Goal: Task Accomplishment & Management: Manage account settings

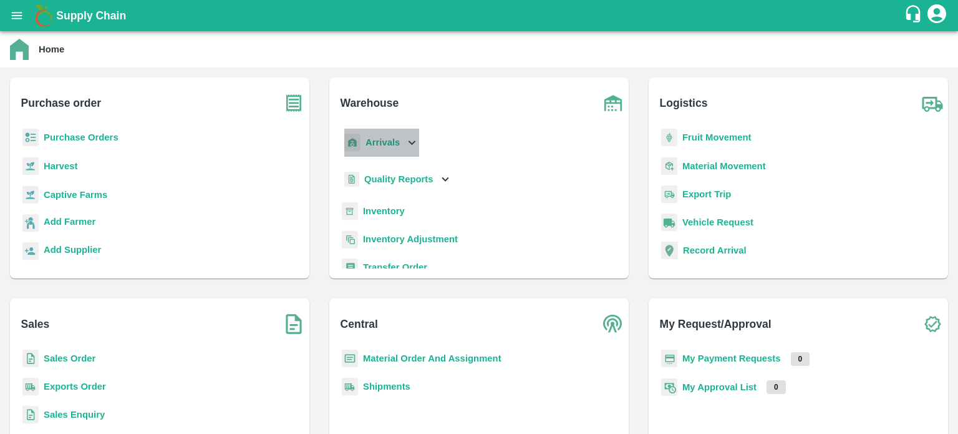
click at [415, 139] on icon at bounding box center [412, 142] width 14 height 14
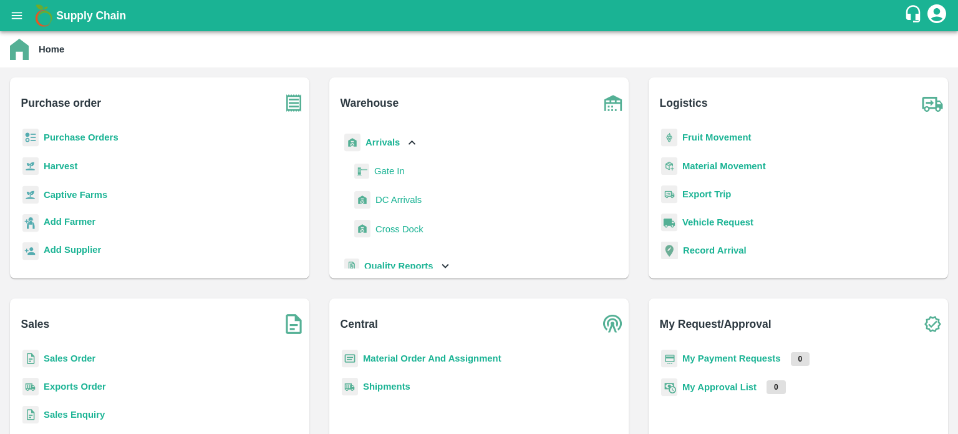
click at [388, 202] on span "DC Arrivals" at bounding box center [399, 200] width 46 height 14
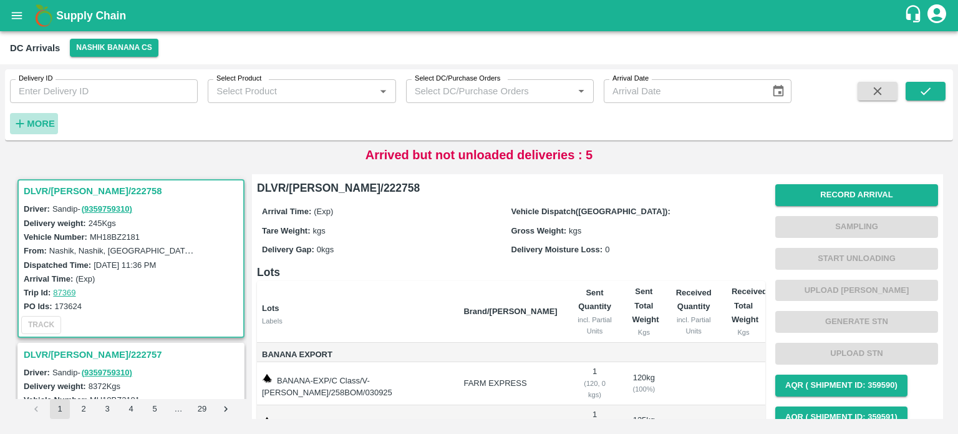
click at [32, 125] on strong "More" at bounding box center [41, 124] width 28 height 10
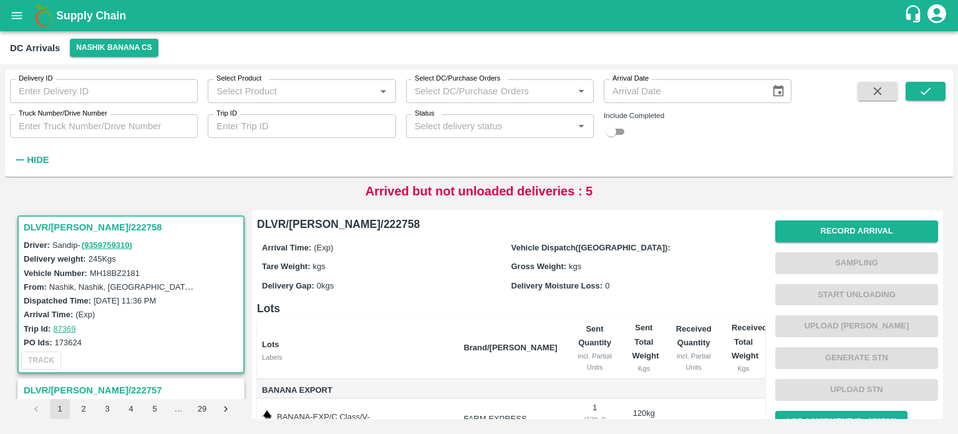
click at [58, 120] on input "Truck Number/Drive Number" at bounding box center [104, 126] width 188 height 24
type input "0252"
click at [626, 134] on input "checkbox" at bounding box center [611, 131] width 45 height 15
checkbox input "true"
click at [915, 91] on button "submit" at bounding box center [926, 91] width 40 height 19
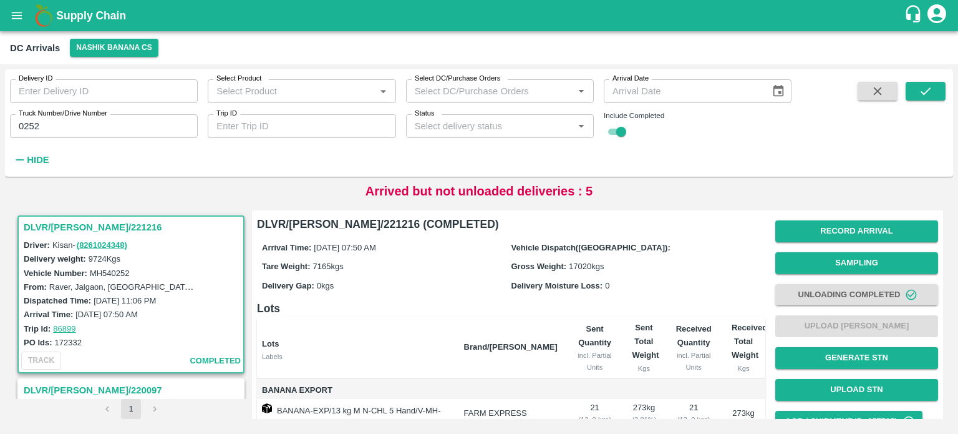
click at [50, 299] on label "Dispatched Time:" at bounding box center [57, 300] width 67 height 9
click at [26, 126] on input "0252" at bounding box center [104, 126] width 188 height 24
type input "5188"
click at [924, 99] on button "submit" at bounding box center [926, 91] width 40 height 19
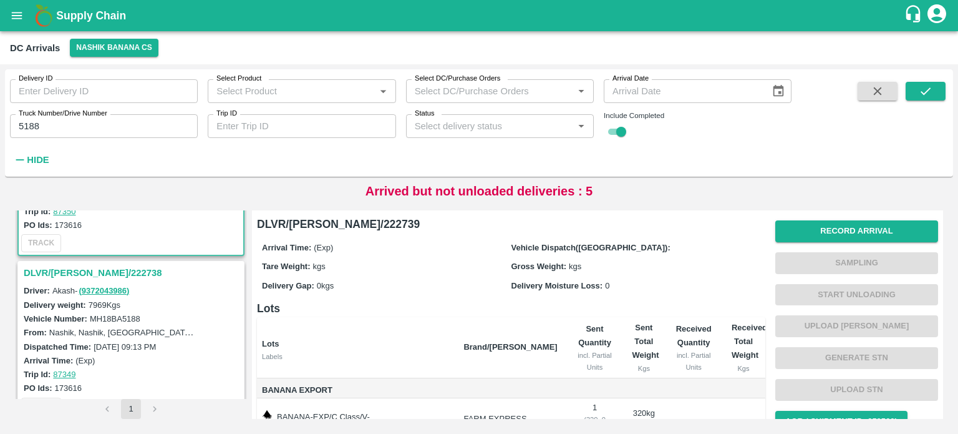
scroll to position [121, 0]
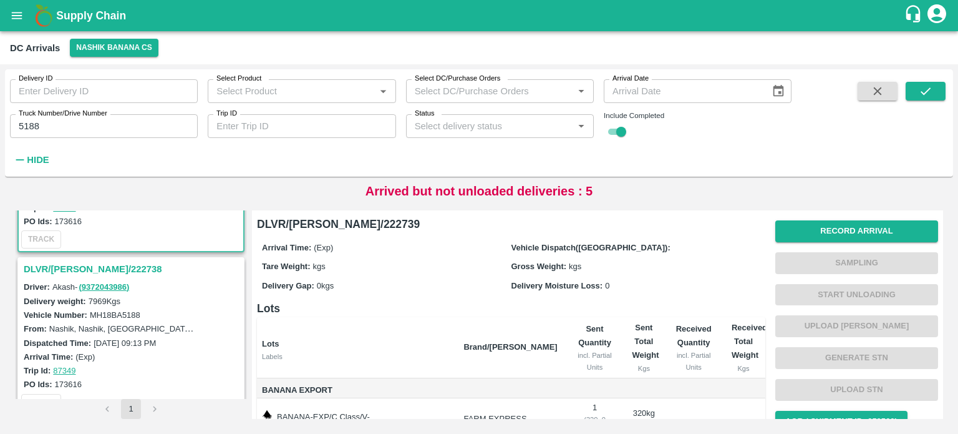
click at [75, 267] on h3 "DLVR/[PERSON_NAME]/222738" at bounding box center [133, 269] width 218 height 16
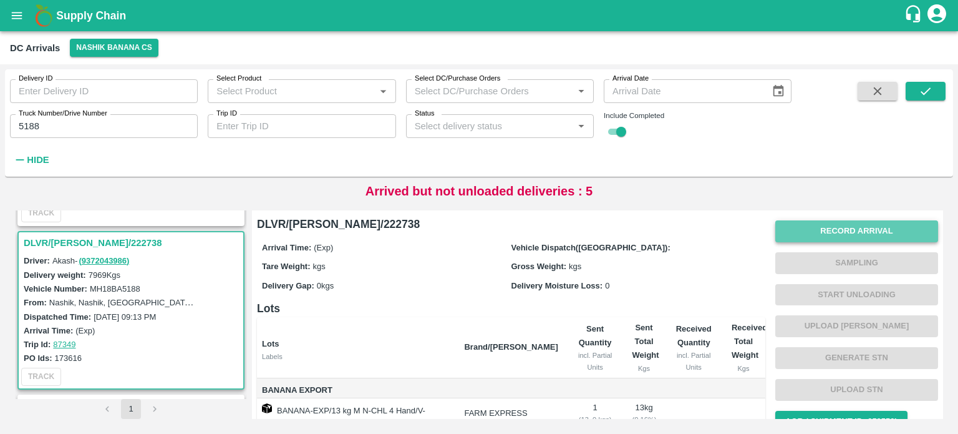
click at [825, 229] on button "Record Arrival" at bounding box center [856, 231] width 163 height 22
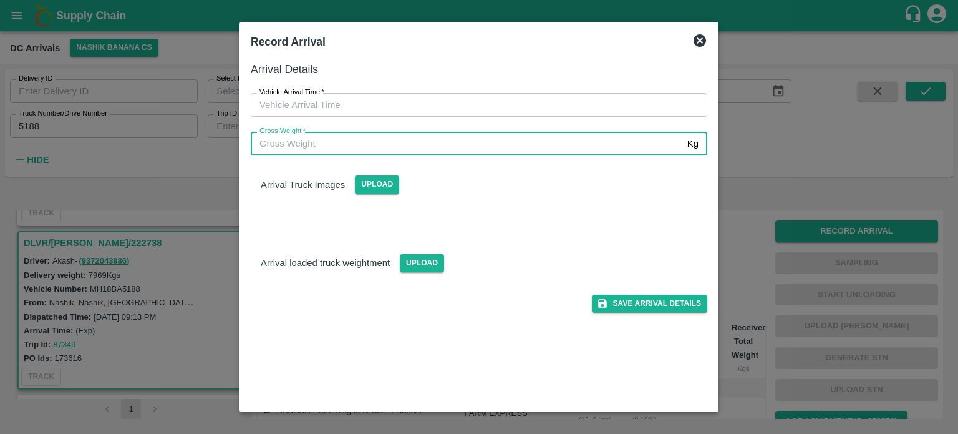
click at [483, 148] on input "Gross Weight   *" at bounding box center [467, 144] width 432 height 24
type input "14690"
type input "DD/MM/YYYY hh:mm aa"
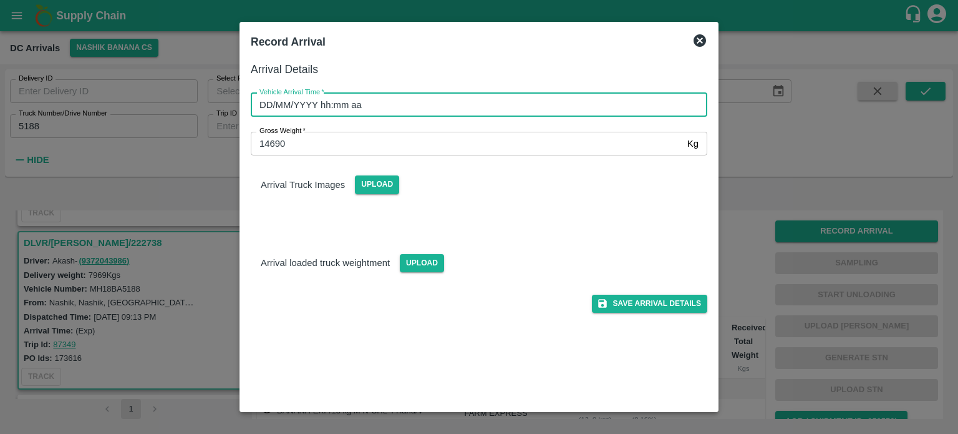
click at [444, 104] on input "DD/MM/YYYY hh:mm aa" at bounding box center [475, 105] width 448 height 24
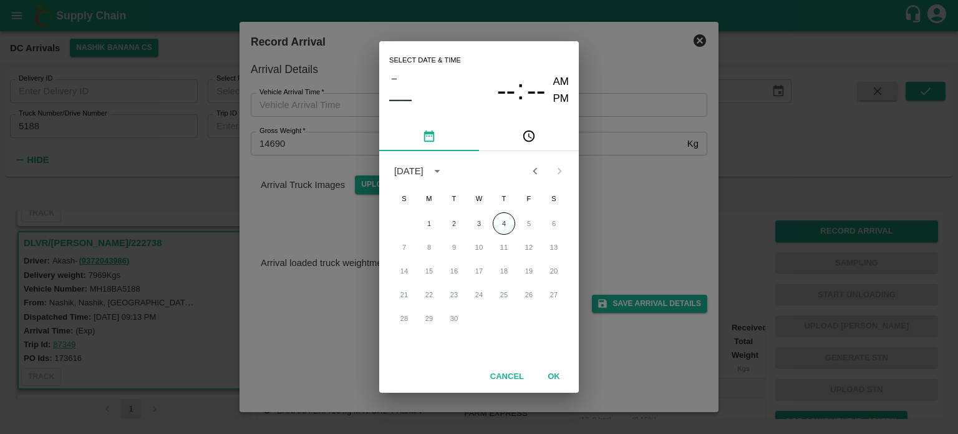
click at [503, 218] on button "4" at bounding box center [504, 223] width 22 height 22
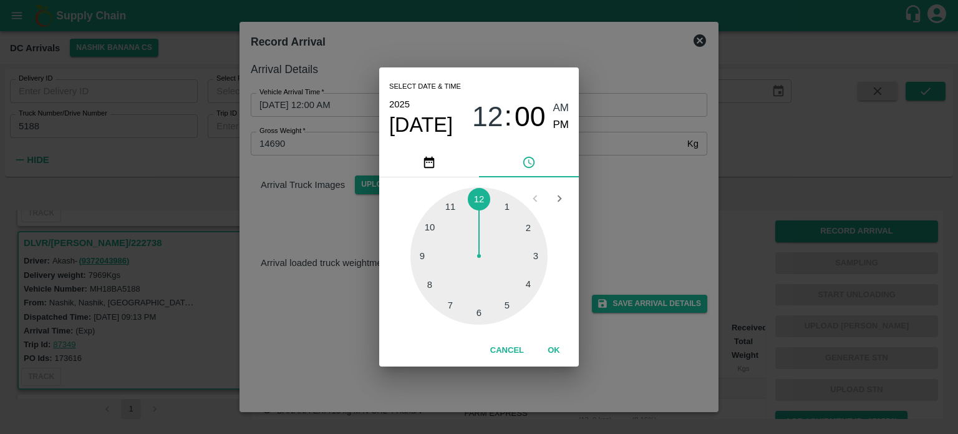
click at [477, 311] on div at bounding box center [478, 255] width 137 height 137
click at [428, 225] on div at bounding box center [478, 255] width 137 height 137
type input "[DATE] 06:50 AM"
click at [634, 172] on div "Select date & time [DATE] 06 : 50 AM PM 05 10 15 20 25 30 35 40 45 50 55 00 Can…" at bounding box center [479, 217] width 958 height 434
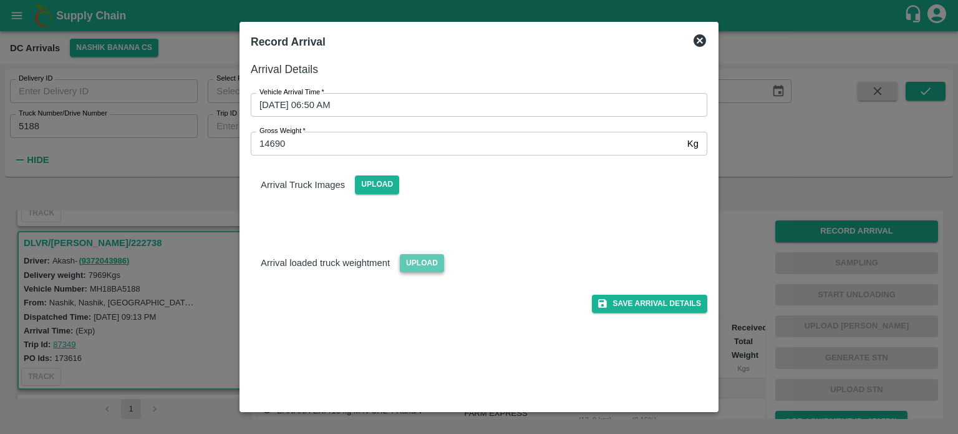
click at [404, 269] on span "Upload" at bounding box center [422, 263] width 44 height 18
click at [0, 0] on input "Upload" at bounding box center [0, 0] width 0 height 0
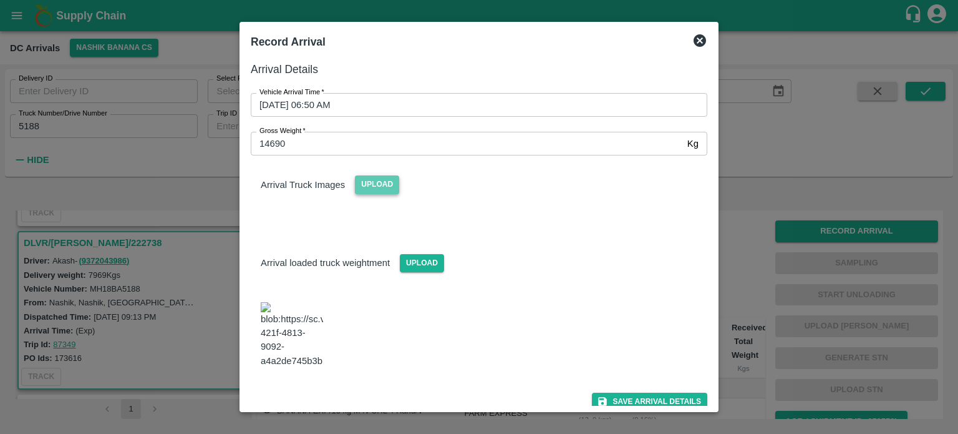
click at [372, 187] on span "Upload" at bounding box center [377, 184] width 44 height 18
click at [0, 0] on input "Upload" at bounding box center [0, 0] width 0 height 0
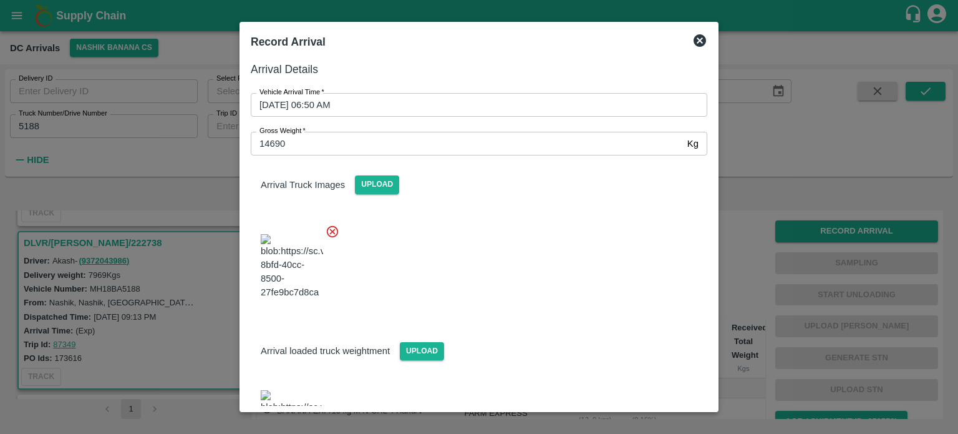
scroll to position [61, 0]
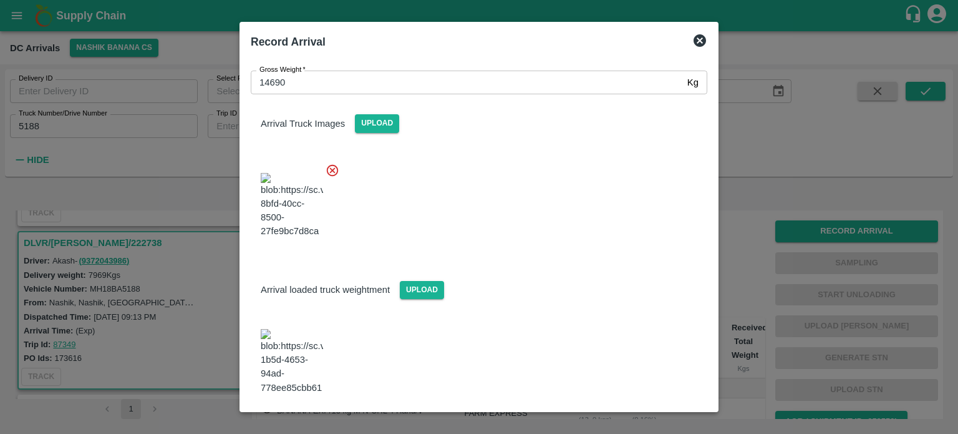
click at [633, 419] on button "Save Arrival Details" at bounding box center [649, 428] width 115 height 18
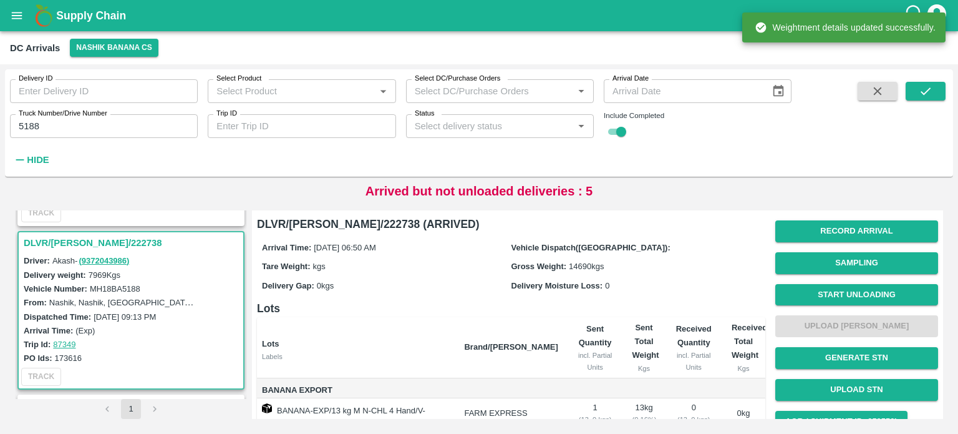
click at [832, 294] on button "Start Unloading" at bounding box center [856, 295] width 163 height 22
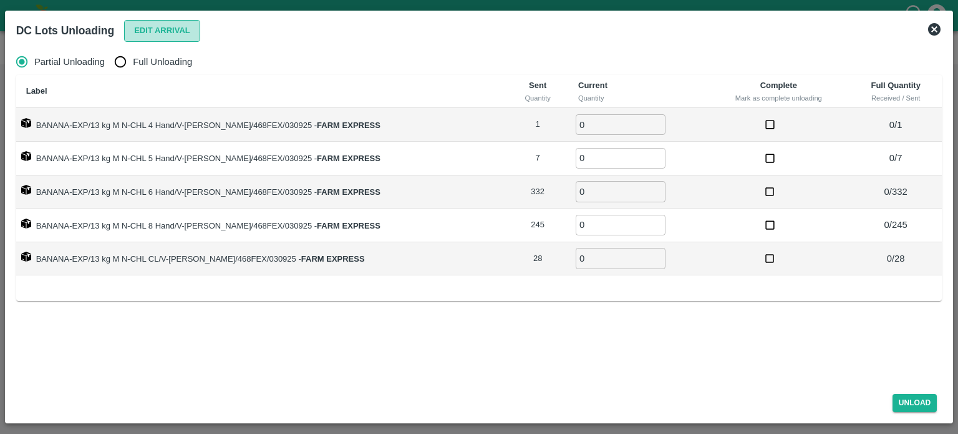
click at [162, 29] on button "Edit Arrival" at bounding box center [162, 31] width 76 height 22
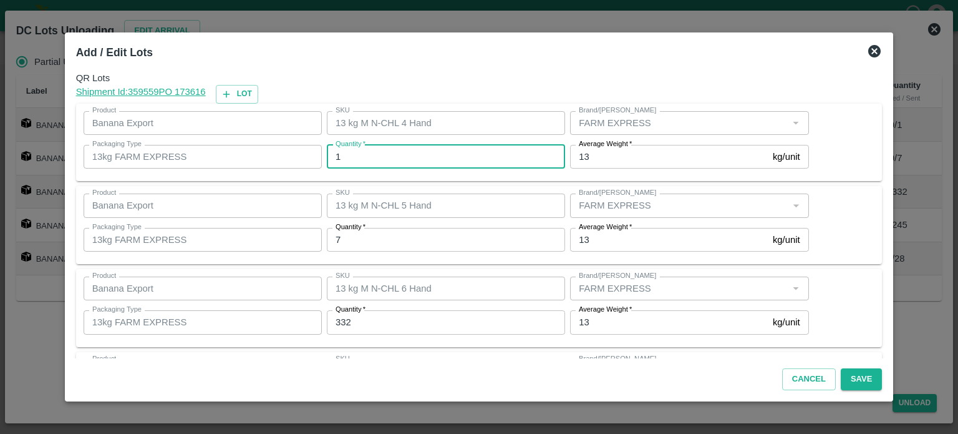
click at [351, 152] on input "1" at bounding box center [446, 157] width 238 height 24
type input "0"
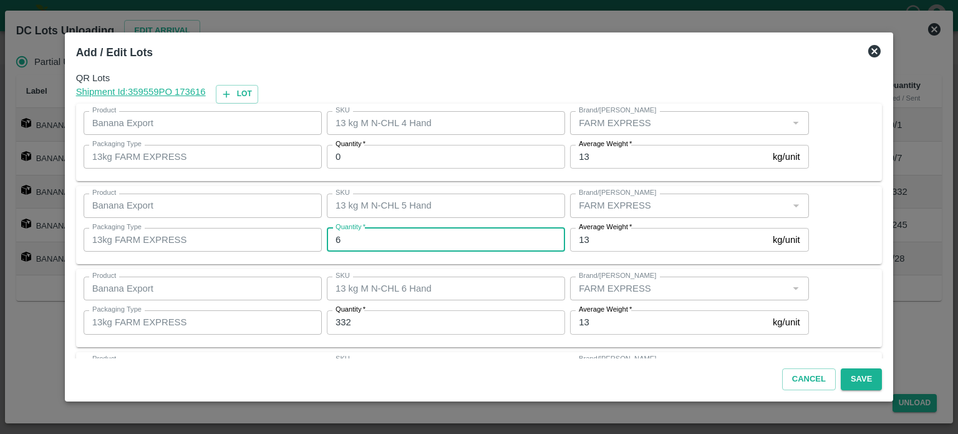
type input "6"
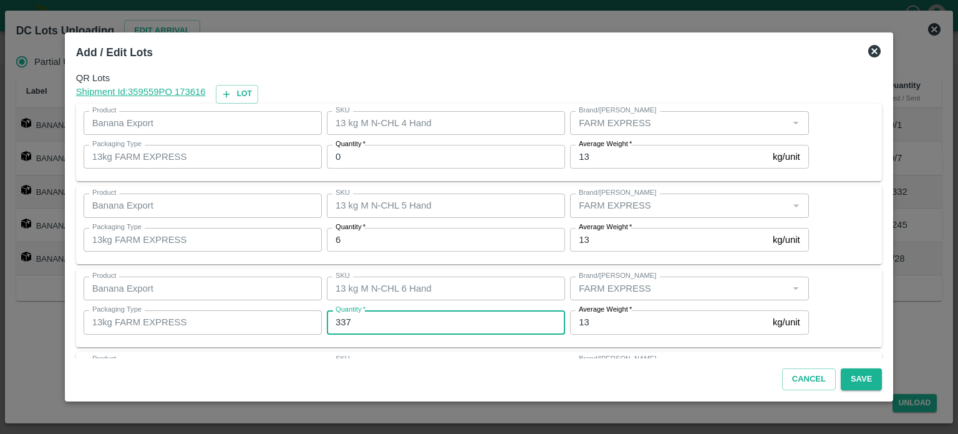
type input "337"
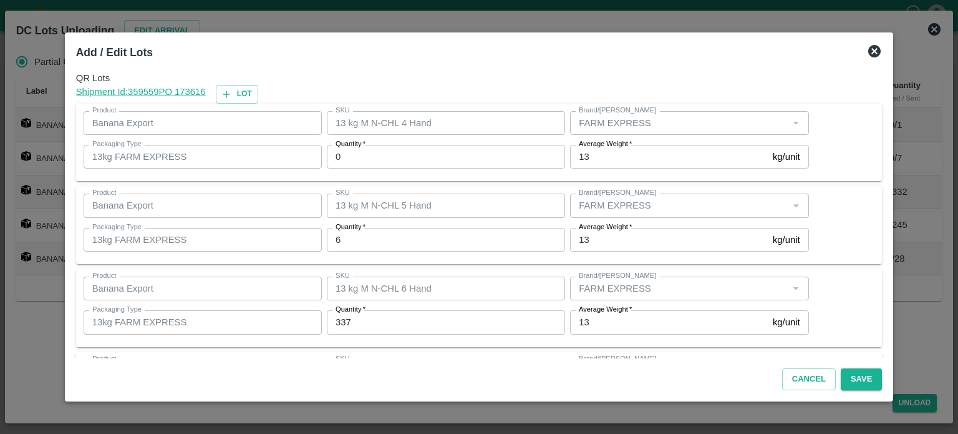
scroll to position [163, 0]
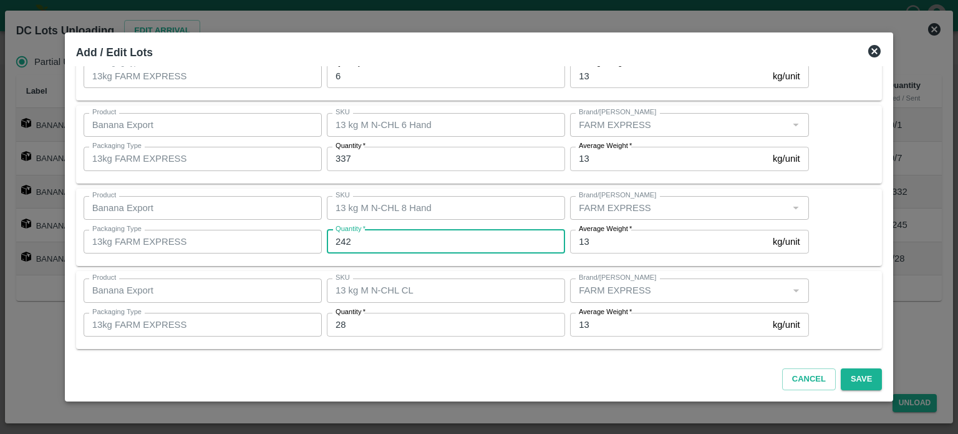
type input "242"
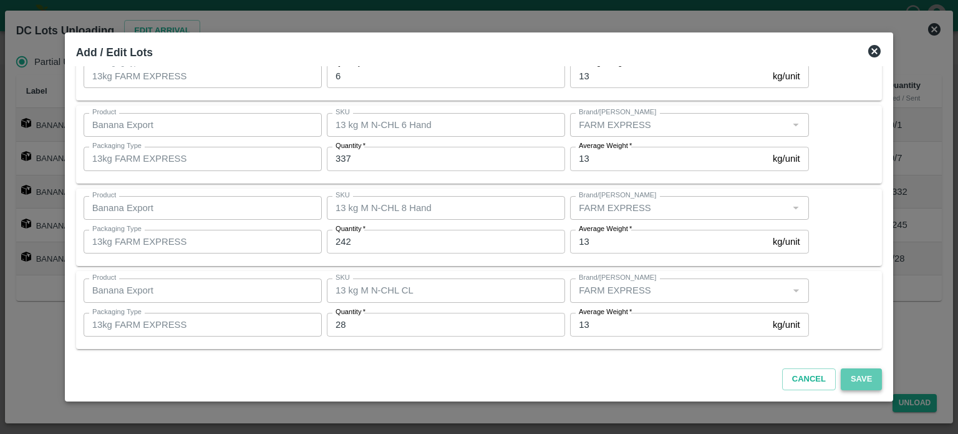
click at [848, 377] on button "Save" at bounding box center [861, 379] width 41 height 22
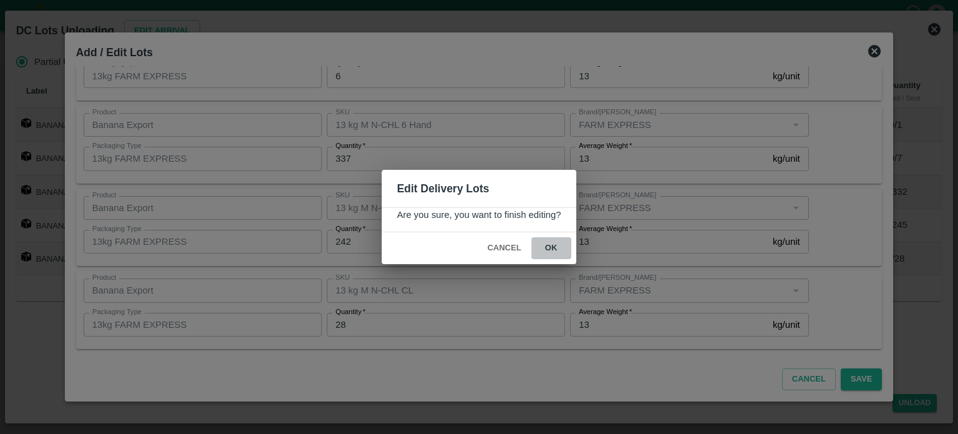
click at [552, 249] on button "ok" at bounding box center [551, 248] width 40 height 22
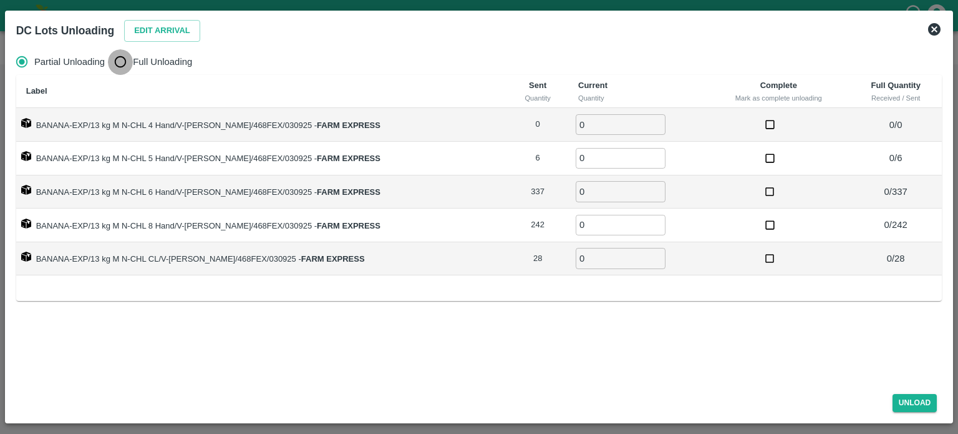
click at [119, 61] on input "Full Unloading" at bounding box center [120, 61] width 25 height 25
radio input "true"
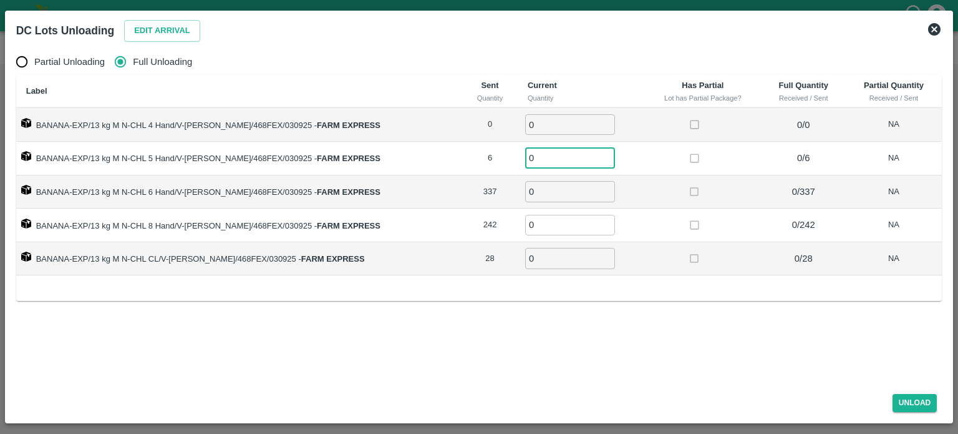
click at [543, 156] on input "0" at bounding box center [570, 158] width 90 height 21
type input "6"
type input "337"
type input "242"
type input "28"
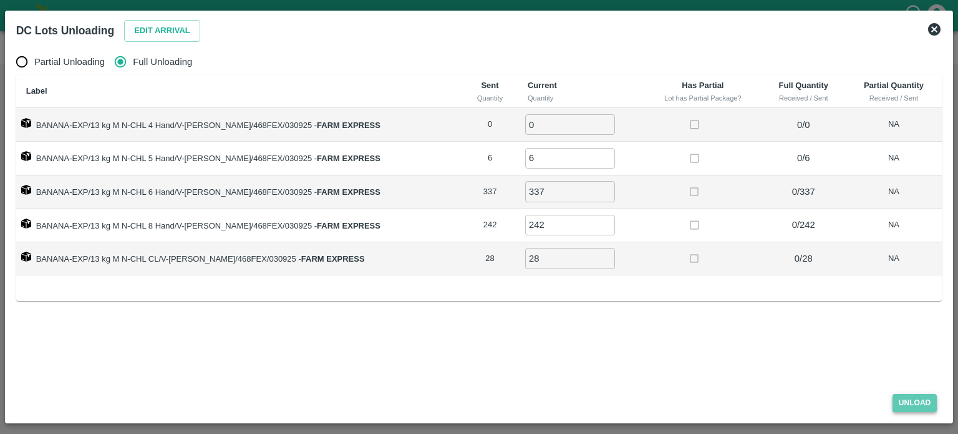
click at [913, 400] on button "Unload" at bounding box center [915, 403] width 45 height 18
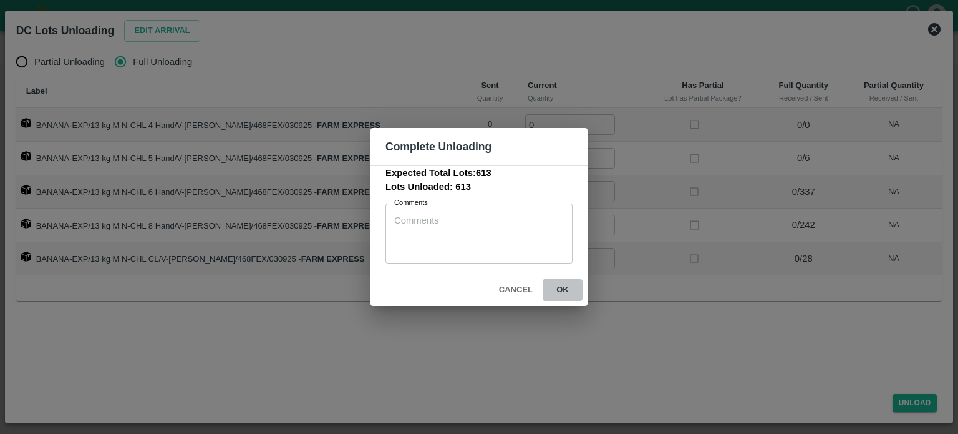
click at [565, 291] on button "ok" at bounding box center [563, 290] width 40 height 22
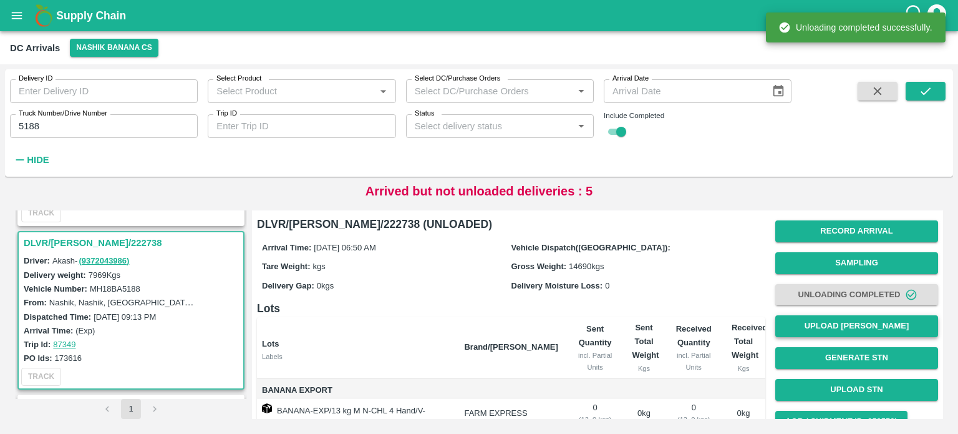
click at [852, 326] on button "Upload [PERSON_NAME]" at bounding box center [856, 326] width 163 height 22
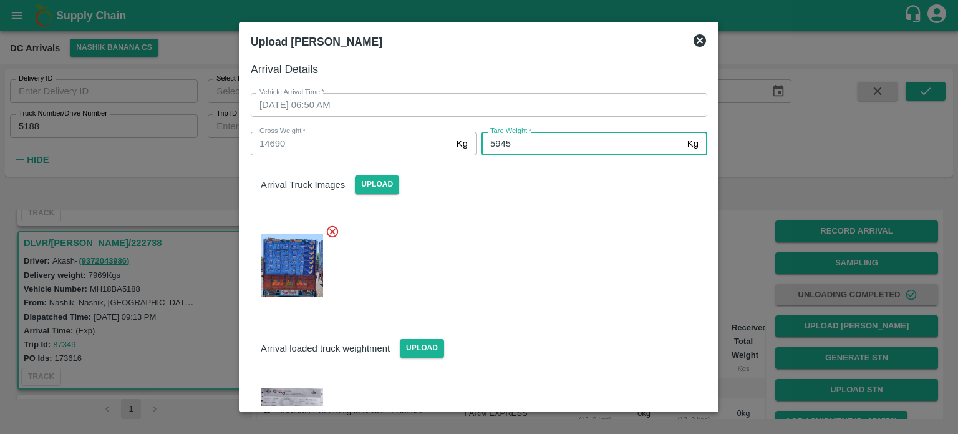
type input "5945"
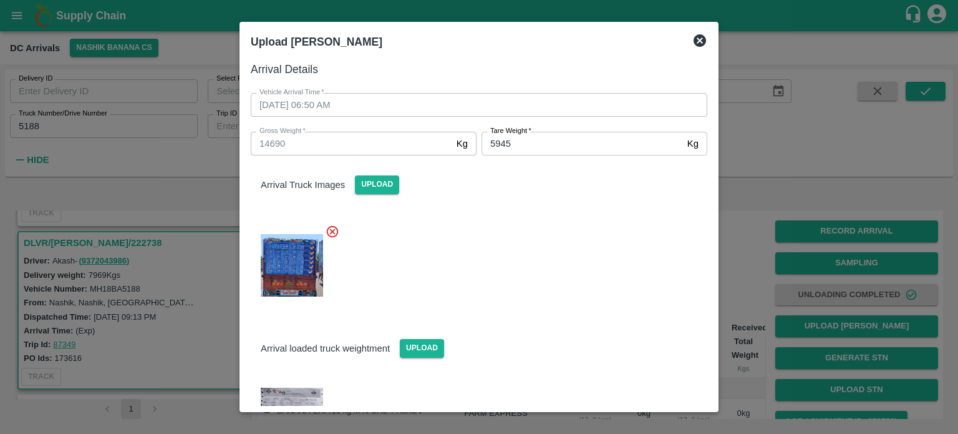
click at [563, 304] on div at bounding box center [474, 261] width 467 height 95
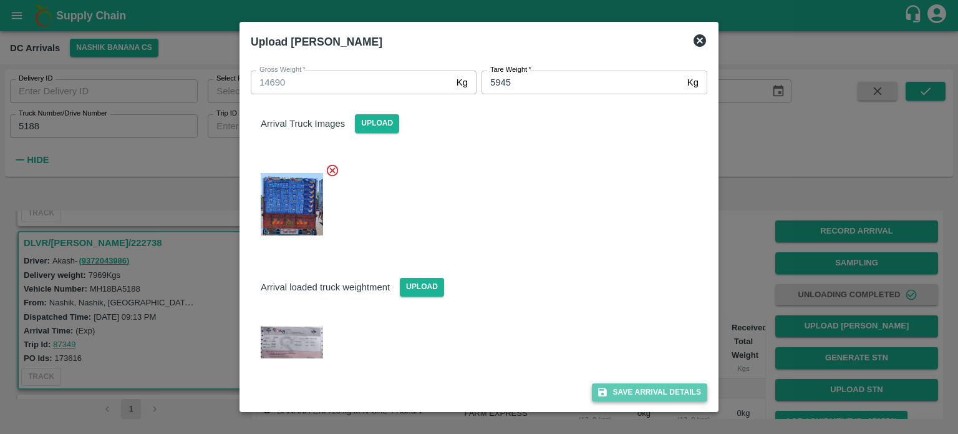
click at [636, 392] on button "Save Arrival Details" at bounding box center [649, 392] width 115 height 18
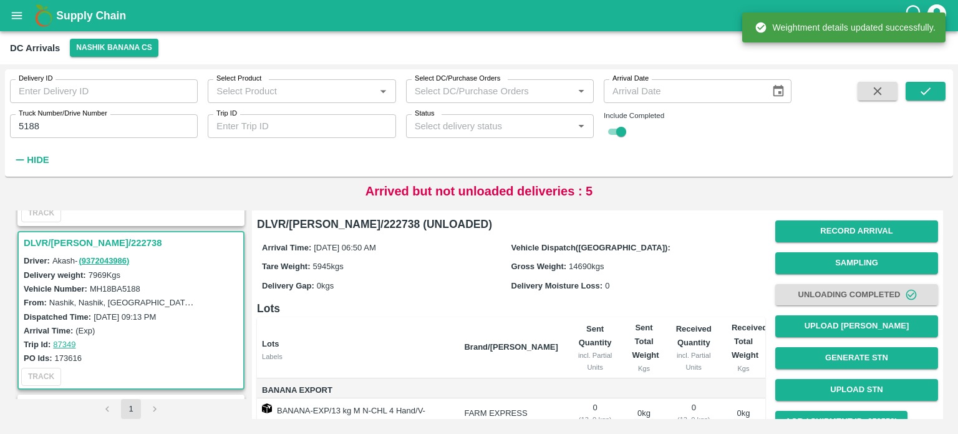
scroll to position [92, 0]
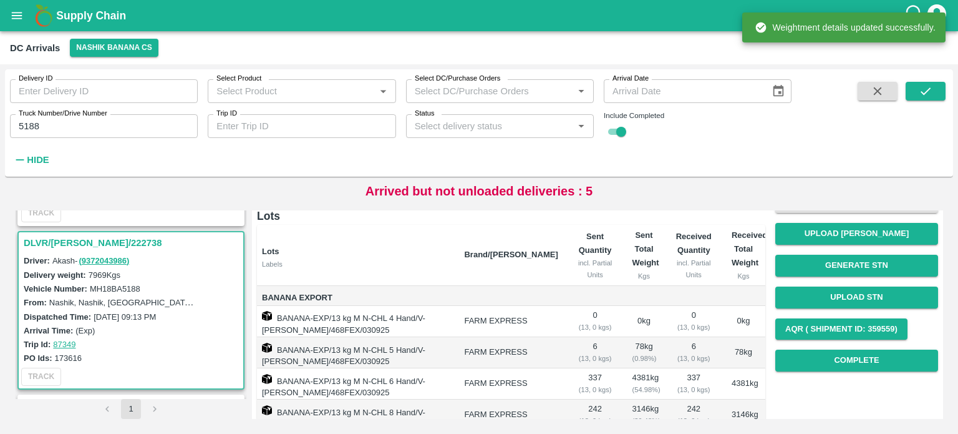
click at [853, 371] on div "Record Arrival Sampling Unloading Completed Upload Tare Weight Generate STN Upl…" at bounding box center [856, 249] width 163 height 253
click at [855, 359] on button "Complete" at bounding box center [856, 360] width 163 height 22
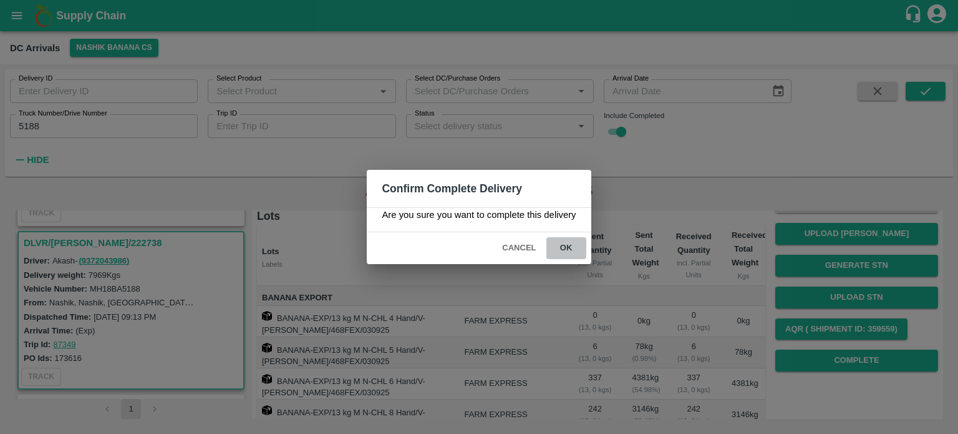
click at [568, 246] on button "ok" at bounding box center [566, 248] width 40 height 22
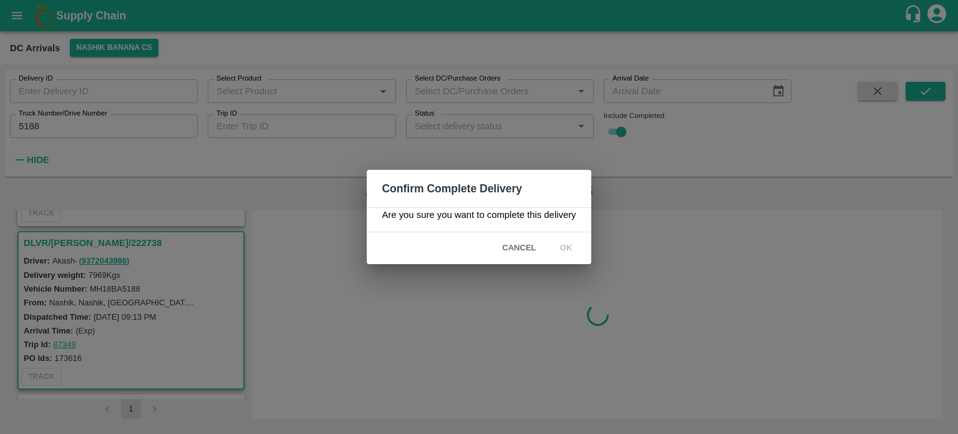
scroll to position [0, 0]
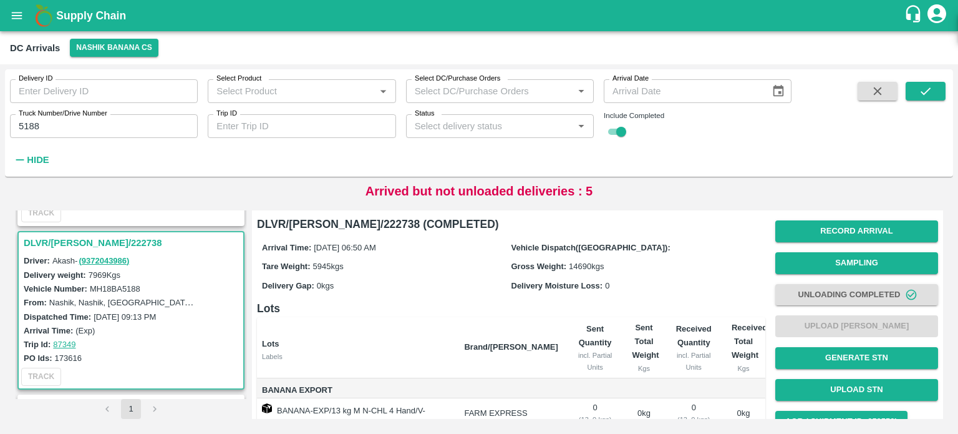
click at [24, 129] on input "5188" at bounding box center [104, 126] width 188 height 24
type input "7151"
click at [931, 88] on icon "submit" at bounding box center [926, 90] width 10 height 7
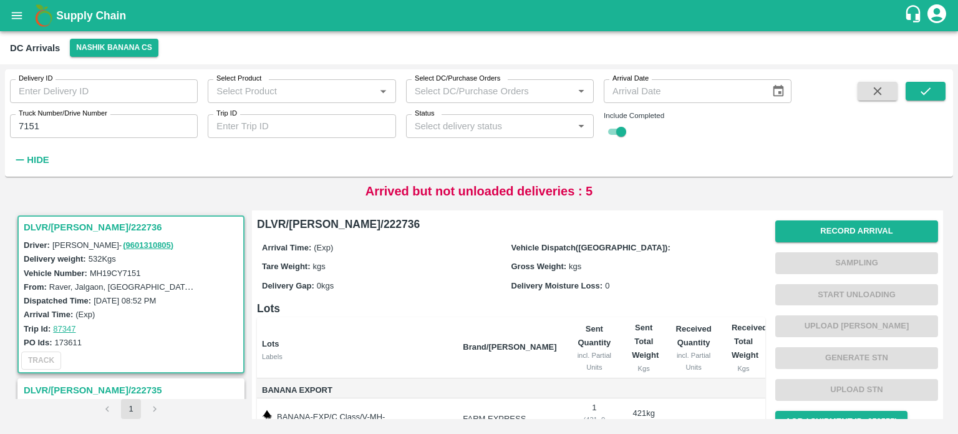
scroll to position [61, 0]
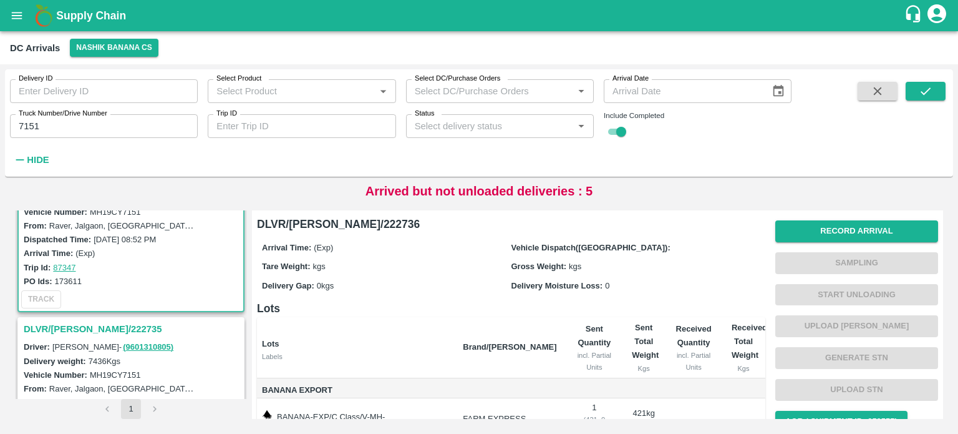
click at [80, 326] on h3 "DLVR/[PERSON_NAME]/222735" at bounding box center [133, 329] width 218 height 16
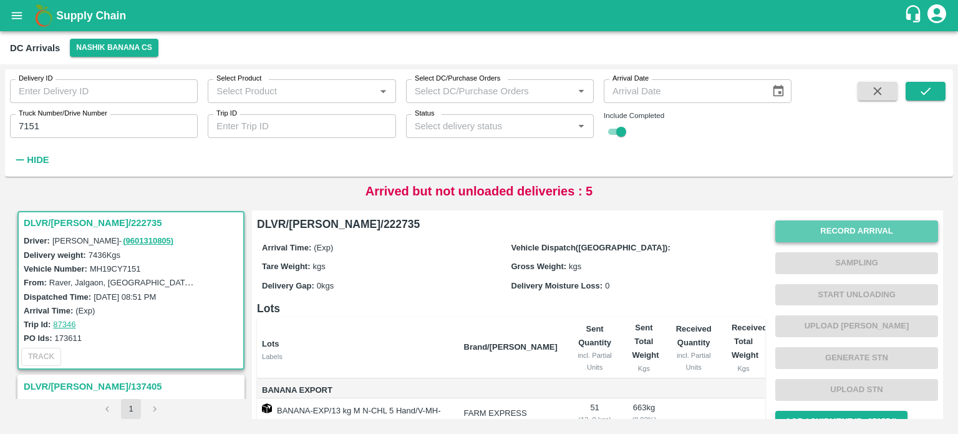
click at [820, 233] on button "Record Arrival" at bounding box center [856, 231] width 163 height 22
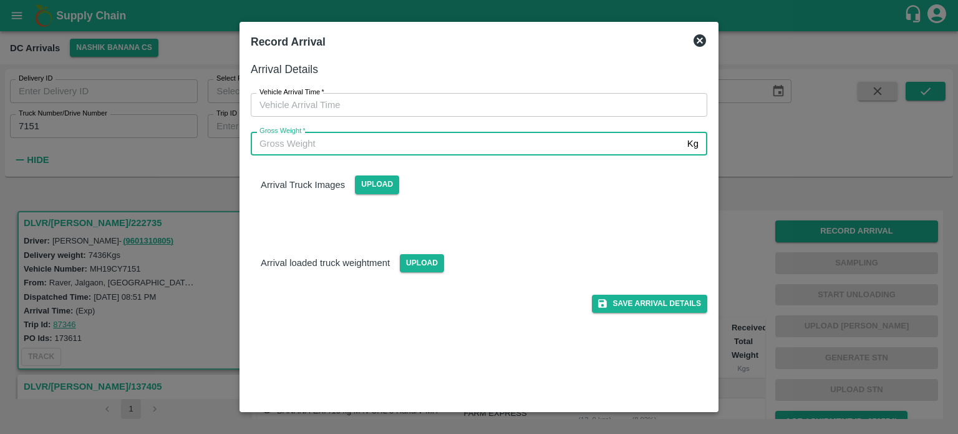
click at [469, 142] on input "Gross Weight   *" at bounding box center [467, 144] width 432 height 24
type input "14380"
type input "DD/MM/YYYY hh:mm aa"
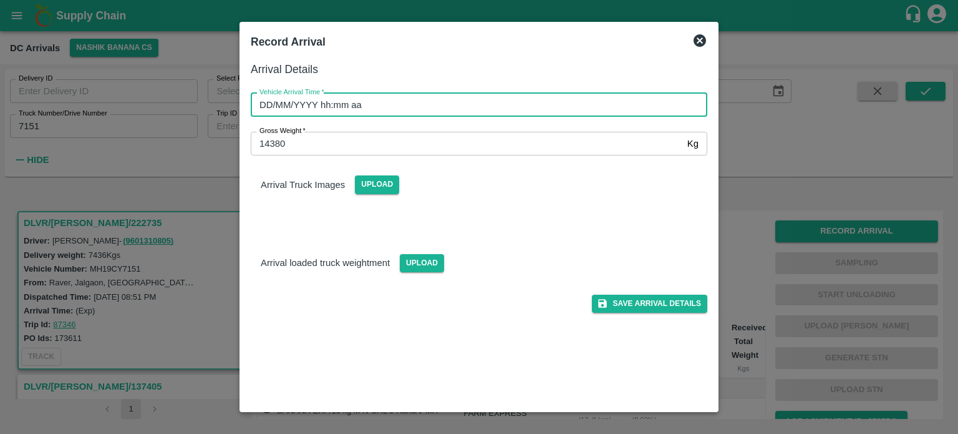
click at [482, 104] on input "DD/MM/YYYY hh:mm aa" at bounding box center [475, 105] width 448 height 24
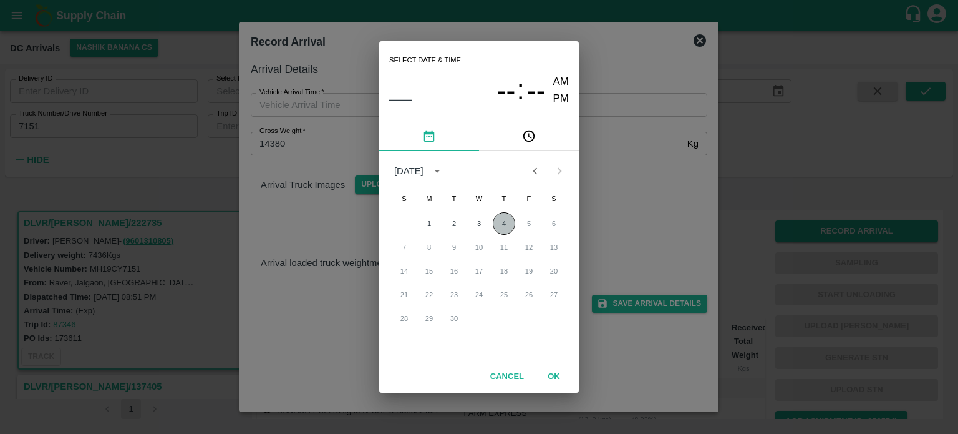
click at [504, 223] on button "4" at bounding box center [504, 223] width 22 height 22
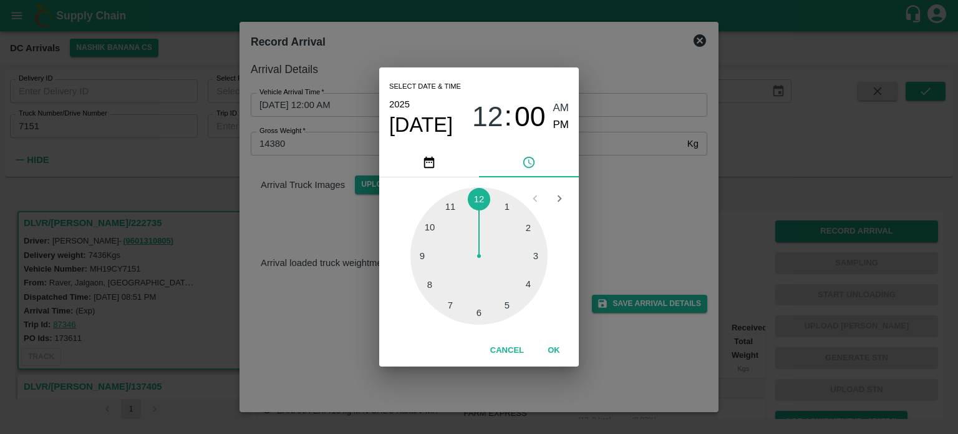
click at [479, 318] on div at bounding box center [478, 255] width 137 height 137
type input "[DATE] 06:00 AM"
click at [614, 221] on div "Select date & time [DATE] 06 : 00 AM PM 05 10 15 20 25 30 35 40 45 50 55 00 Can…" at bounding box center [479, 217] width 958 height 434
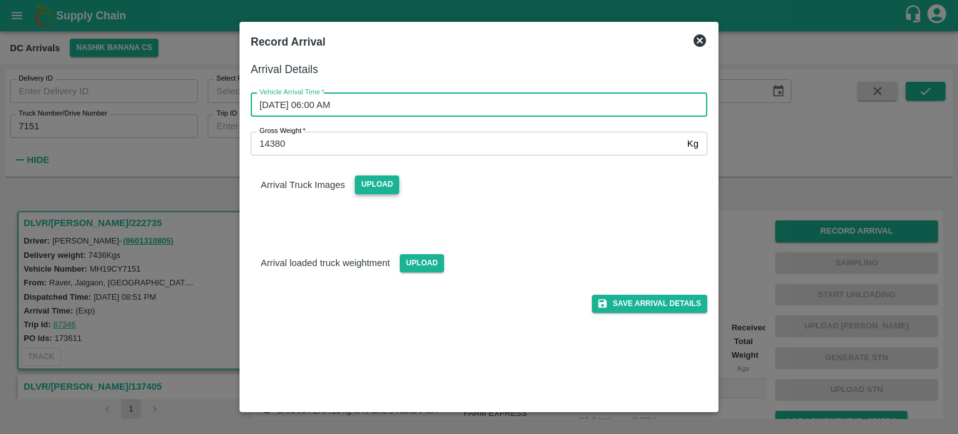
click at [386, 183] on span "Upload" at bounding box center [377, 184] width 44 height 18
click at [0, 0] on input "Upload" at bounding box center [0, 0] width 0 height 0
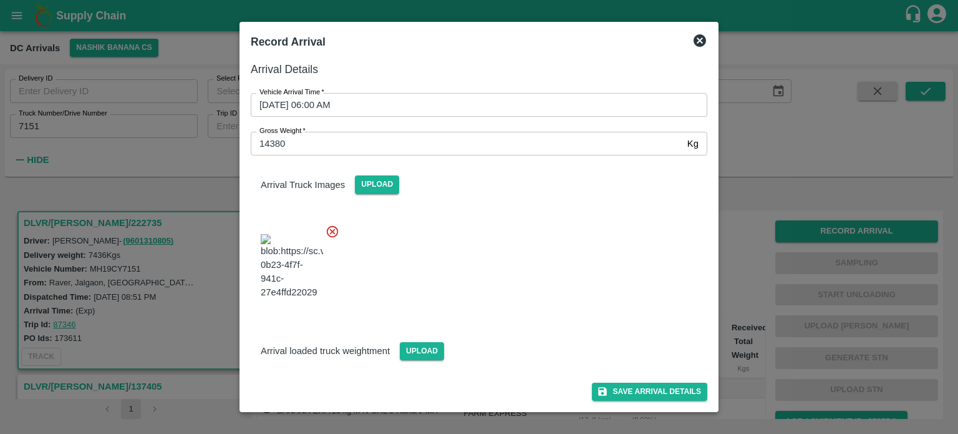
scroll to position [72, 0]
click at [417, 351] on span "Upload" at bounding box center [422, 351] width 44 height 18
click at [0, 0] on input "Upload" at bounding box center [0, 0] width 0 height 0
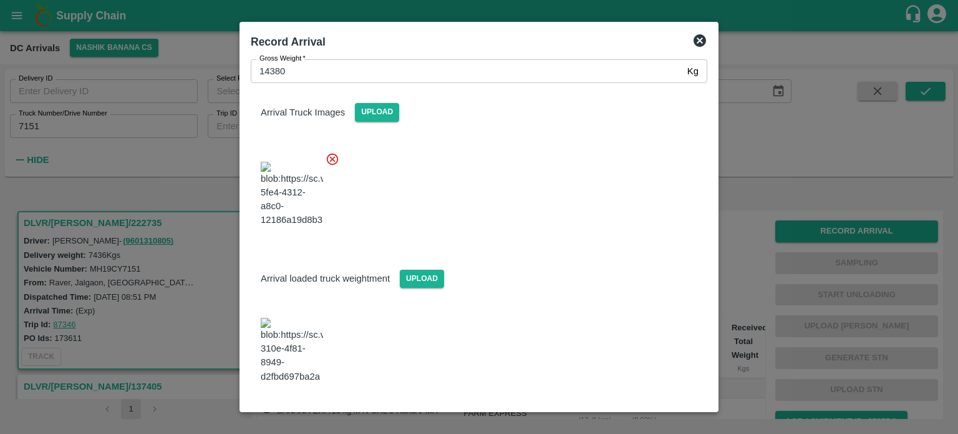
click at [464, 240] on div at bounding box center [474, 191] width 467 height 98
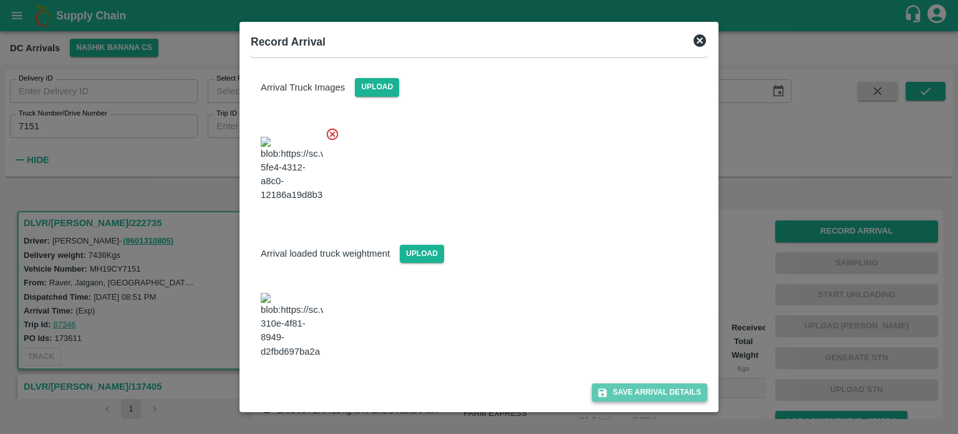
click at [645, 391] on button "Save Arrival Details" at bounding box center [649, 392] width 115 height 18
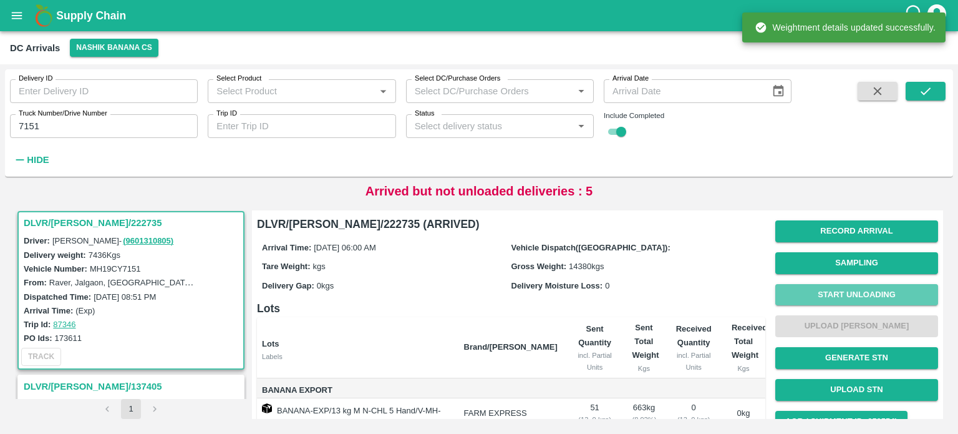
click at [856, 294] on button "Start Unloading" at bounding box center [856, 295] width 163 height 22
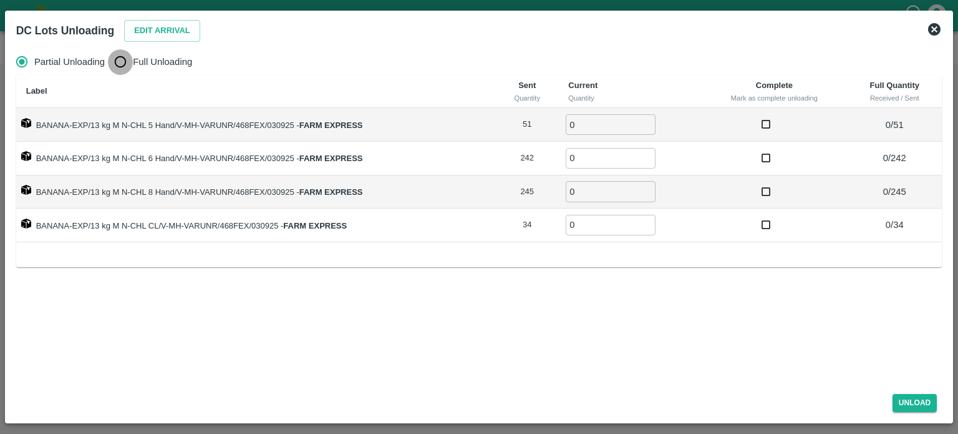
click at [113, 69] on input "Full Unloading" at bounding box center [120, 61] width 25 height 25
radio input "true"
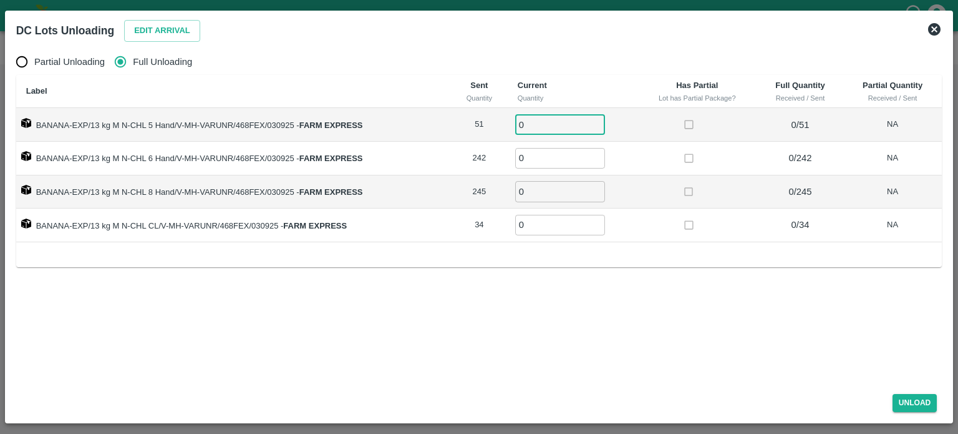
click at [533, 119] on input "0" at bounding box center [560, 124] width 90 height 21
type input "51"
type input "242"
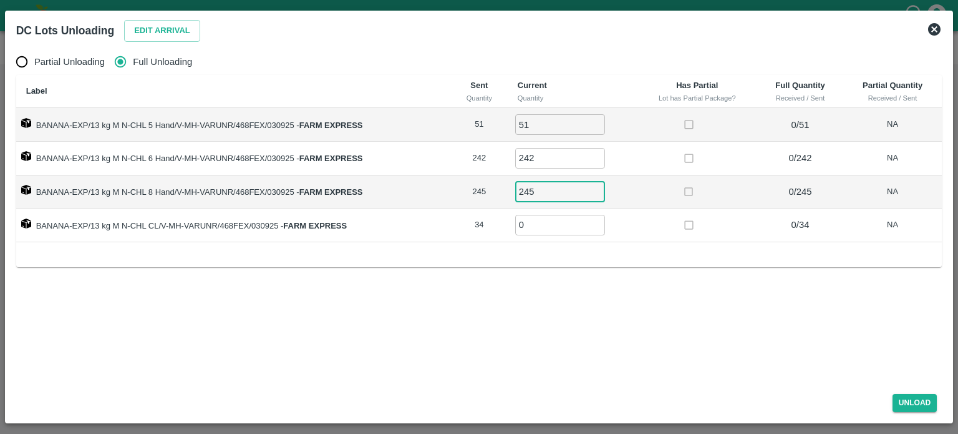
type input "245"
type input "34"
click at [916, 398] on button "Unload" at bounding box center [915, 403] width 45 height 18
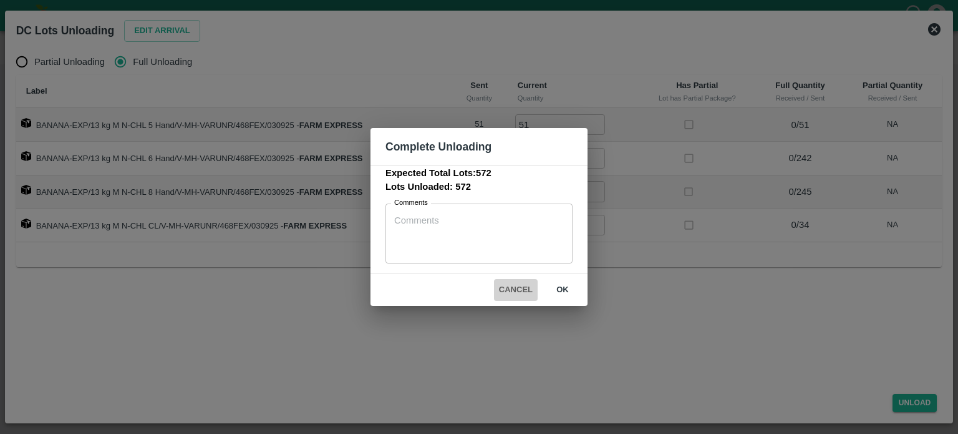
click at [513, 286] on button "Cancel" at bounding box center [516, 290] width 44 height 22
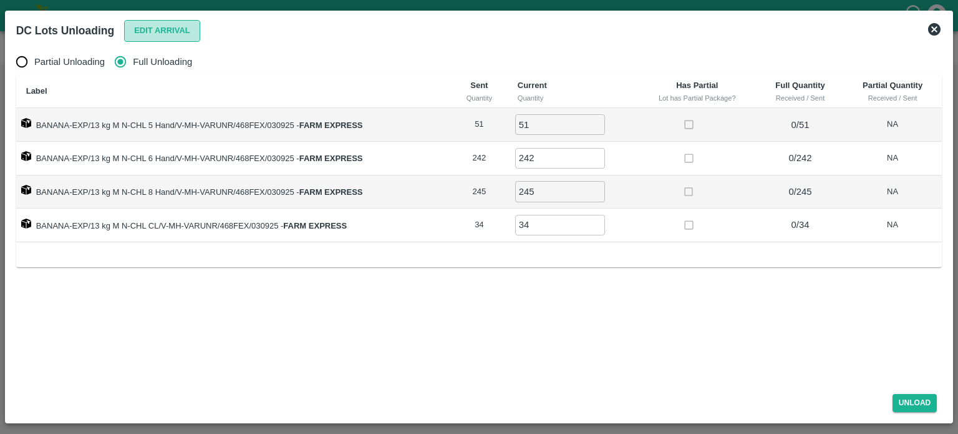
click at [165, 24] on button "Edit Arrival" at bounding box center [162, 31] width 76 height 22
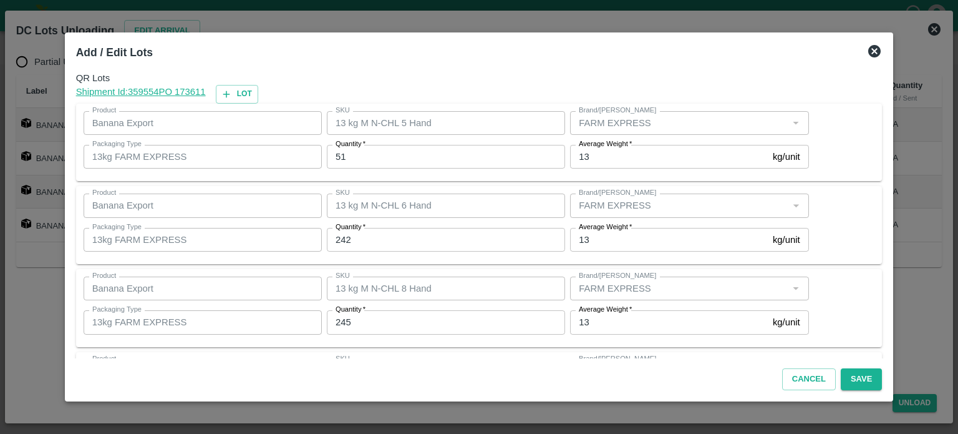
click at [346, 150] on input "51" at bounding box center [446, 157] width 238 height 24
type input "67"
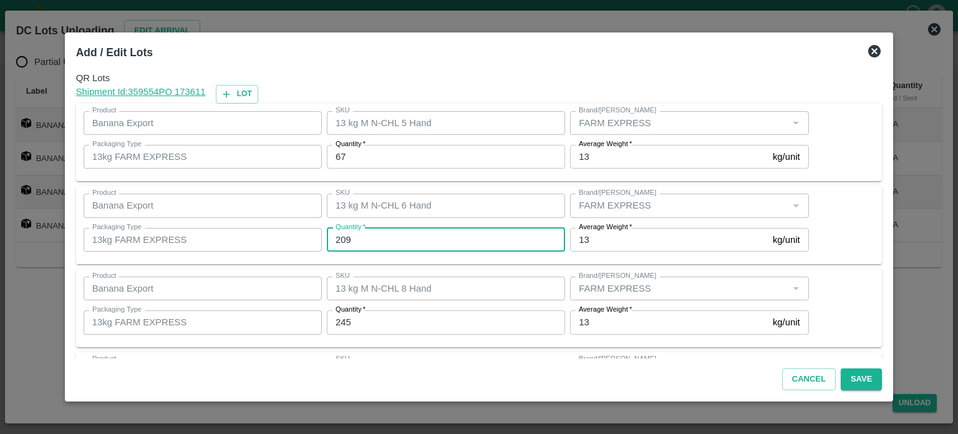
type input "209"
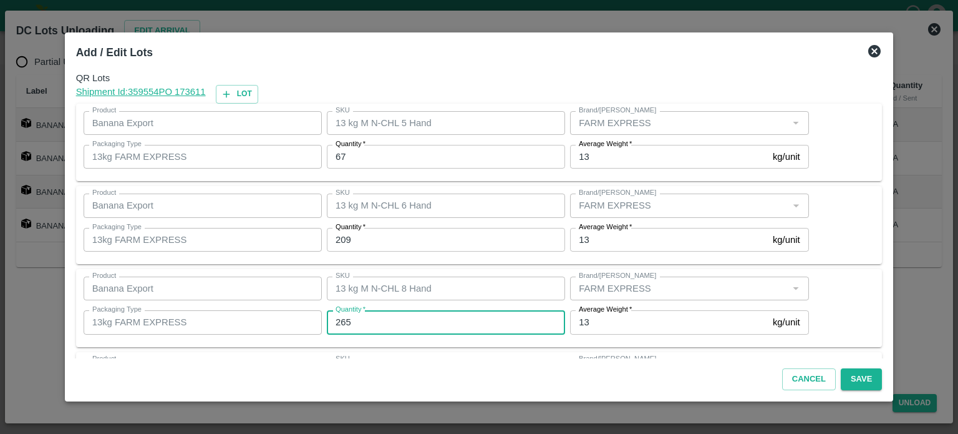
type input "265"
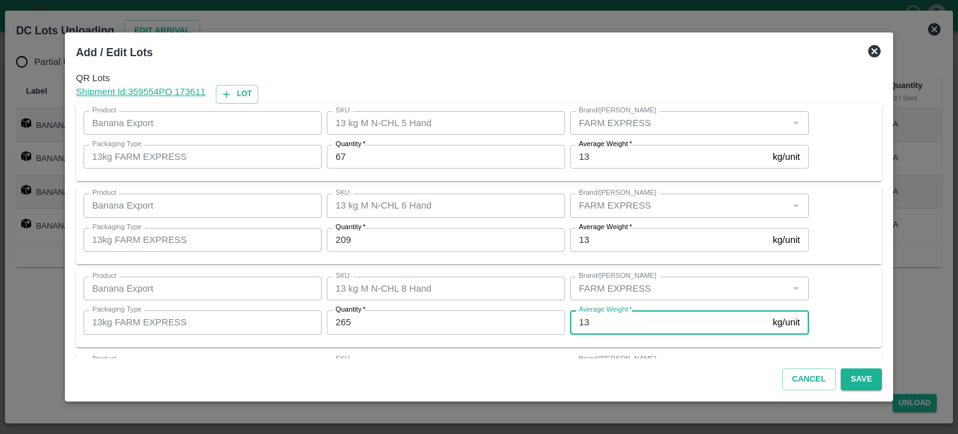
scroll to position [80, 0]
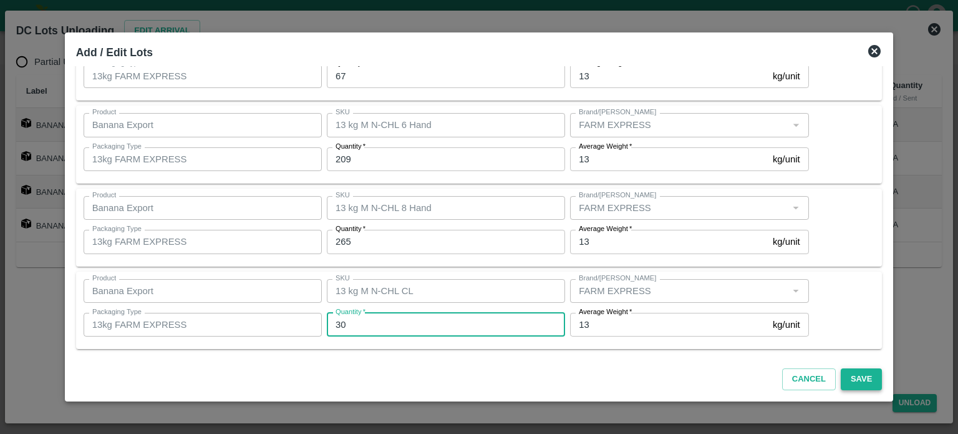
type input "30"
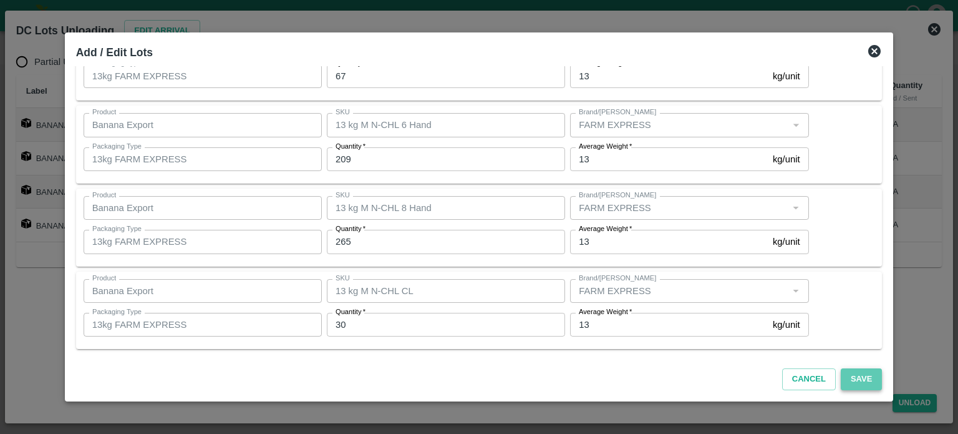
click at [846, 381] on button "Save" at bounding box center [861, 379] width 41 height 22
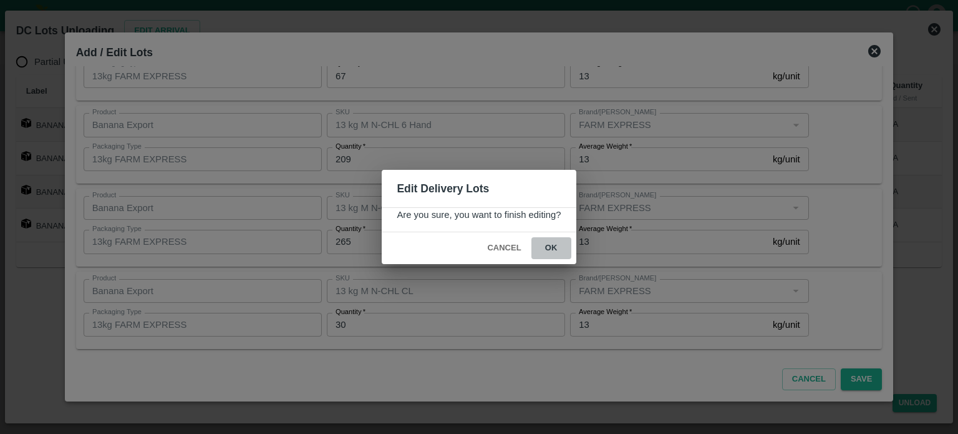
click at [550, 250] on button "ok" at bounding box center [551, 248] width 40 height 22
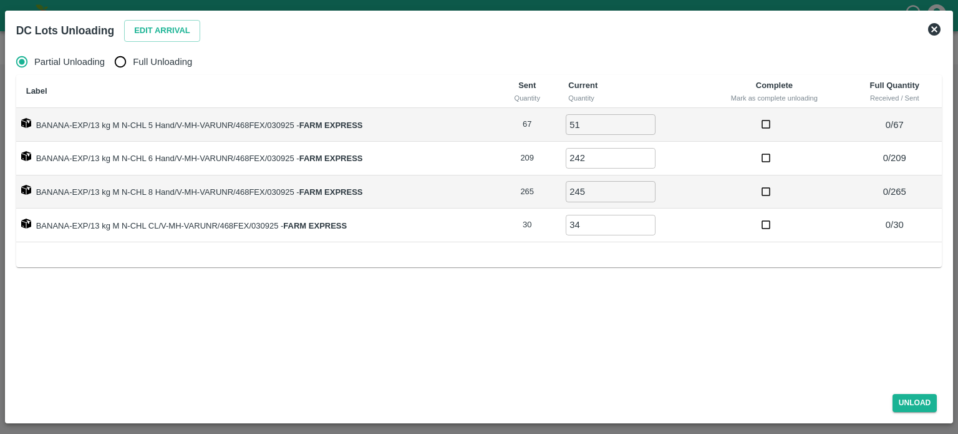
radio input "true"
type input "0"
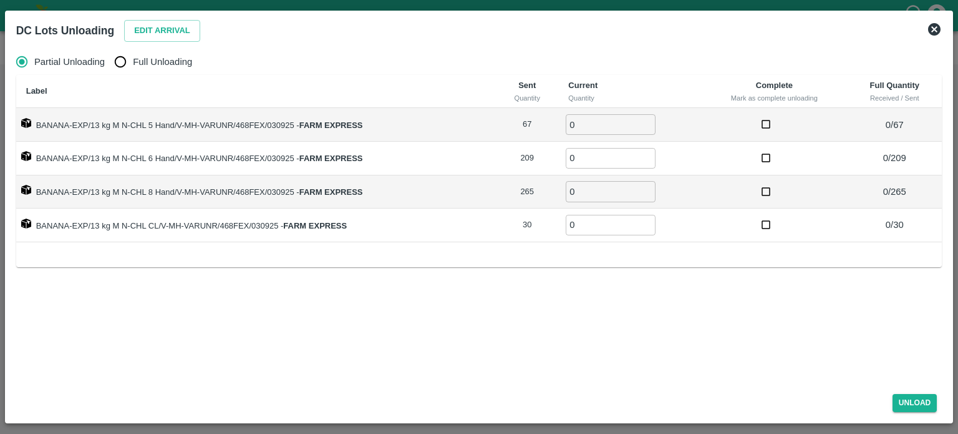
click at [120, 62] on input "Full Unloading" at bounding box center [120, 61] width 25 height 25
radio input "true"
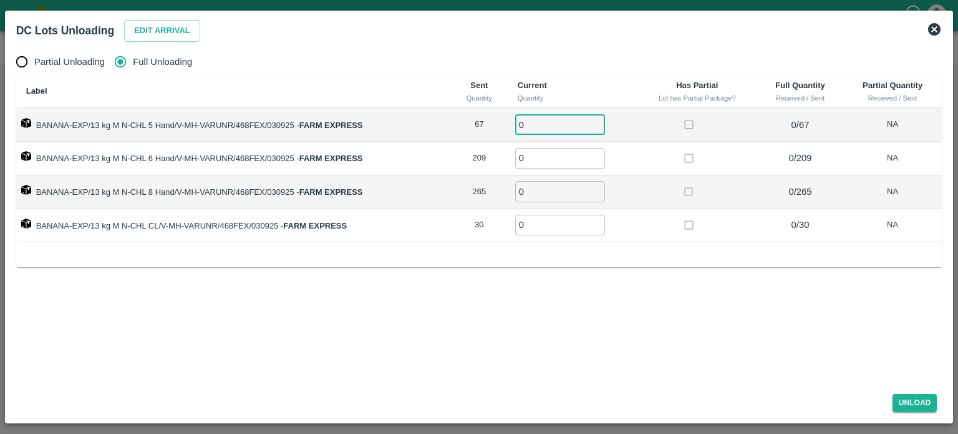
click at [557, 130] on input "0" at bounding box center [560, 124] width 90 height 21
type input "67"
type input "209"
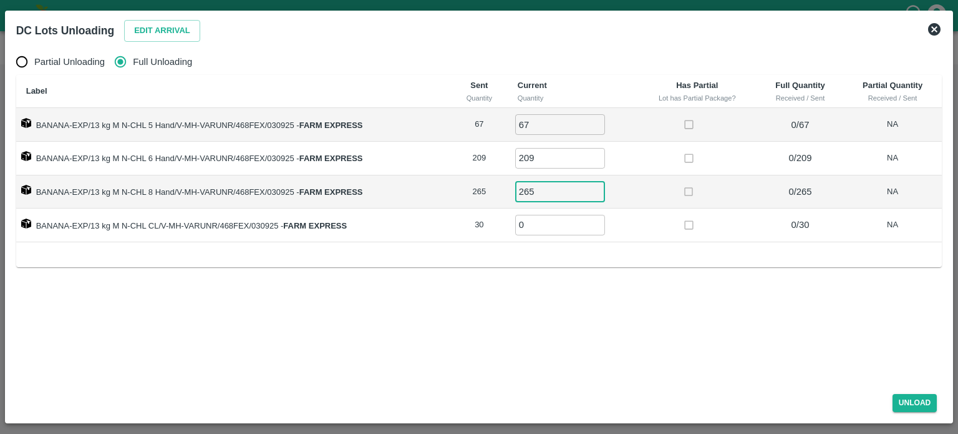
type input "265"
type input "30"
click at [910, 402] on button "Unload" at bounding box center [915, 403] width 45 height 18
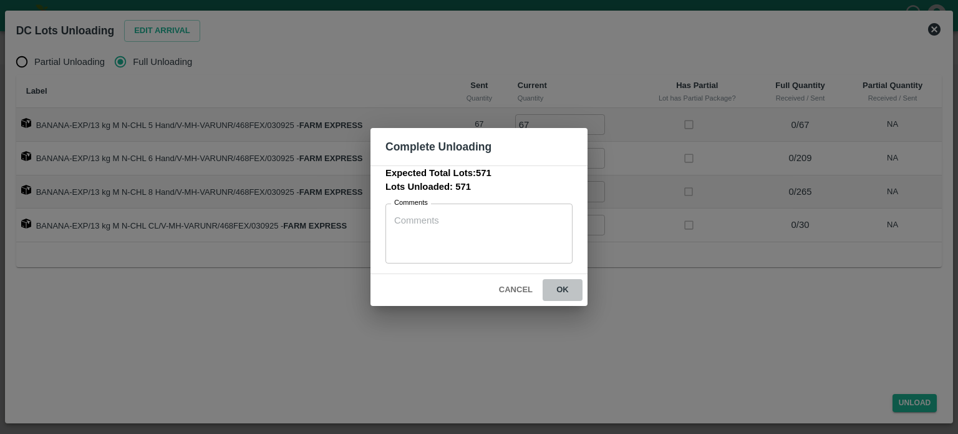
click at [561, 288] on button "ok" at bounding box center [563, 290] width 40 height 22
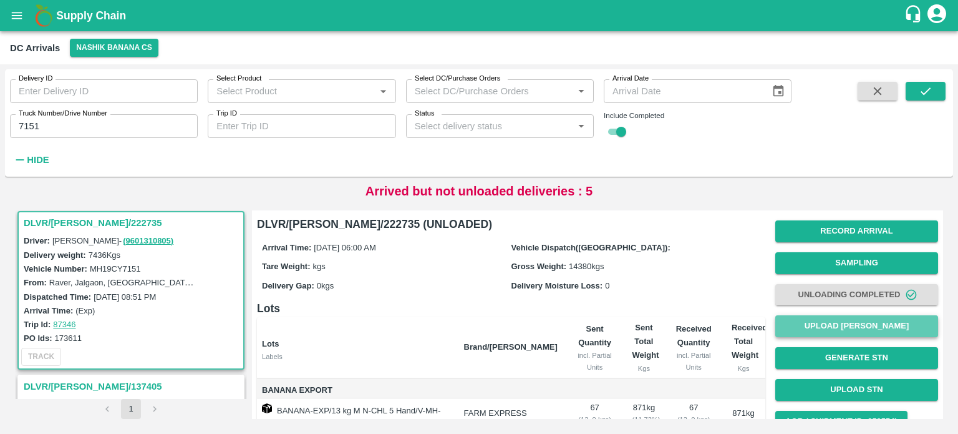
click at [837, 330] on button "Upload [PERSON_NAME]" at bounding box center [856, 326] width 163 height 22
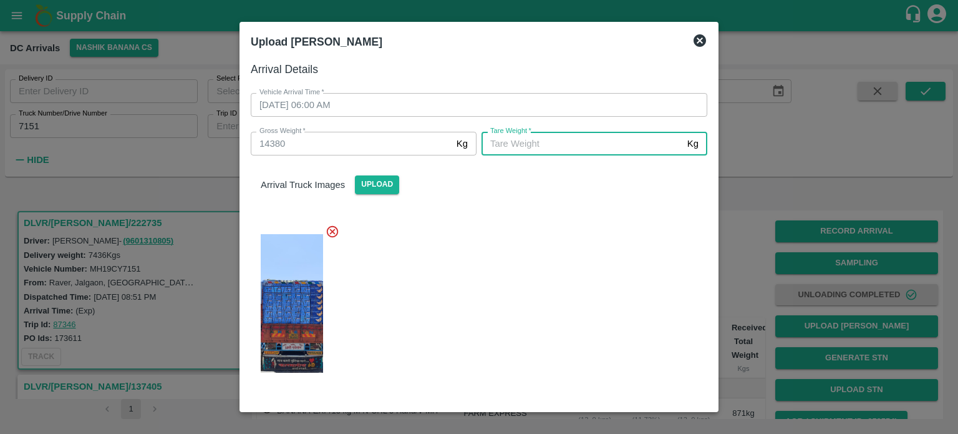
click at [517, 143] on input "[PERSON_NAME]   *" at bounding box center [582, 144] width 201 height 24
type input "6170"
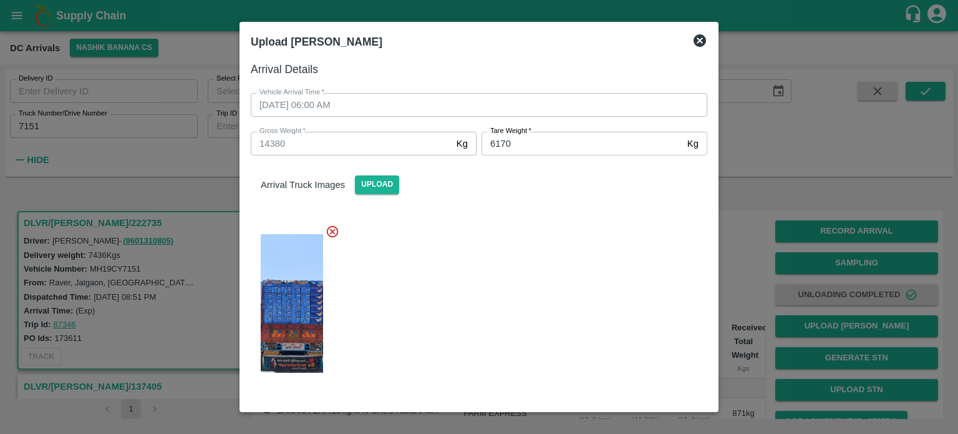
click at [515, 262] on div at bounding box center [474, 299] width 467 height 171
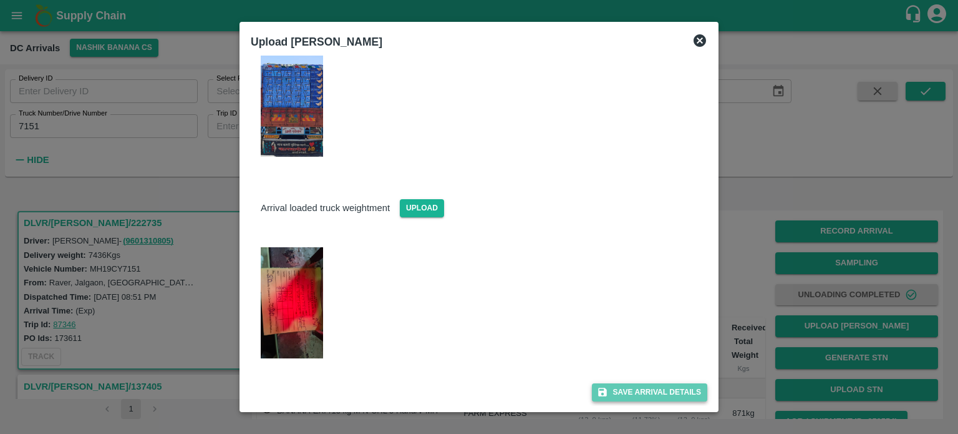
click at [654, 391] on button "Save Arrival Details" at bounding box center [649, 392] width 115 height 18
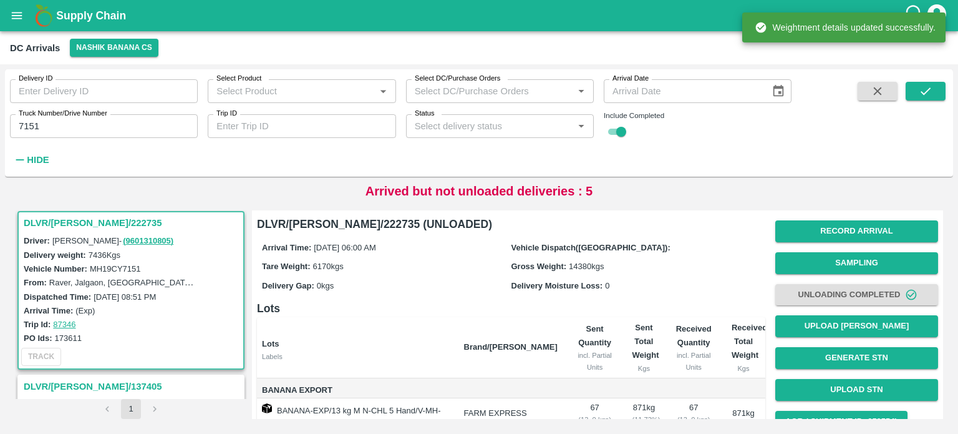
click at [827, 331] on button "Upload [PERSON_NAME]" at bounding box center [856, 326] width 163 height 22
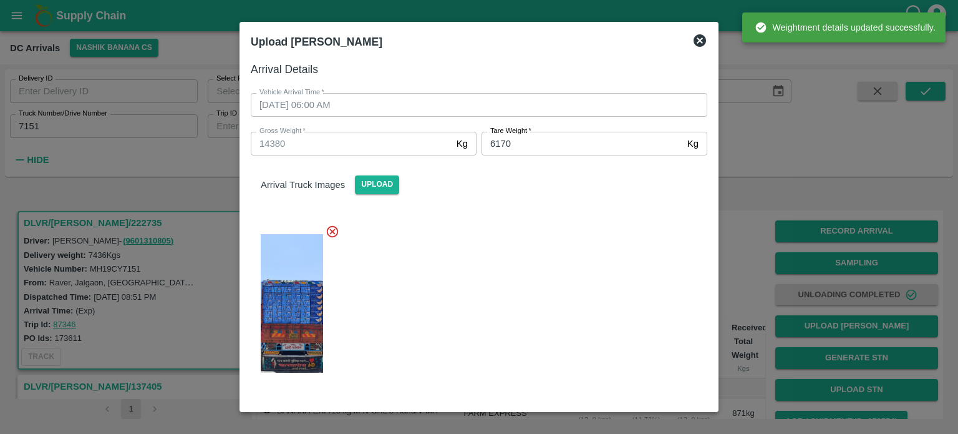
click at [741, 231] on div at bounding box center [479, 217] width 958 height 434
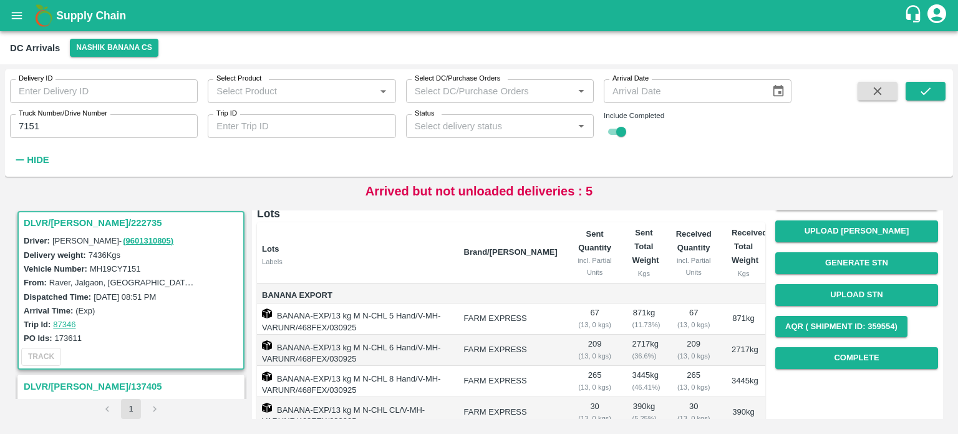
scroll to position [112, 0]
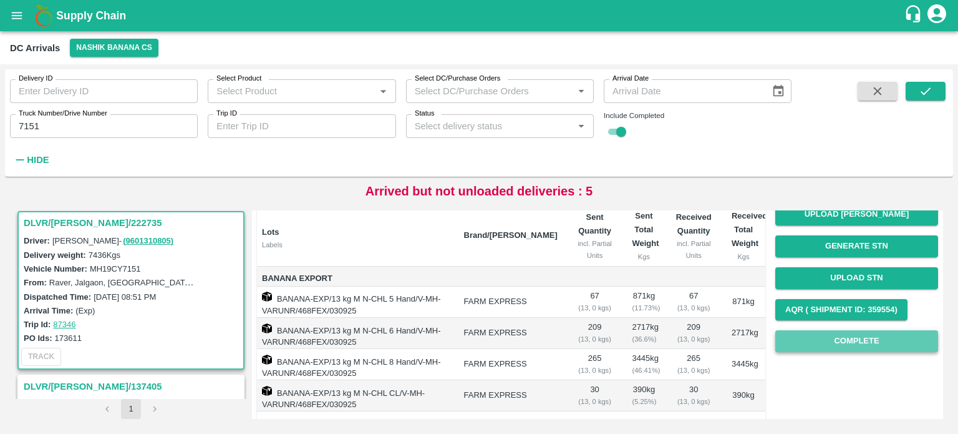
click at [834, 336] on button "Complete" at bounding box center [856, 341] width 163 height 22
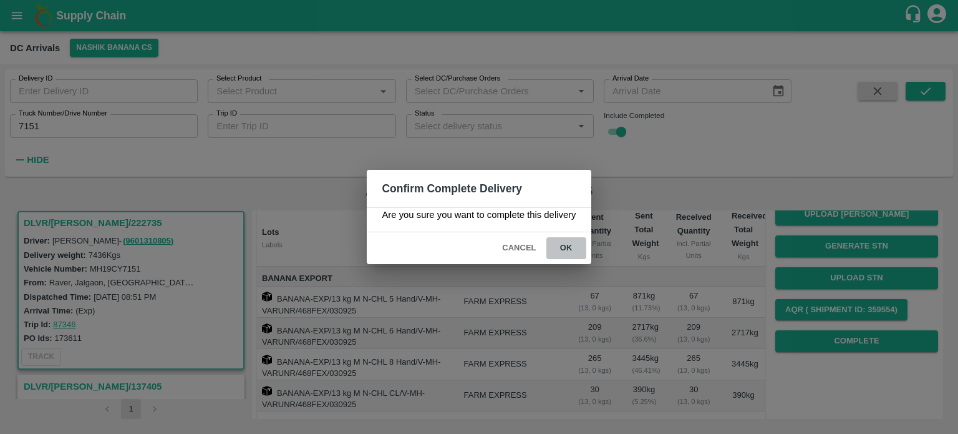
click at [563, 250] on button "ok" at bounding box center [566, 248] width 40 height 22
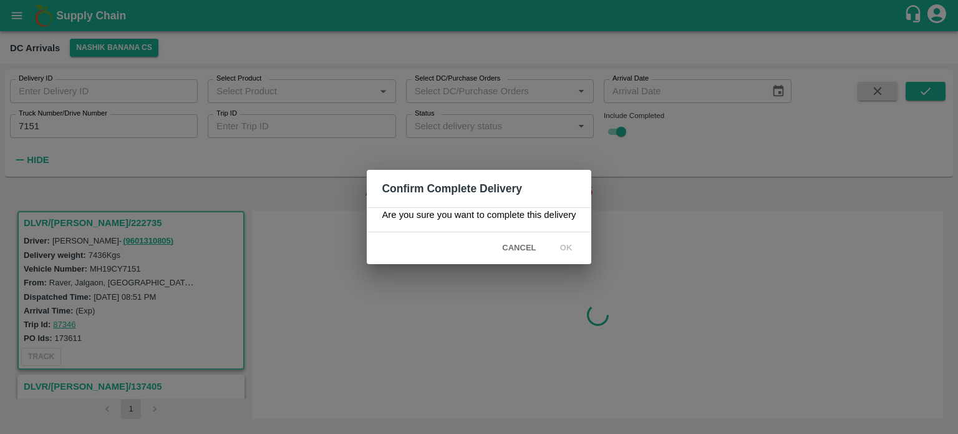
scroll to position [0, 0]
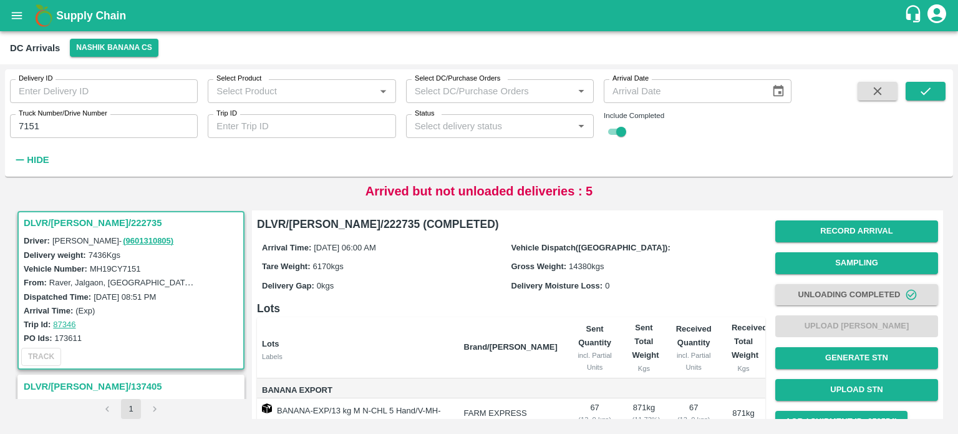
click at [24, 124] on input "7151" at bounding box center [104, 126] width 188 height 24
type input "1869"
click at [926, 89] on icon "submit" at bounding box center [926, 91] width 14 height 14
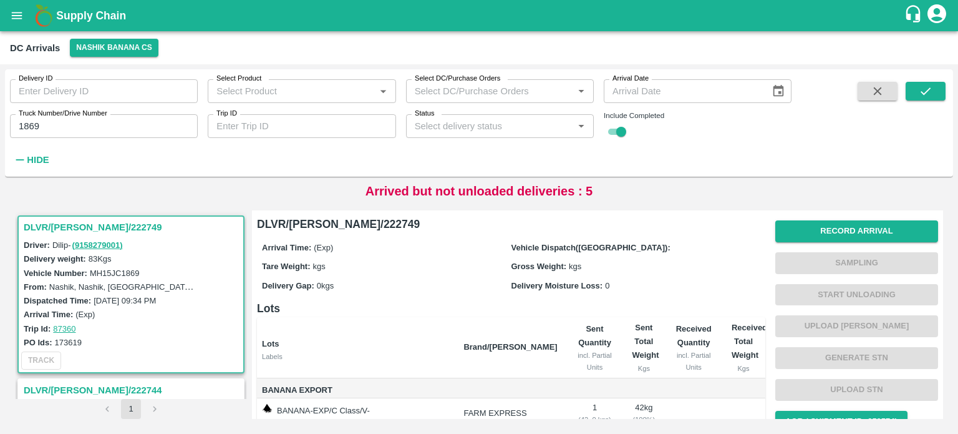
scroll to position [109, 0]
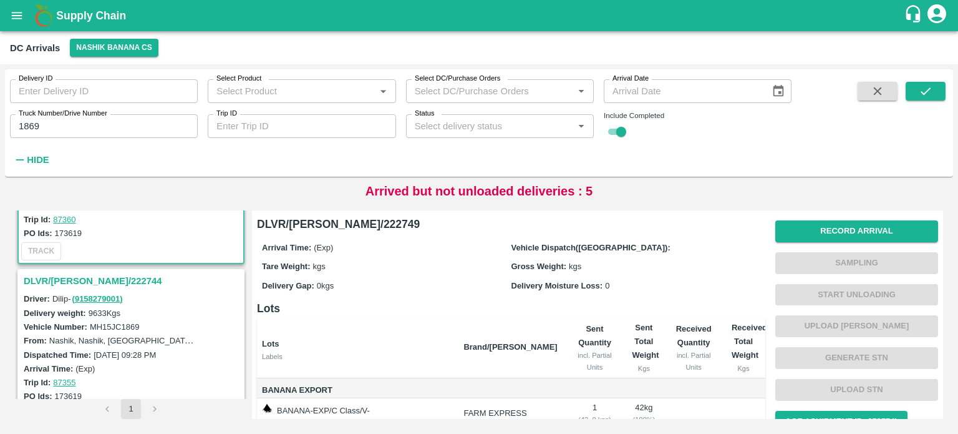
click at [57, 279] on h3 "DLVR/[PERSON_NAME]/222744" at bounding box center [133, 281] width 218 height 16
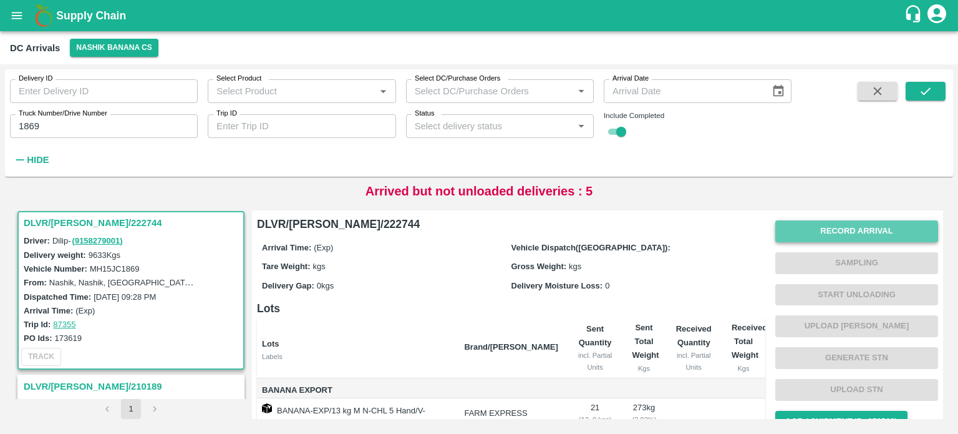
click at [848, 234] on button "Record Arrival" at bounding box center [856, 231] width 163 height 22
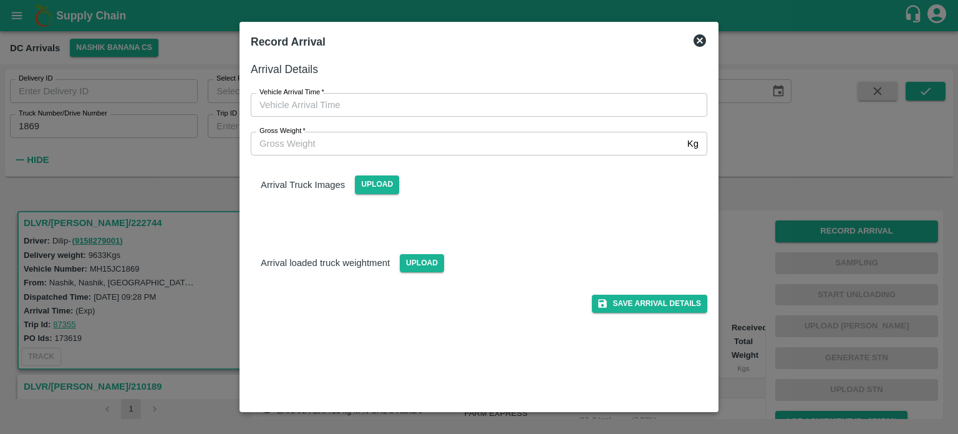
type input "DD/MM/YYYY hh:mm aa"
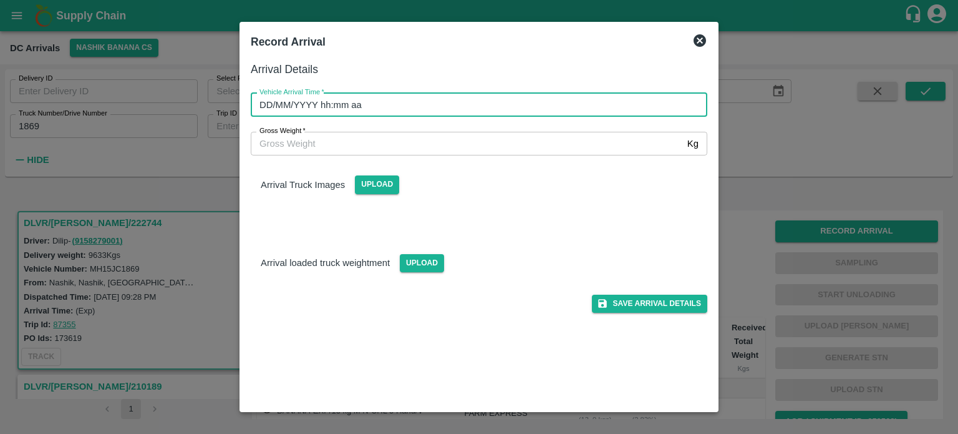
click at [468, 102] on input "DD/MM/YYYY hh:mm aa" at bounding box center [475, 105] width 448 height 24
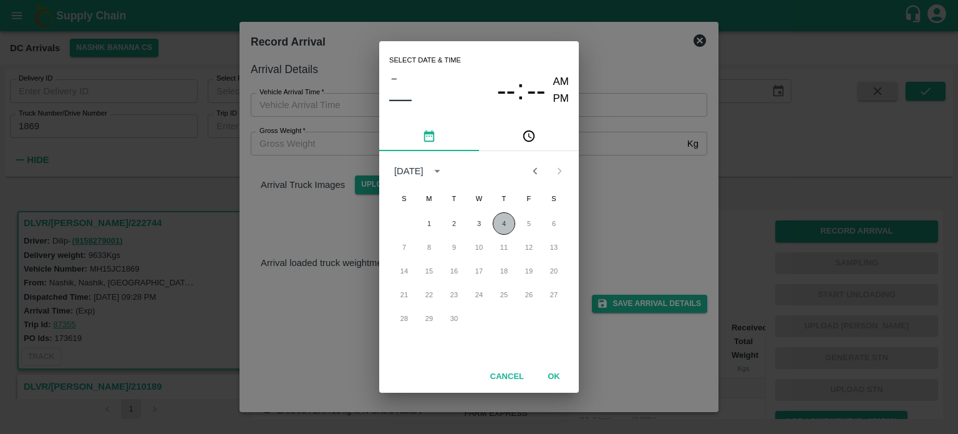
click at [502, 218] on button "4" at bounding box center [504, 223] width 22 height 22
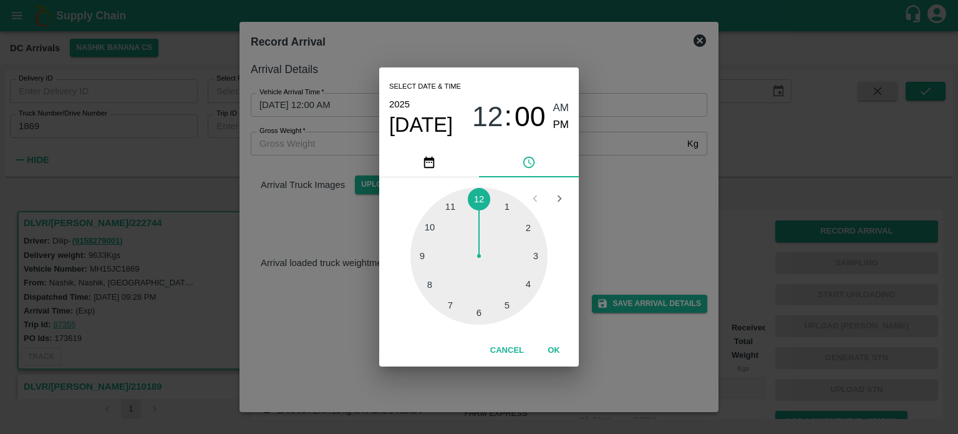
click at [449, 303] on div at bounding box center [478, 255] width 137 height 137
type input "[DATE] 07:35 AM"
click at [646, 209] on div "Select date & time [DATE] 07 : 35 AM PM 05 10 15 20 25 30 35 40 45 50 55 00 Can…" at bounding box center [479, 217] width 958 height 434
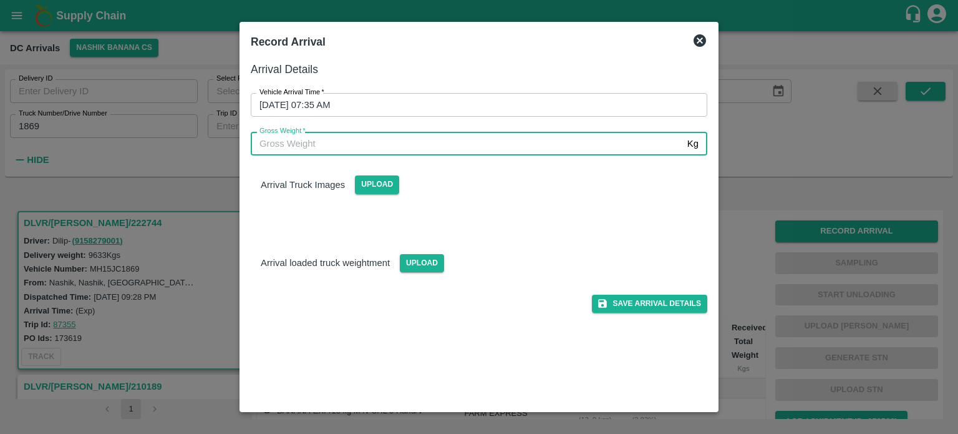
click at [273, 145] on input "Gross Weight   *" at bounding box center [467, 144] width 432 height 24
type input "16535"
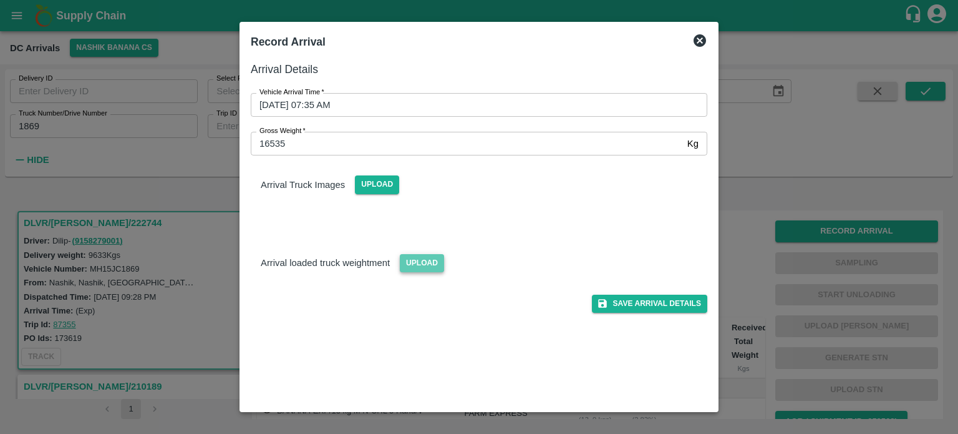
click at [419, 263] on span "Upload" at bounding box center [422, 263] width 44 height 18
click at [0, 0] on input "Upload" at bounding box center [0, 0] width 0 height 0
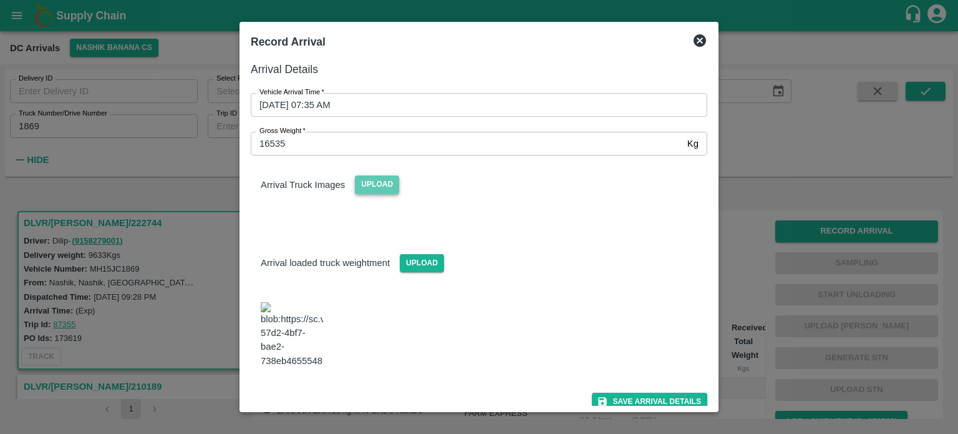
click at [376, 180] on span "Upload" at bounding box center [377, 184] width 44 height 18
click at [0, 0] on input "Upload" at bounding box center [0, 0] width 0 height 0
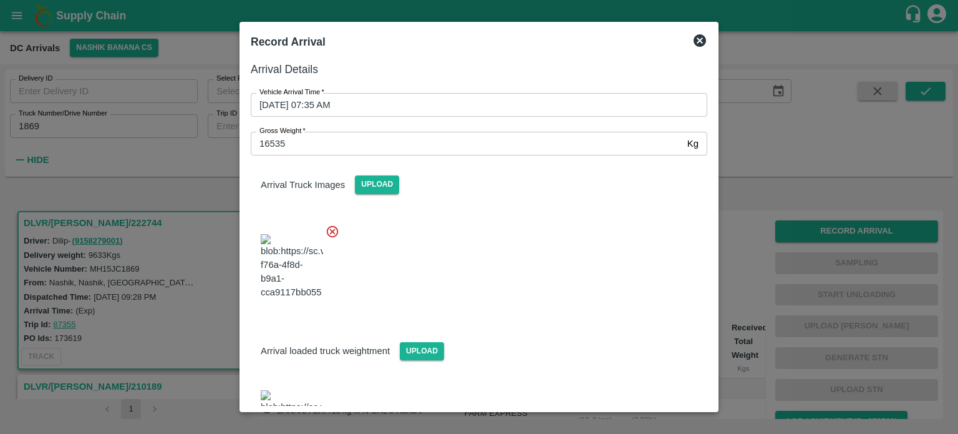
scroll to position [51, 0]
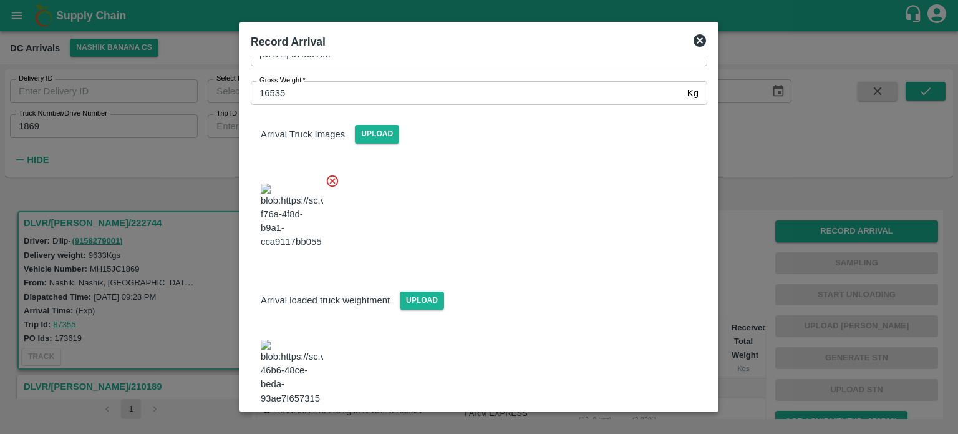
click at [624, 430] on button "Save Arrival Details" at bounding box center [649, 439] width 115 height 18
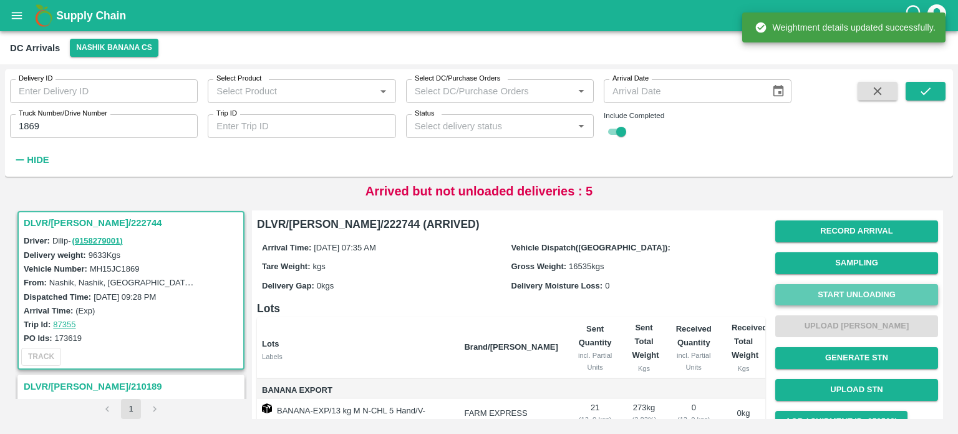
click at [842, 303] on button "Start Unloading" at bounding box center [856, 295] width 163 height 22
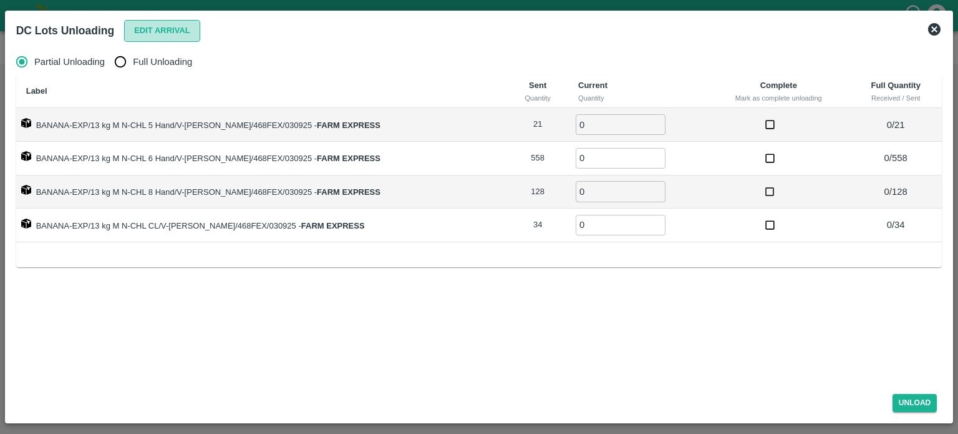
click at [163, 32] on button "Edit Arrival" at bounding box center [162, 31] width 76 height 22
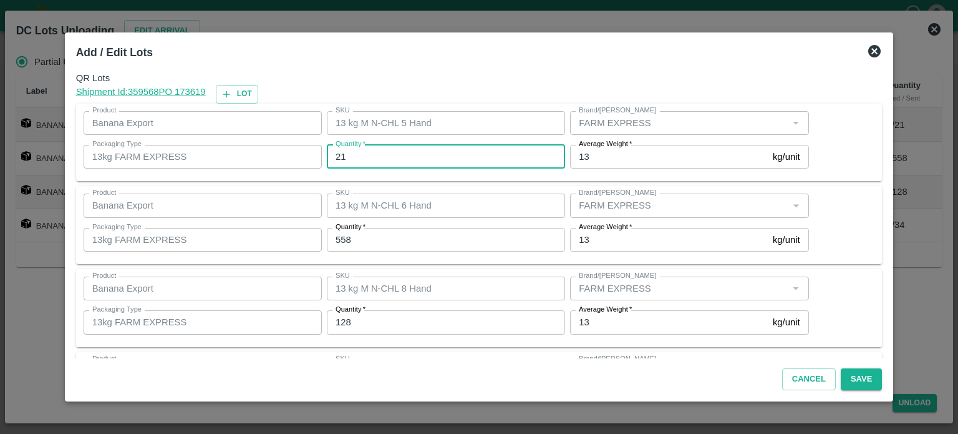
click at [342, 157] on input "21" at bounding box center [446, 157] width 238 height 24
type input "15"
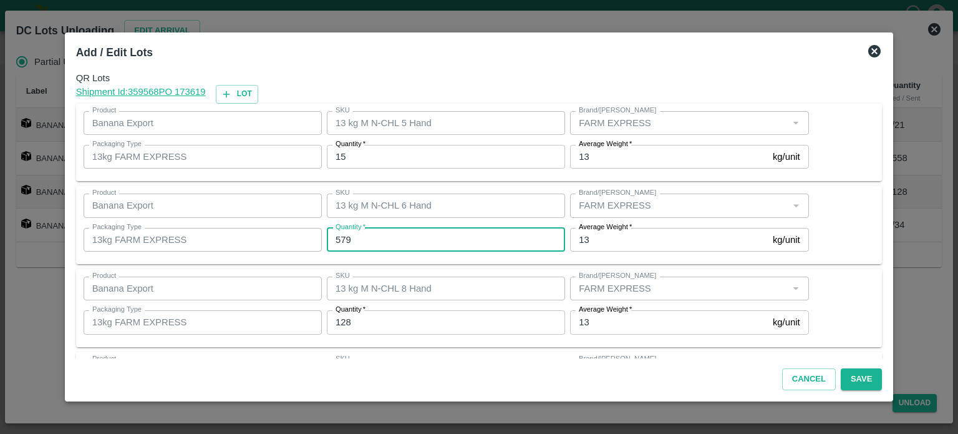
type input "579"
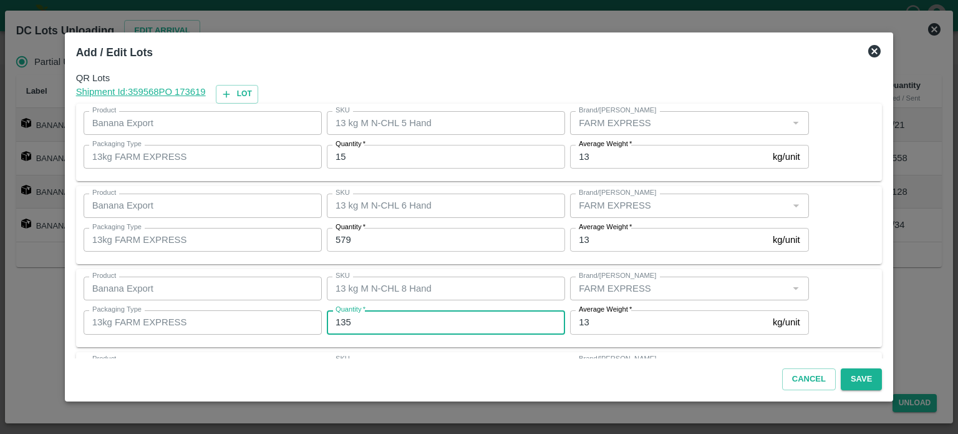
type input "135"
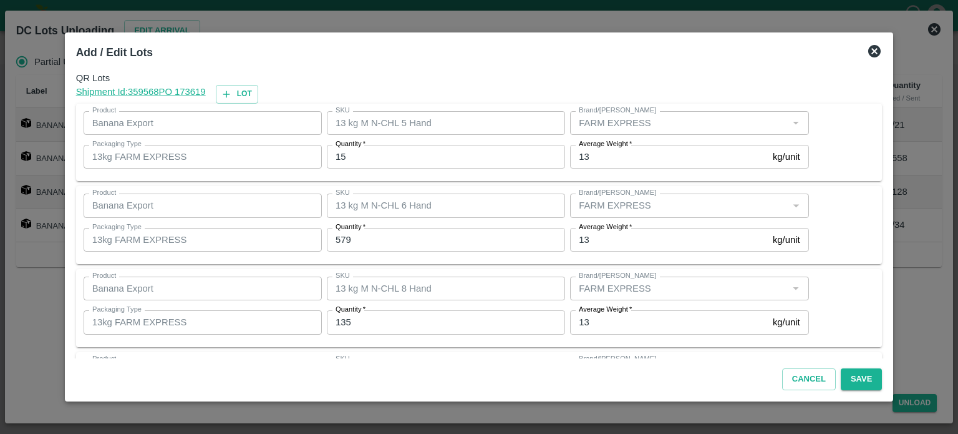
scroll to position [80, 0]
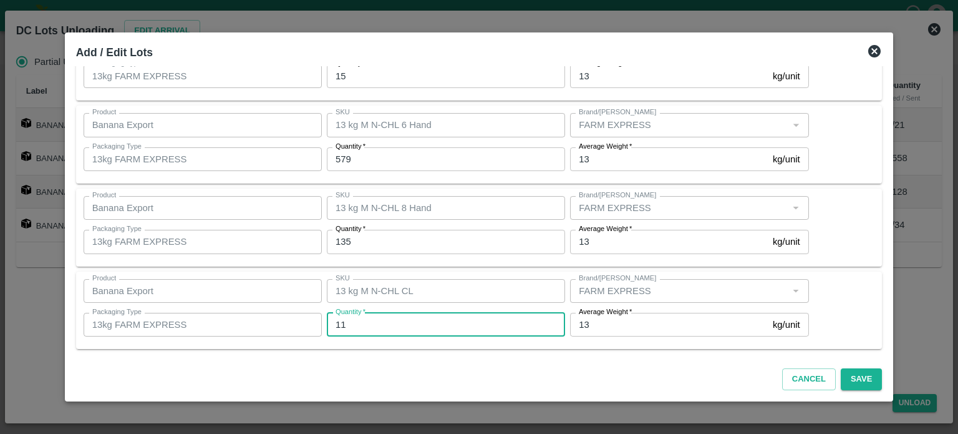
type input "11"
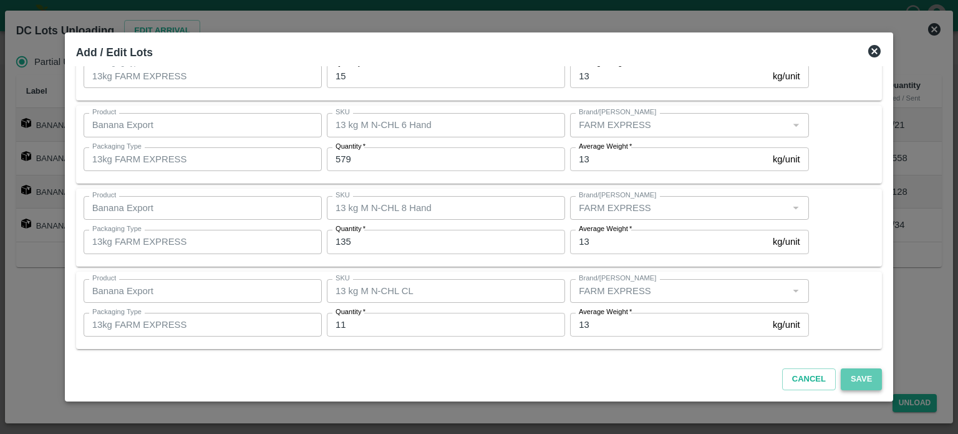
click at [841, 377] on button "Save" at bounding box center [861, 379] width 41 height 22
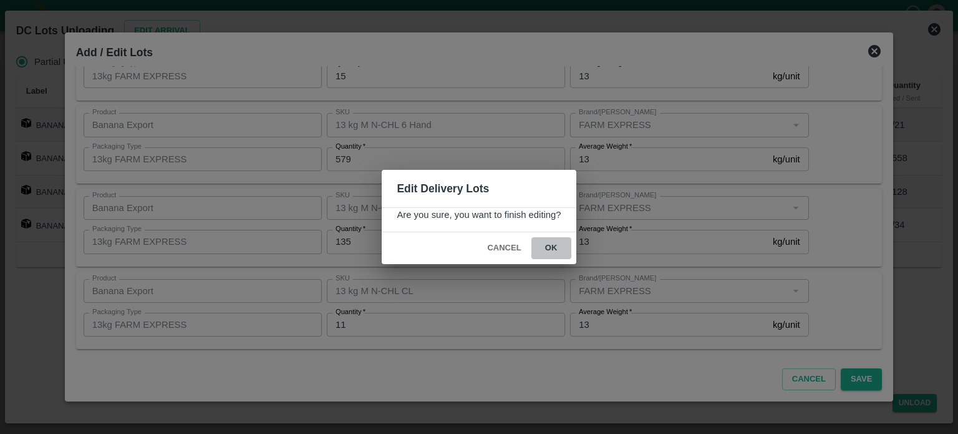
click at [549, 247] on button "ok" at bounding box center [551, 248] width 40 height 22
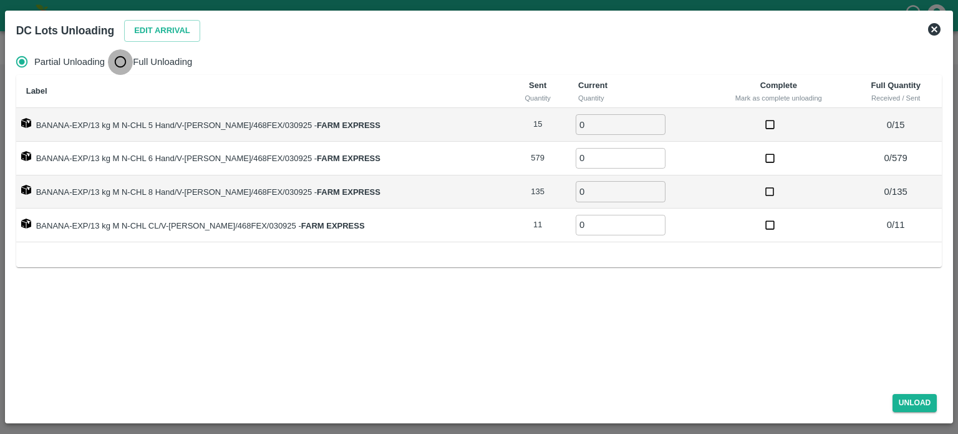
click at [122, 64] on input "Full Unloading" at bounding box center [120, 61] width 25 height 25
radio input "true"
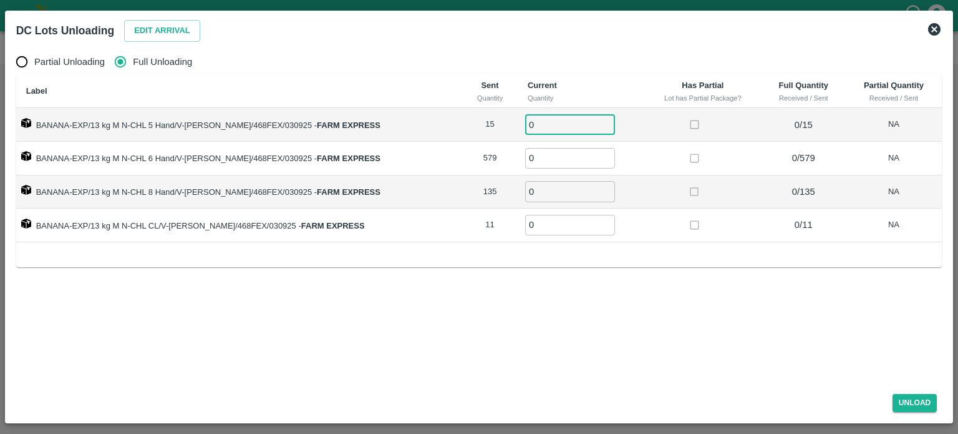
click at [527, 129] on input "0" at bounding box center [570, 124] width 90 height 21
type input "15"
type input "579"
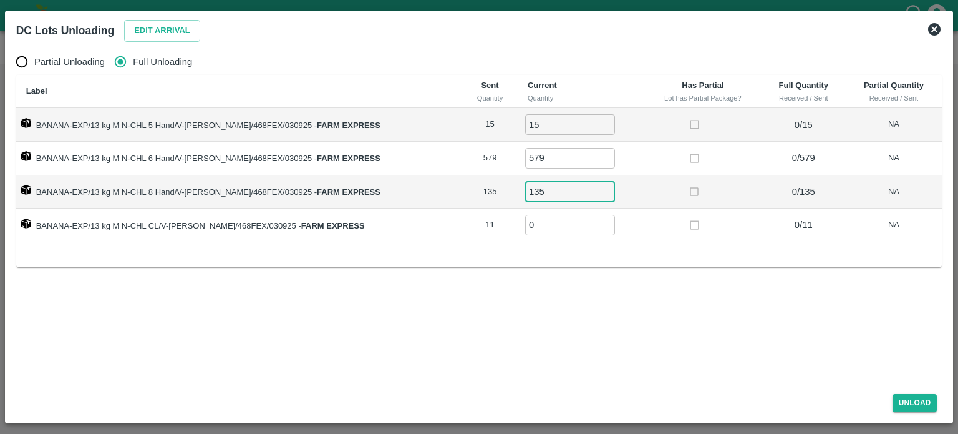
type input "135"
type input "11"
click at [911, 406] on button "Unload" at bounding box center [915, 403] width 45 height 18
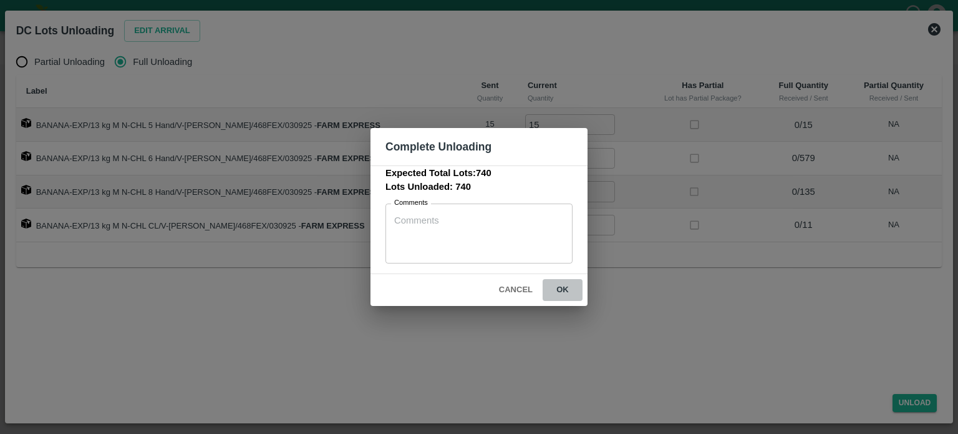
click at [564, 287] on button "ok" at bounding box center [563, 290] width 40 height 22
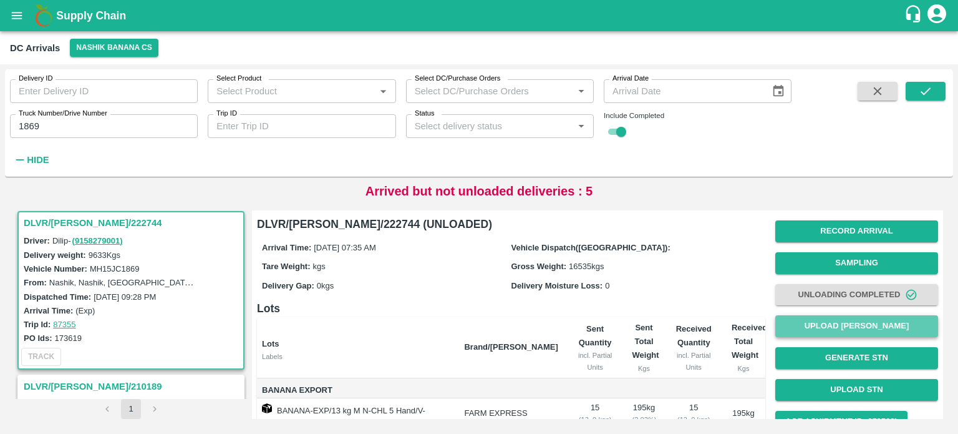
click at [850, 326] on button "Upload [PERSON_NAME]" at bounding box center [856, 326] width 163 height 22
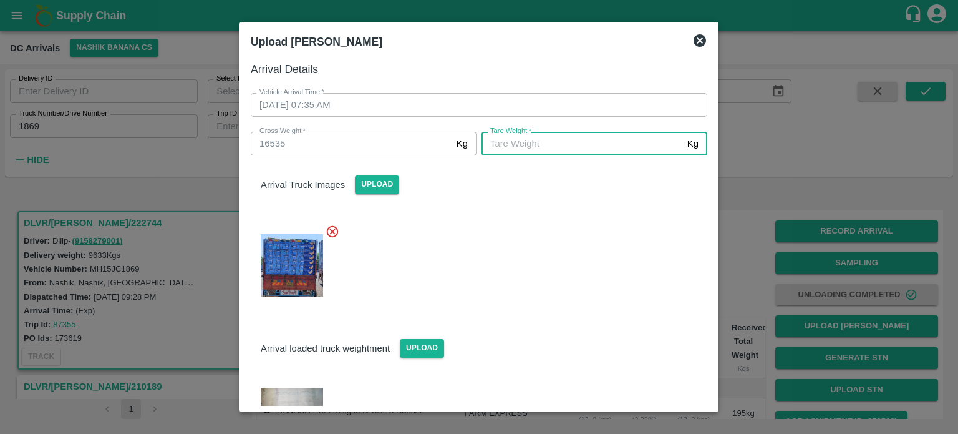
click at [576, 139] on input "[PERSON_NAME]   *" at bounding box center [582, 144] width 201 height 24
type input "6120"
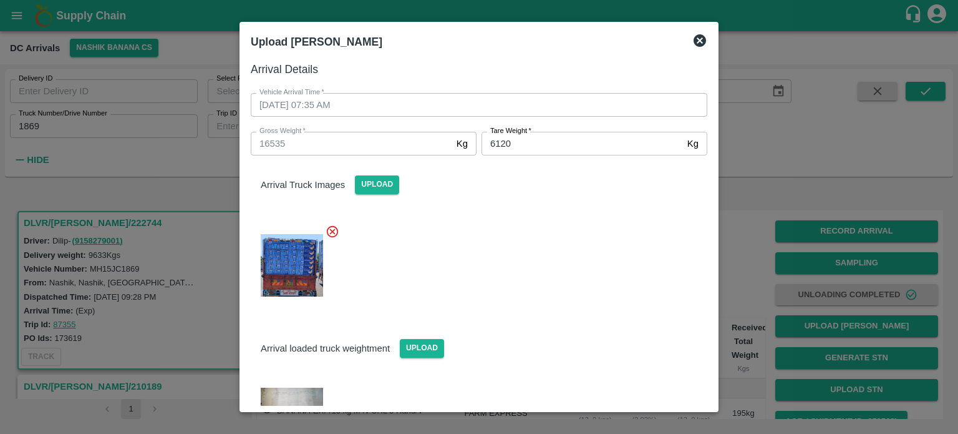
click at [571, 293] on div at bounding box center [474, 261] width 467 height 95
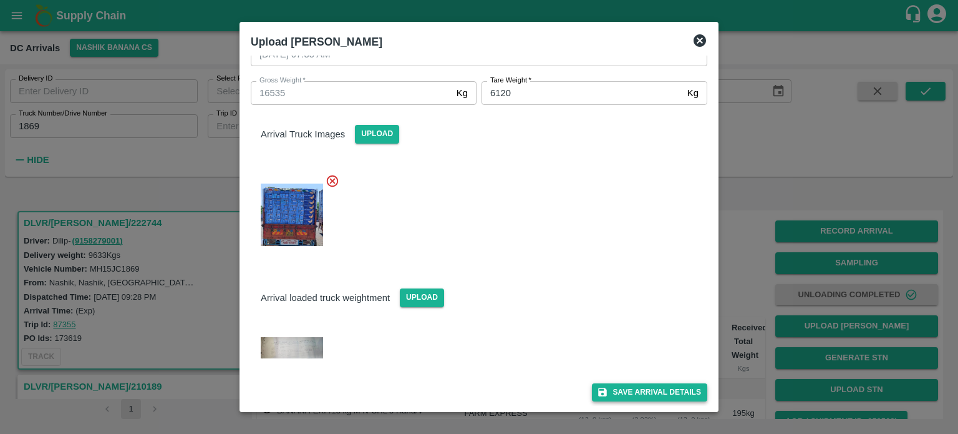
click at [642, 397] on button "Save Arrival Details" at bounding box center [649, 392] width 115 height 18
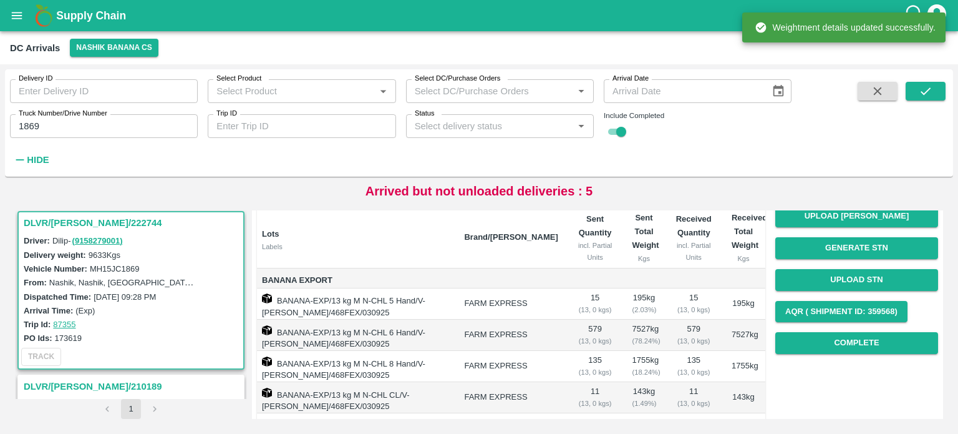
scroll to position [115, 0]
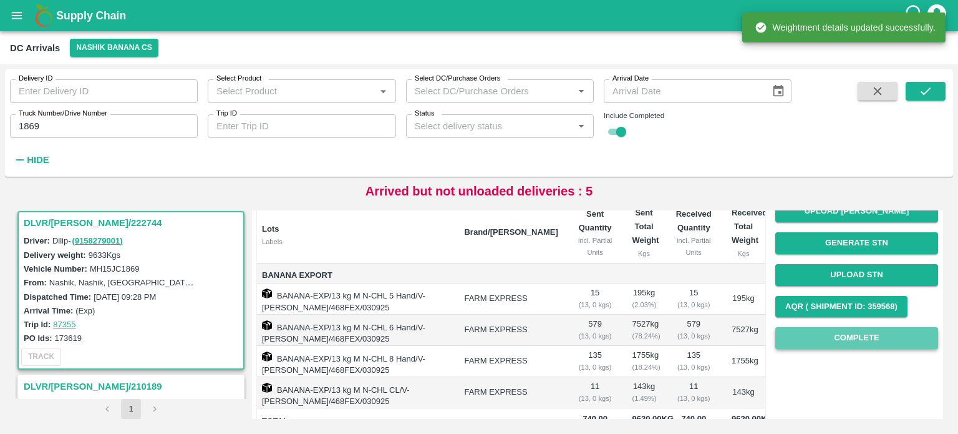
click at [848, 344] on button "Complete" at bounding box center [856, 338] width 163 height 22
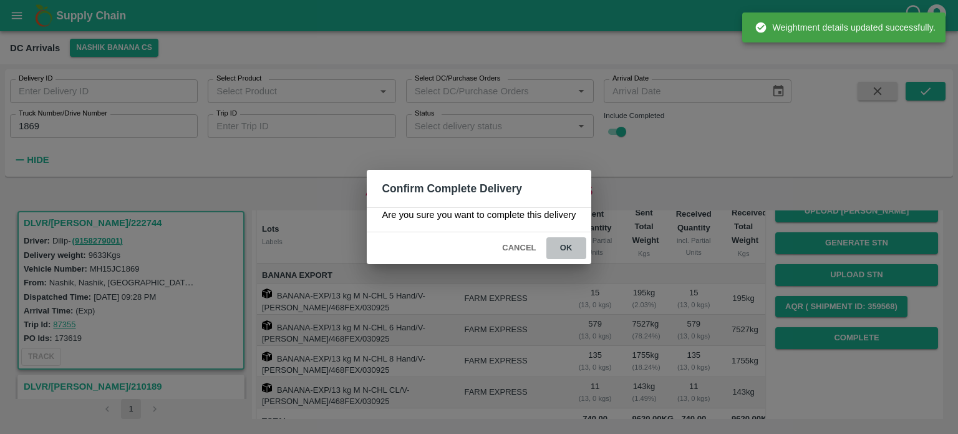
click at [565, 251] on button "ok" at bounding box center [566, 248] width 40 height 22
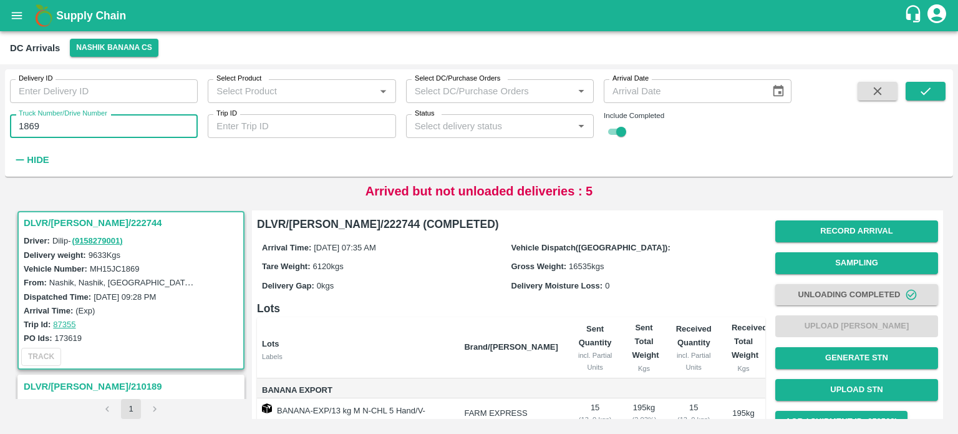
click at [27, 124] on input "1869" at bounding box center [104, 126] width 188 height 24
type input "2684"
click at [932, 89] on icon "submit" at bounding box center [926, 91] width 14 height 14
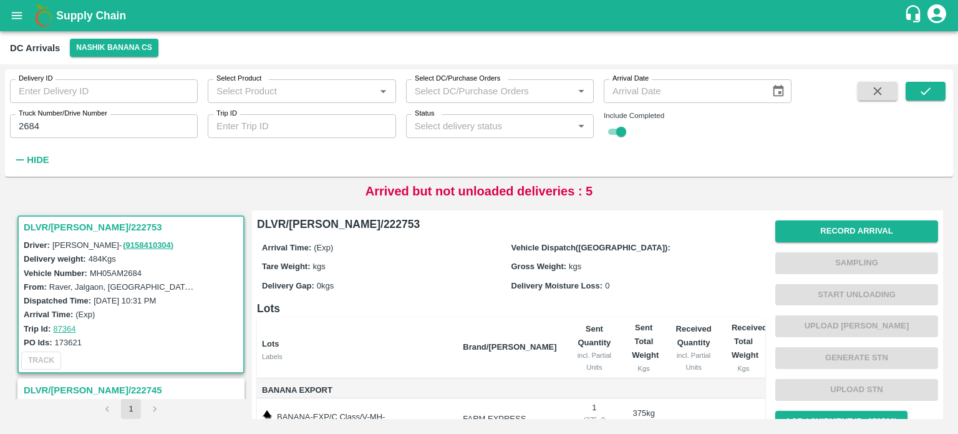
scroll to position [60, 0]
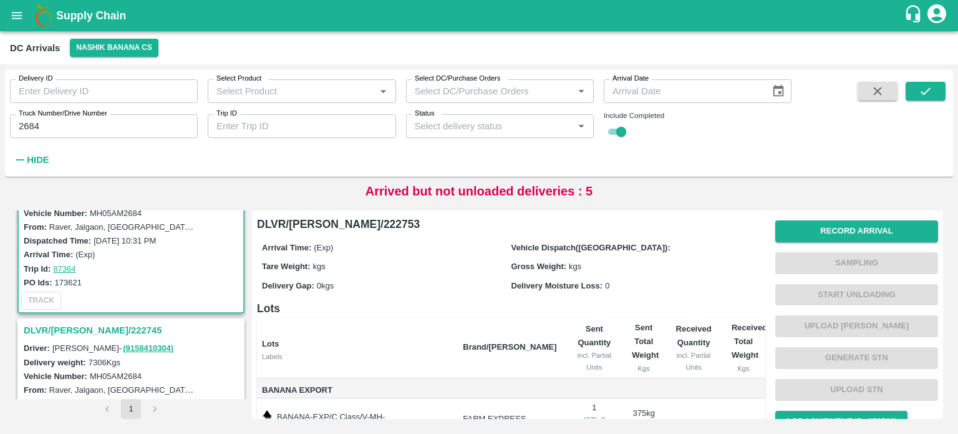
click at [69, 326] on h3 "DLVR/[PERSON_NAME]/222745" at bounding box center [133, 330] width 218 height 16
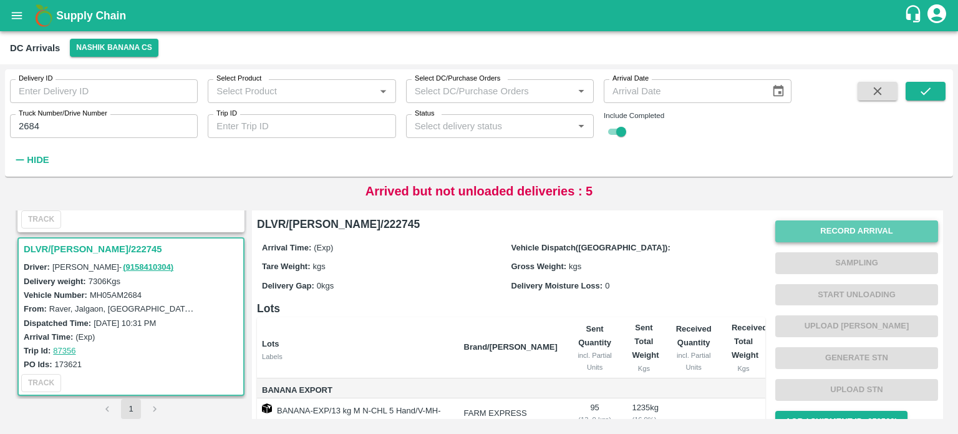
click at [819, 228] on button "Record Arrival" at bounding box center [856, 231] width 163 height 22
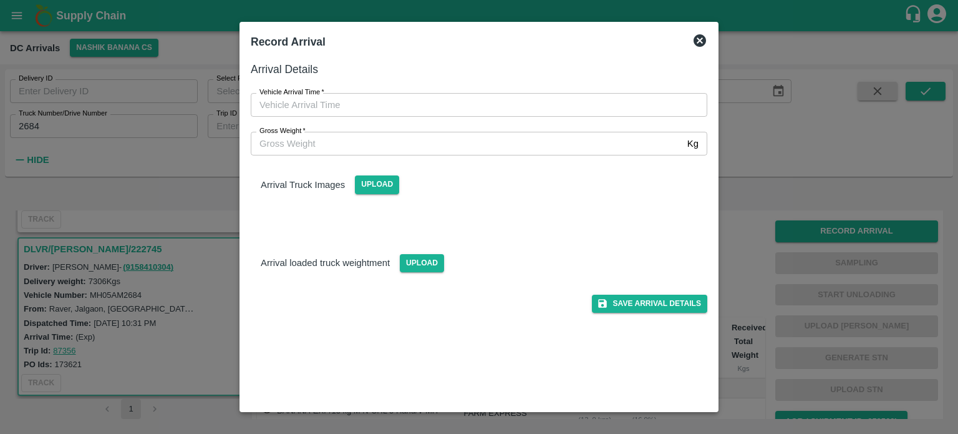
type input "DD/MM/YYYY hh:mm aa"
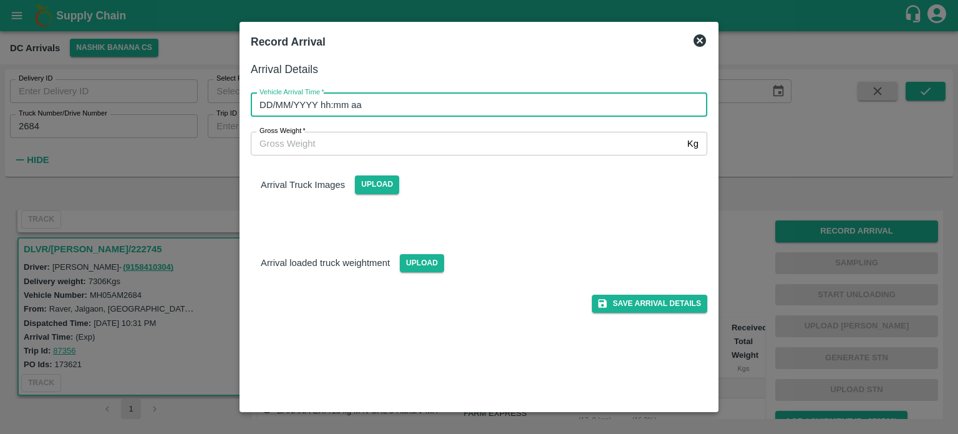
click at [469, 100] on input "DD/MM/YYYY hh:mm aa" at bounding box center [475, 105] width 448 height 24
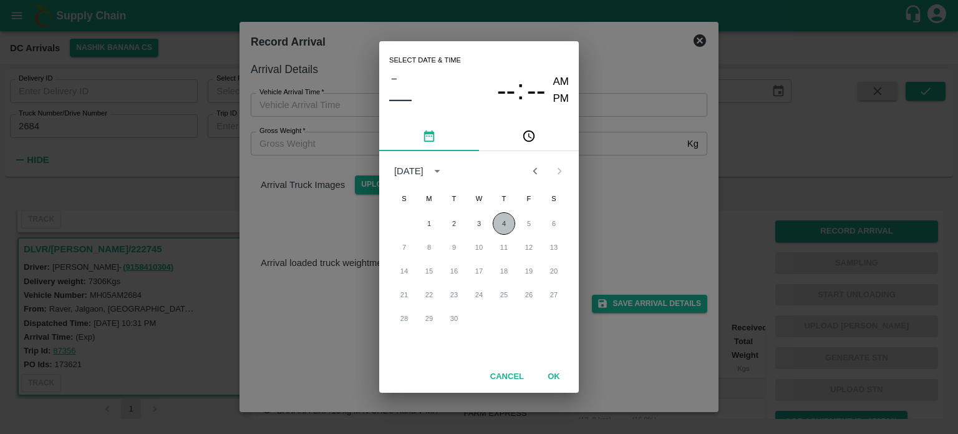
click at [502, 226] on button "4" at bounding box center [504, 223] width 22 height 22
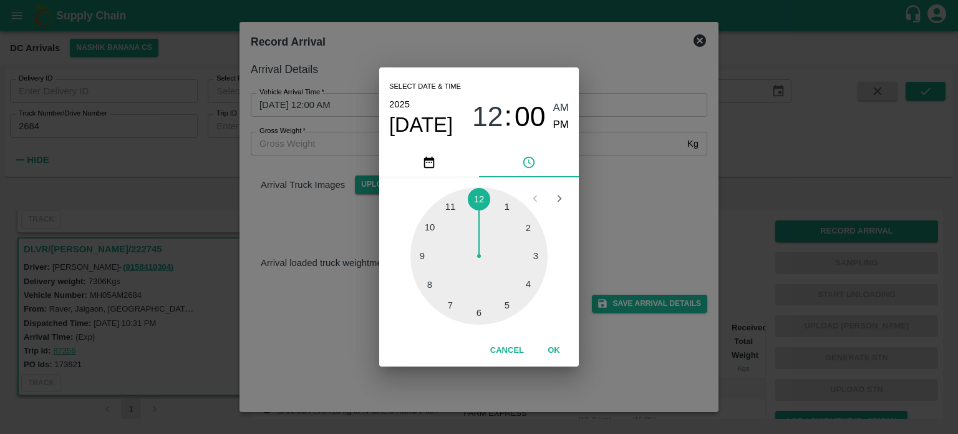
click at [434, 278] on div at bounding box center [478, 255] width 137 height 137
click at [477, 314] on div at bounding box center [478, 255] width 137 height 137
type input "[DATE] 08:30 AM"
click at [616, 240] on div "Select date & time [DATE] 08 : 30 AM PM 05 10 15 20 25 30 35 40 45 50 55 00 Can…" at bounding box center [479, 217] width 958 height 434
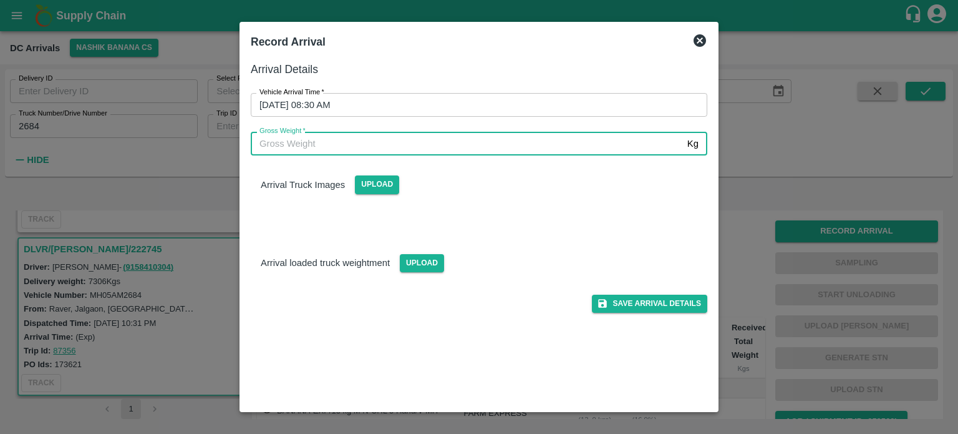
click at [357, 154] on input "Gross Weight   *" at bounding box center [467, 144] width 432 height 24
type input "13735"
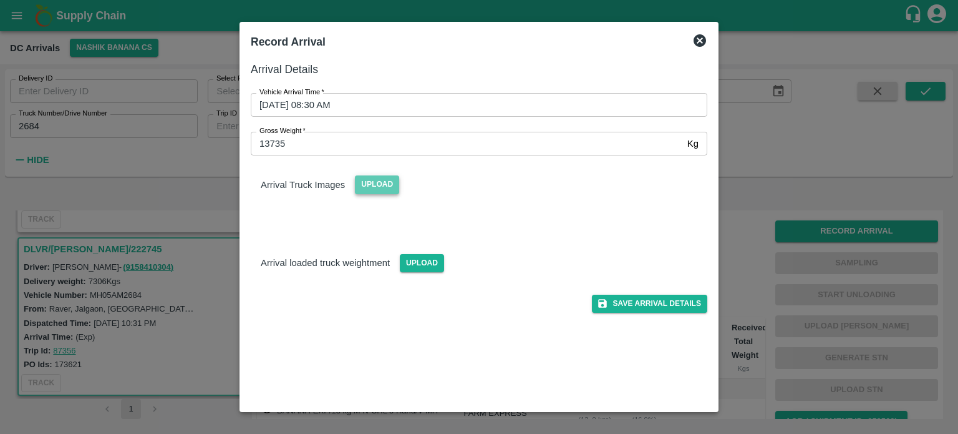
click at [378, 178] on span "Upload" at bounding box center [377, 184] width 44 height 18
click at [0, 0] on input "Upload" at bounding box center [0, 0] width 0 height 0
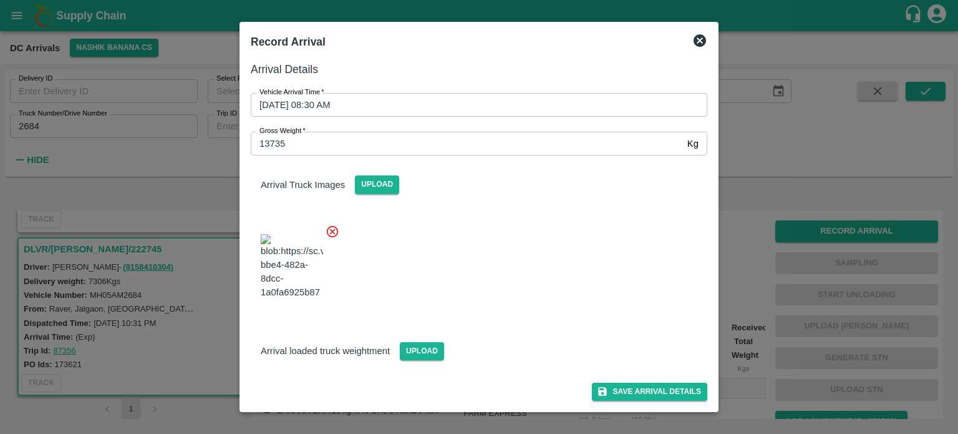
scroll to position [72, 0]
click at [416, 350] on span "Upload" at bounding box center [422, 351] width 44 height 18
click at [0, 0] on input "Upload" at bounding box center [0, 0] width 0 height 0
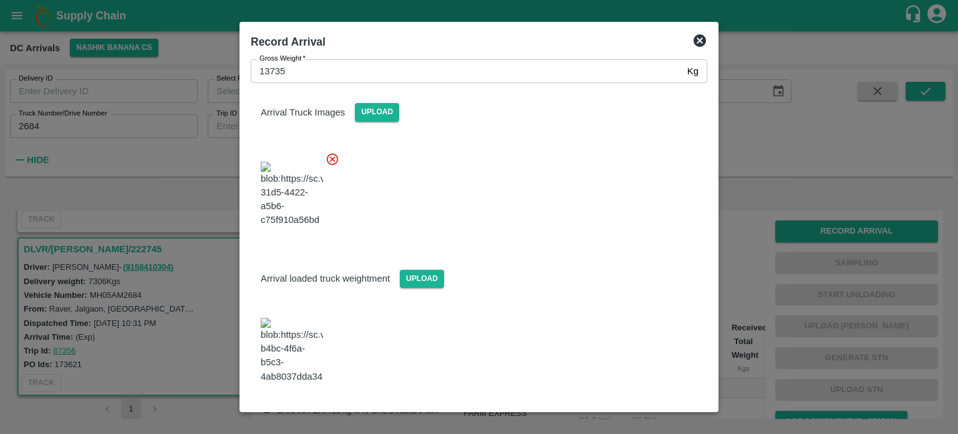
scroll to position [125, 0]
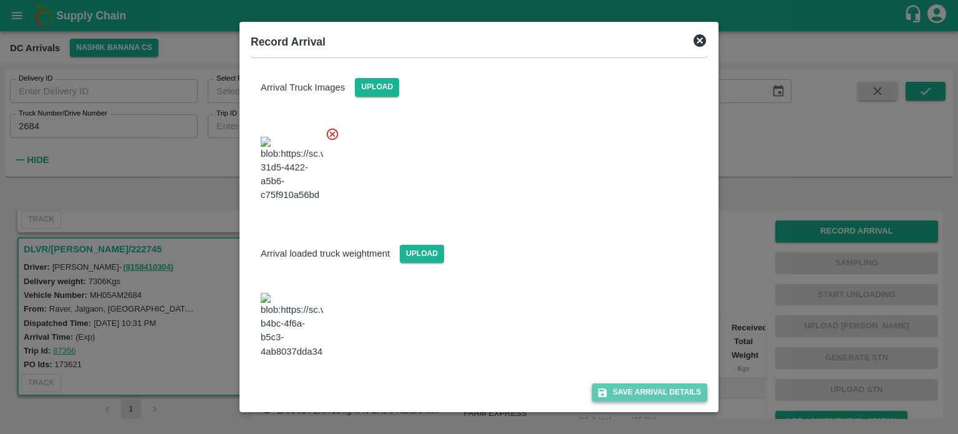
click at [635, 394] on button "Save Arrival Details" at bounding box center [649, 392] width 115 height 18
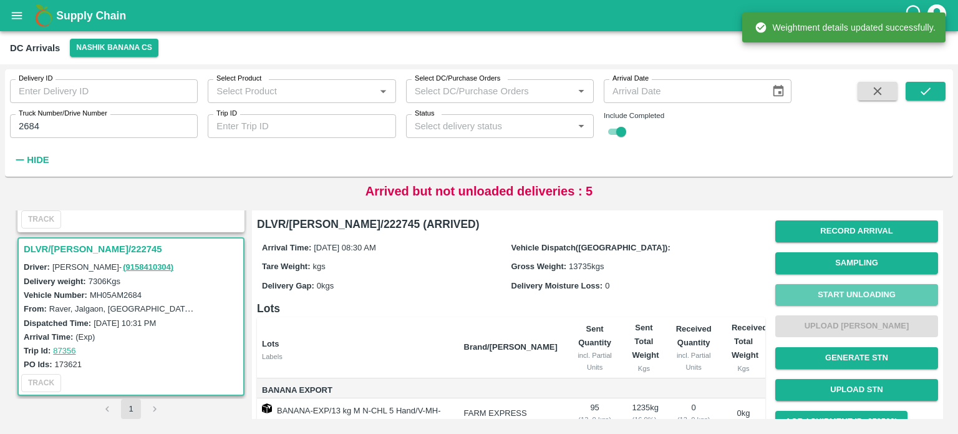
click at [856, 296] on button "Start Unloading" at bounding box center [856, 295] width 163 height 22
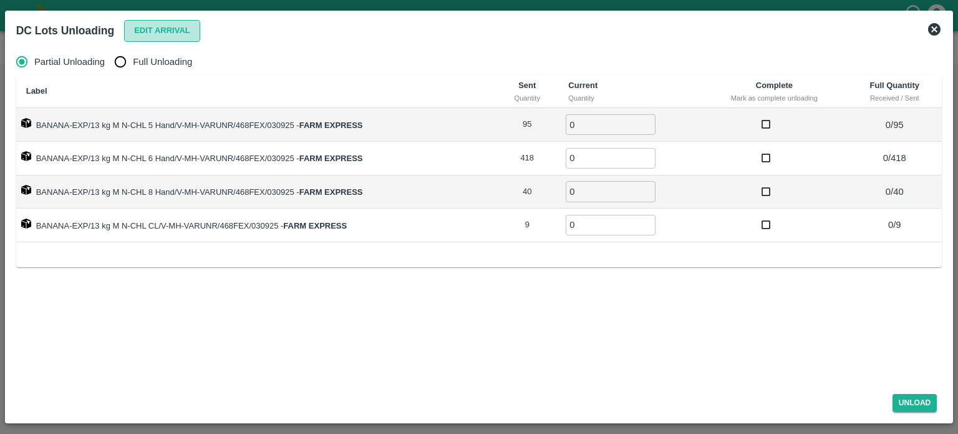
click at [160, 32] on button "Edit Arrival" at bounding box center [162, 31] width 76 height 22
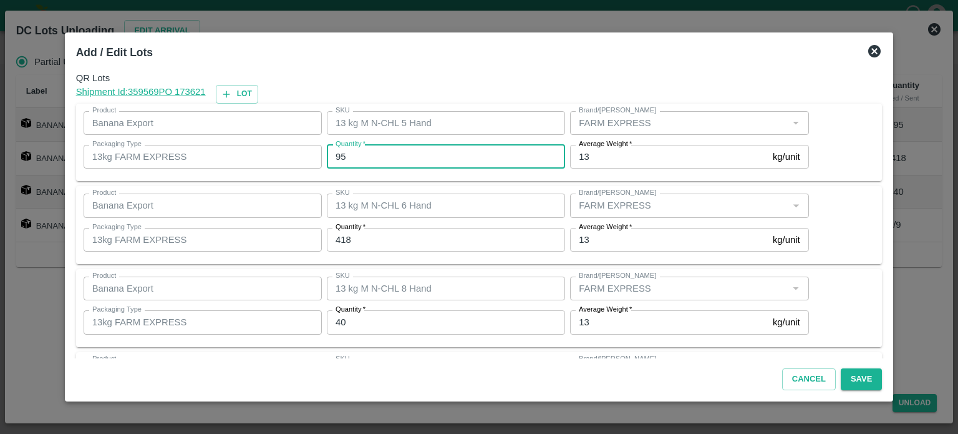
click at [344, 155] on input "95" at bounding box center [446, 157] width 238 height 24
type input "81"
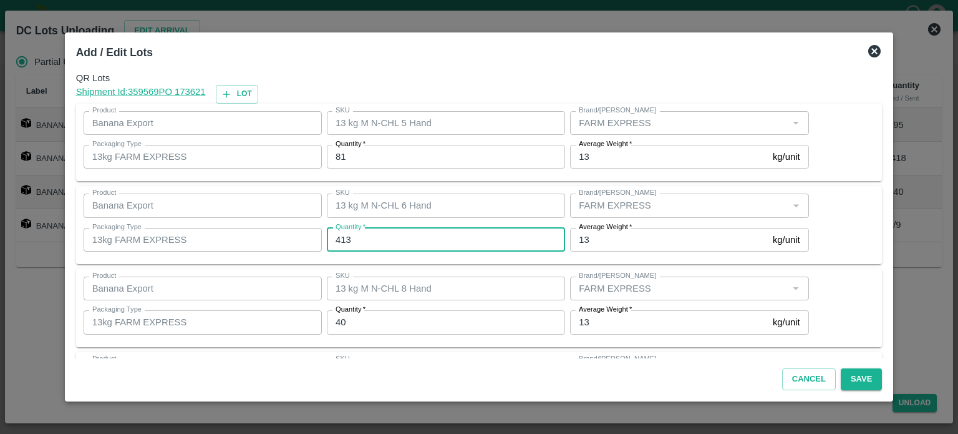
type input "413"
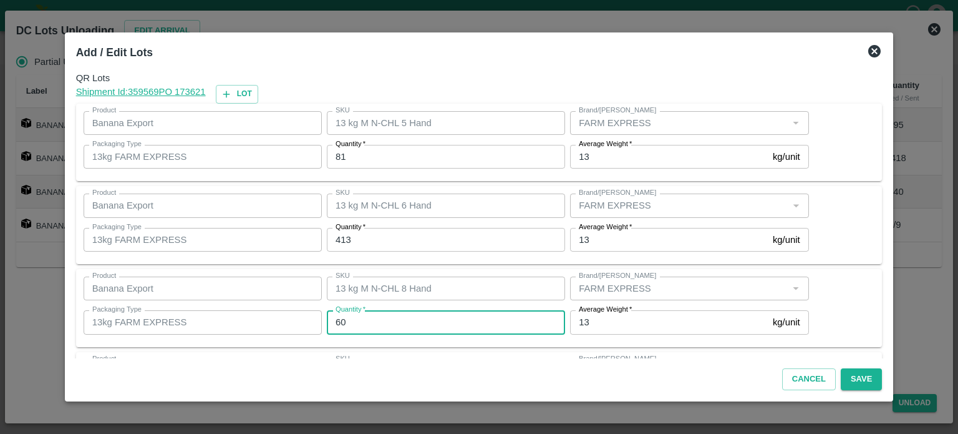
type input "60"
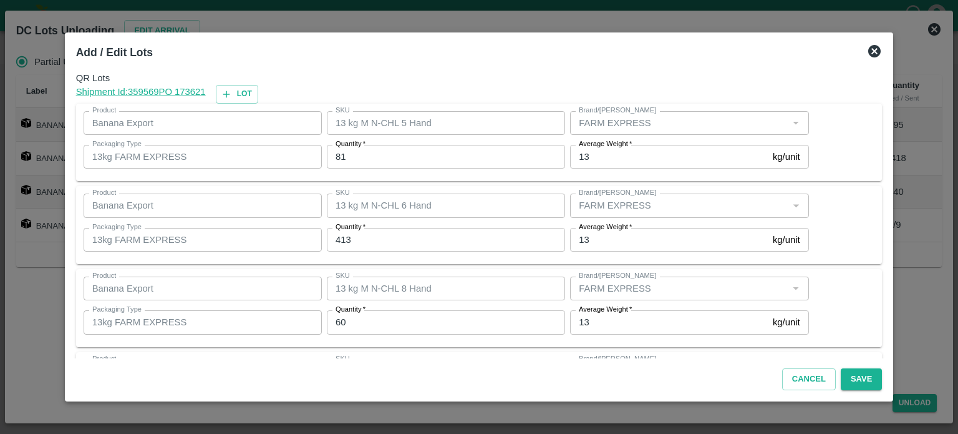
scroll to position [80, 0]
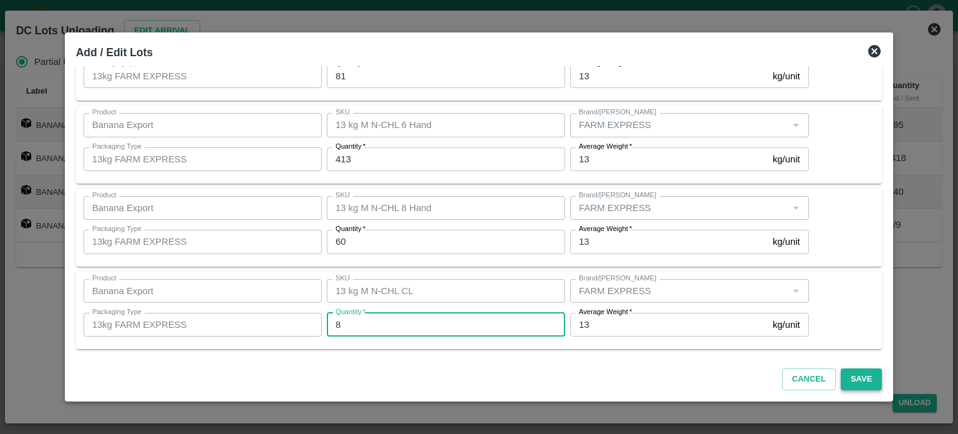
type input "8"
click at [853, 381] on button "Save" at bounding box center [861, 379] width 41 height 22
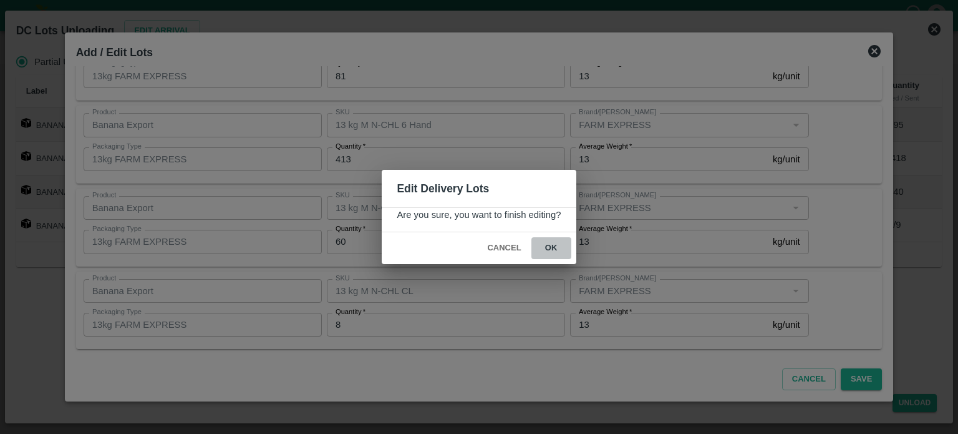
click at [550, 243] on button "ok" at bounding box center [551, 248] width 40 height 22
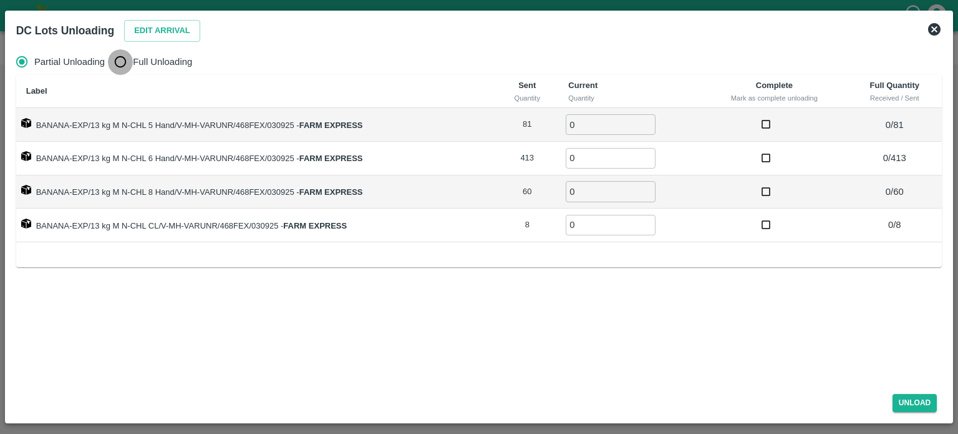
click at [120, 66] on input "Full Unloading" at bounding box center [120, 61] width 25 height 25
radio input "true"
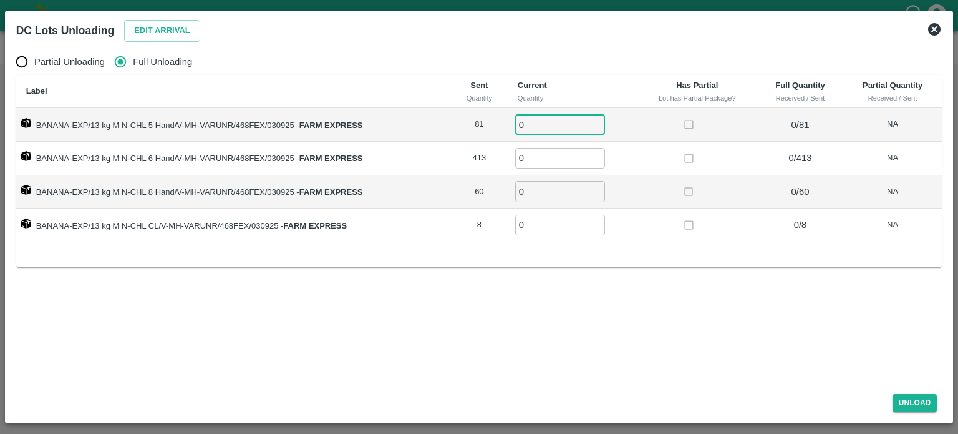
click at [545, 119] on input "0" at bounding box center [560, 124] width 90 height 21
type input "81"
type input "413"
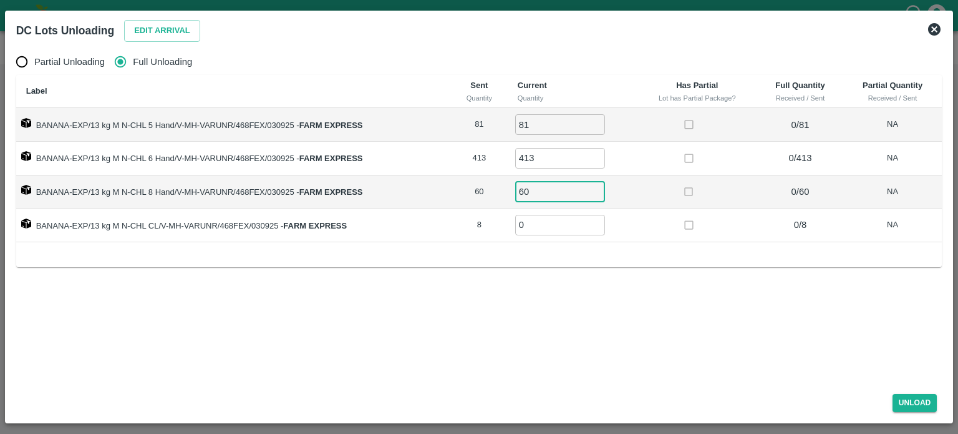
type input "60"
type input "8"
click at [911, 401] on button "Unload" at bounding box center [915, 403] width 45 height 18
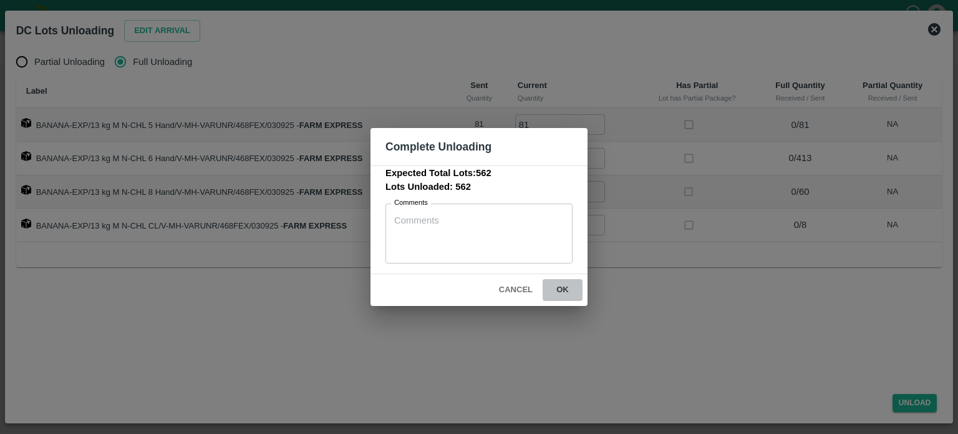
click at [566, 290] on button "ok" at bounding box center [563, 290] width 40 height 22
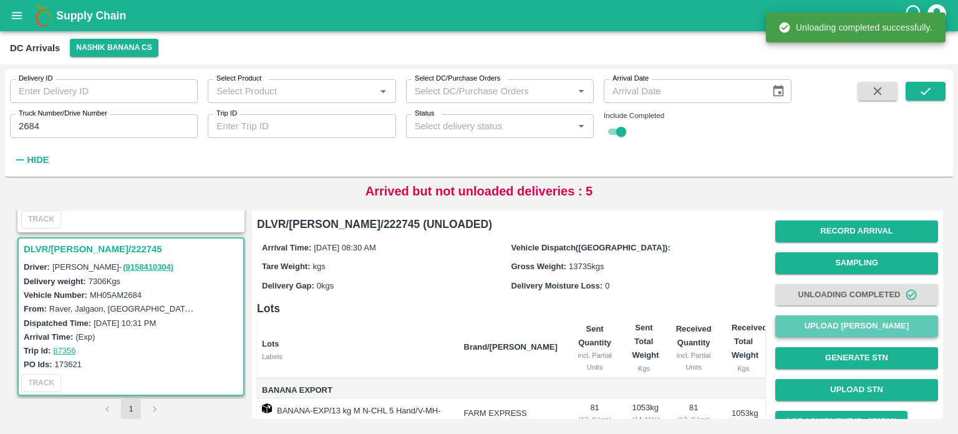
click at [847, 326] on button "Upload [PERSON_NAME]" at bounding box center [856, 326] width 163 height 22
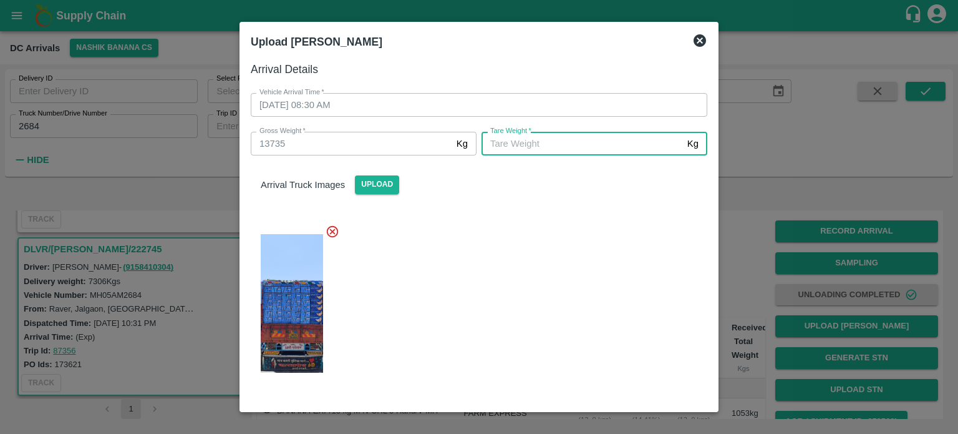
click at [512, 148] on input "[PERSON_NAME]   *" at bounding box center [582, 144] width 201 height 24
type input "6400"
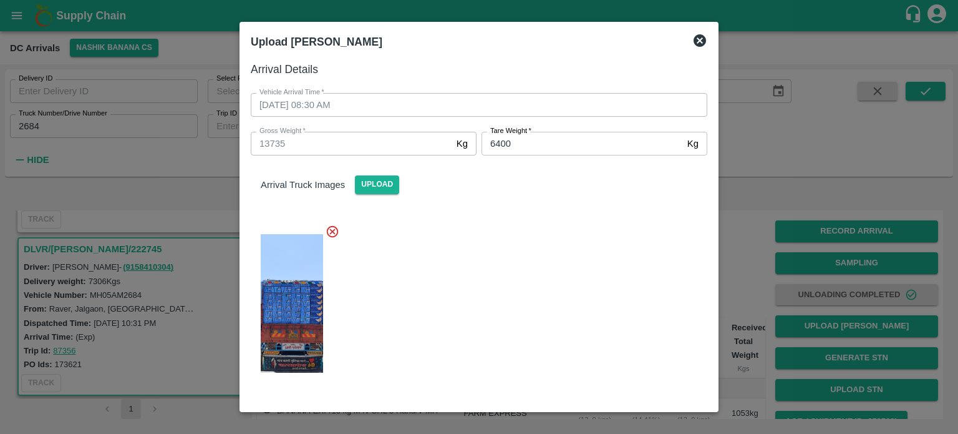
click at [536, 283] on div at bounding box center [474, 299] width 467 height 171
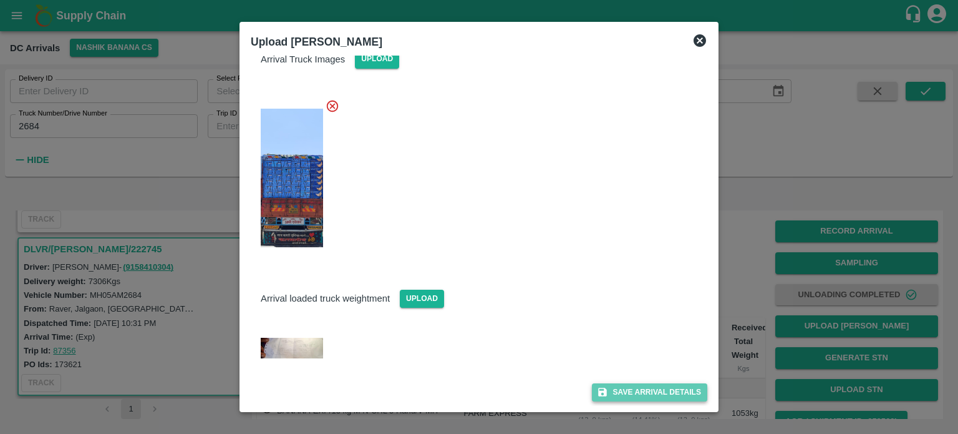
click at [636, 393] on button "Save Arrival Details" at bounding box center [649, 392] width 115 height 18
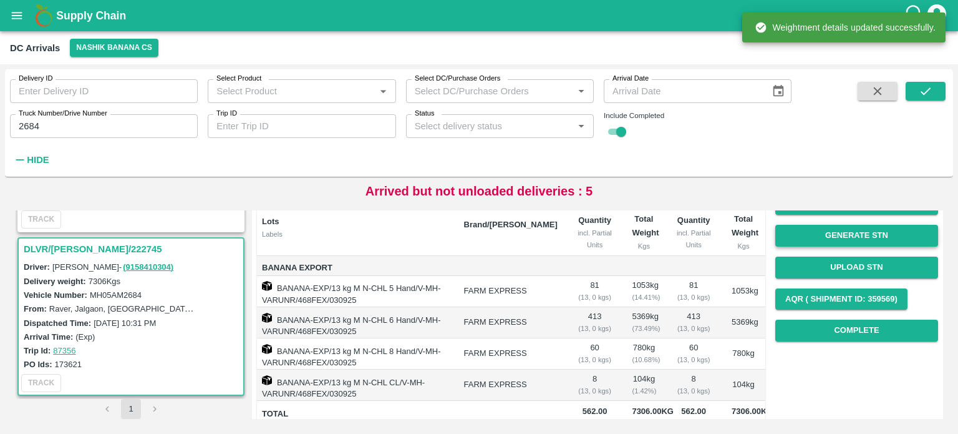
scroll to position [126, 0]
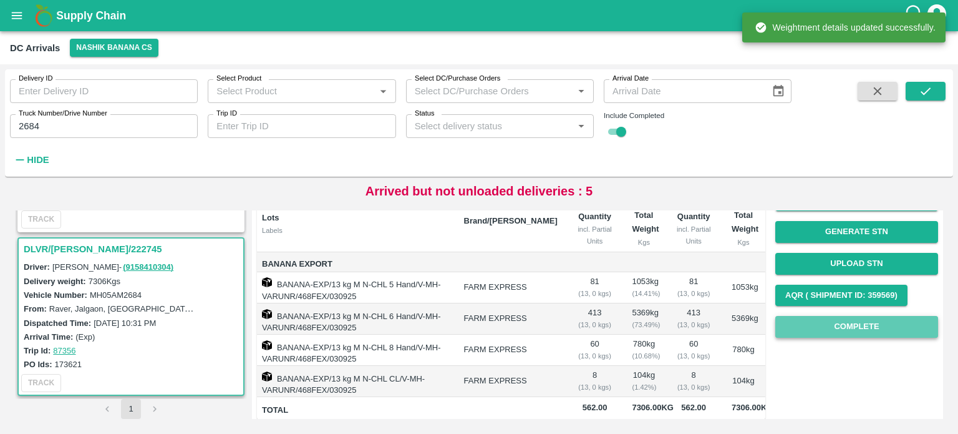
click at [837, 323] on button "Complete" at bounding box center [856, 327] width 163 height 22
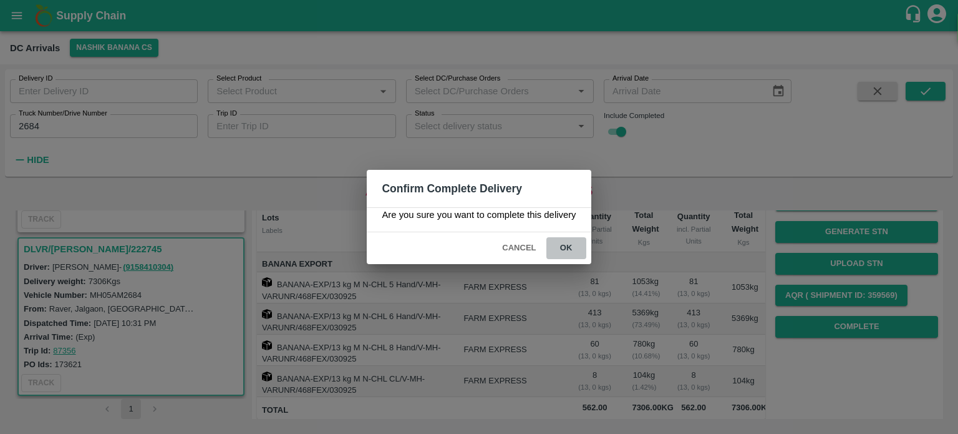
click at [561, 246] on button "ok" at bounding box center [566, 248] width 40 height 22
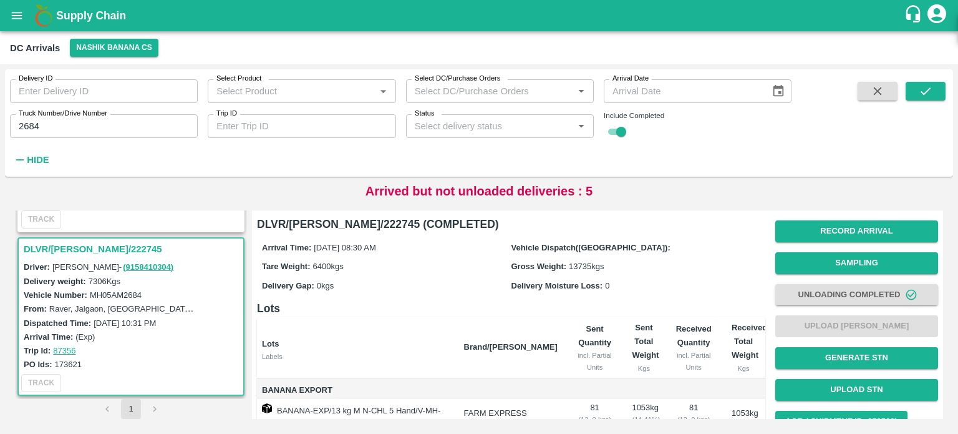
click at [27, 127] on input "2684" at bounding box center [104, 126] width 188 height 24
type input "3333"
click at [916, 89] on button "submit" at bounding box center [926, 91] width 40 height 19
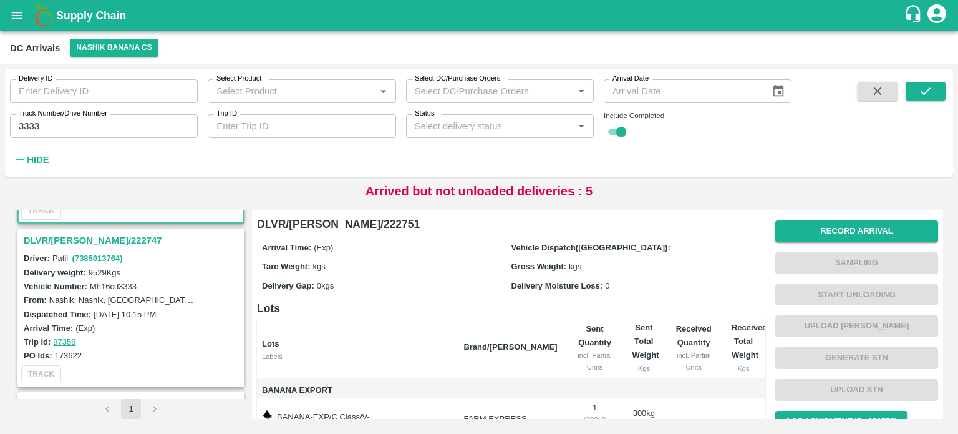
scroll to position [165, 0]
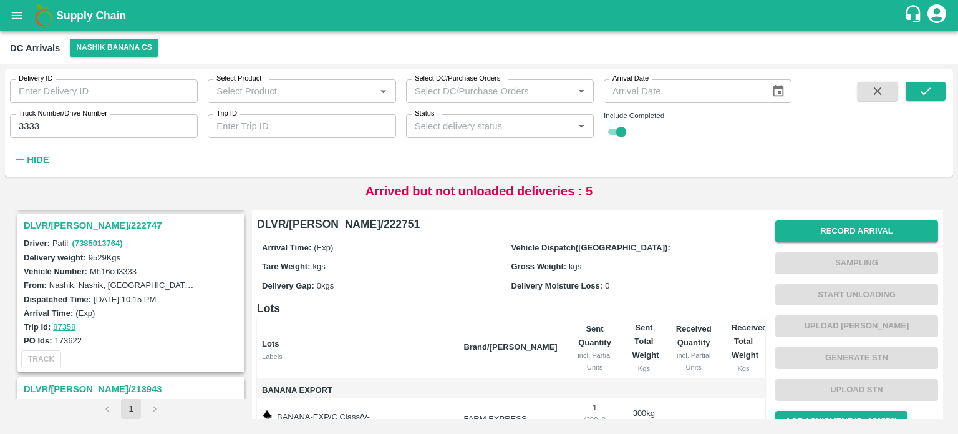
click at [61, 227] on h3 "DLVR/[PERSON_NAME]/222747" at bounding box center [133, 225] width 218 height 16
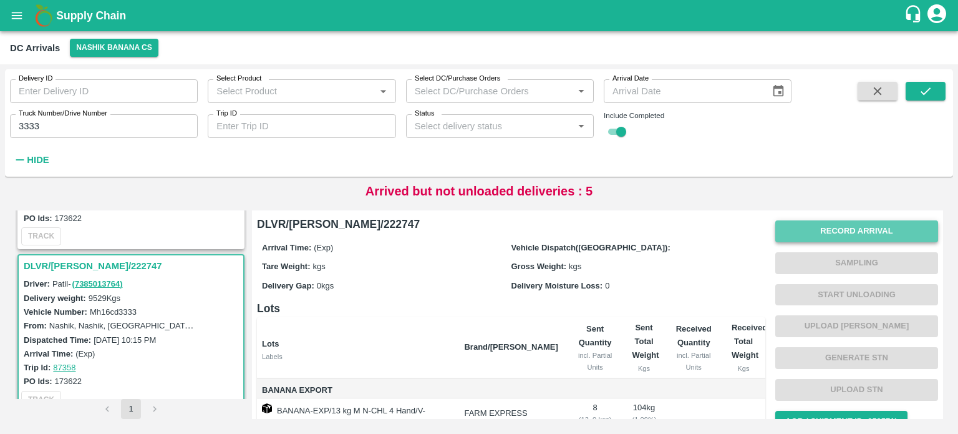
click at [809, 230] on button "Record Arrival" at bounding box center [856, 231] width 163 height 22
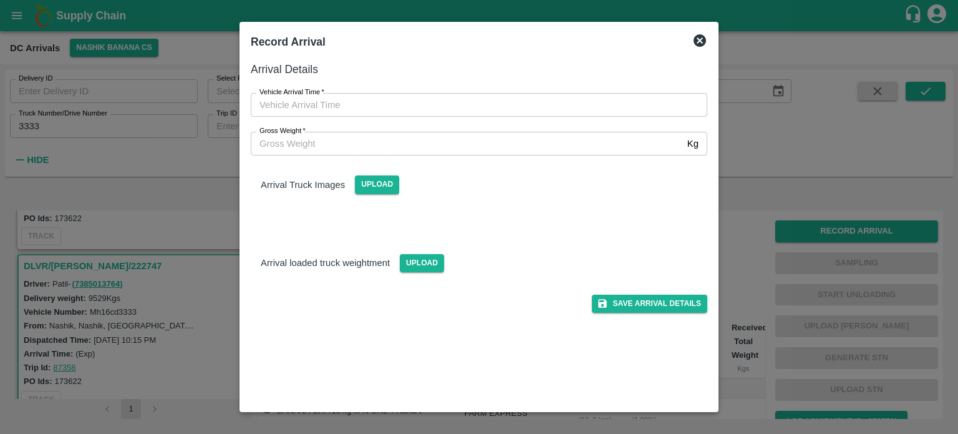
type input "DD/MM/YYYY hh:mm aa"
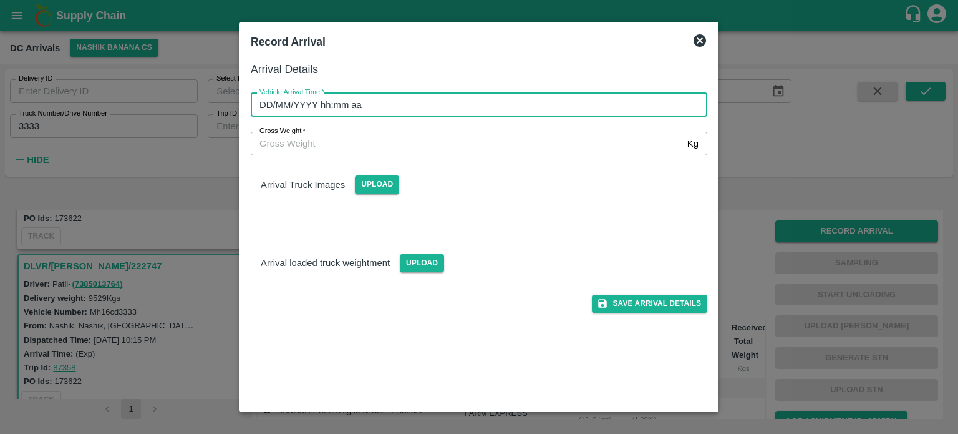
click at [512, 97] on input "DD/MM/YYYY hh:mm aa" at bounding box center [475, 105] width 448 height 24
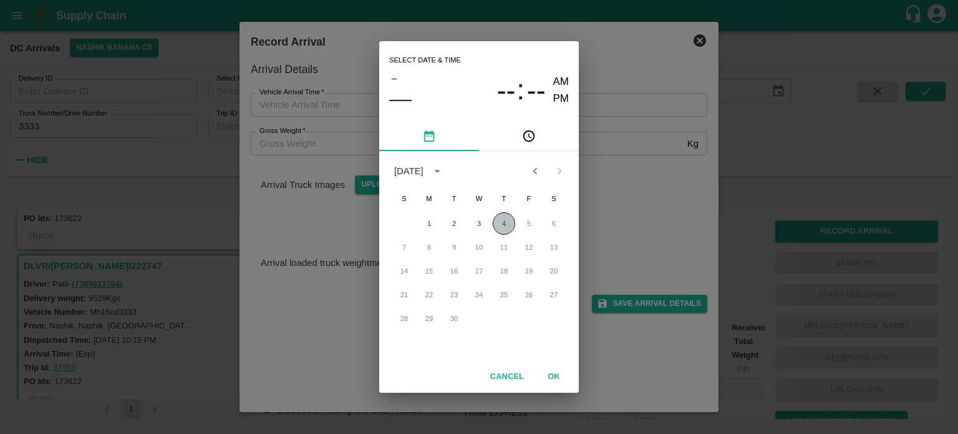
click at [501, 221] on button "4" at bounding box center [504, 223] width 22 height 22
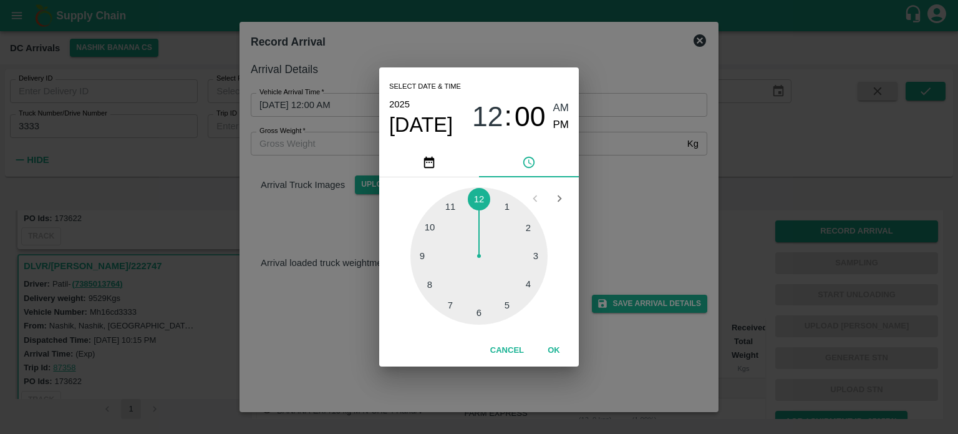
click at [423, 256] on div at bounding box center [478, 255] width 137 height 137
click at [479, 314] on div at bounding box center [478, 255] width 137 height 137
type input "[DATE] 09:30 AM"
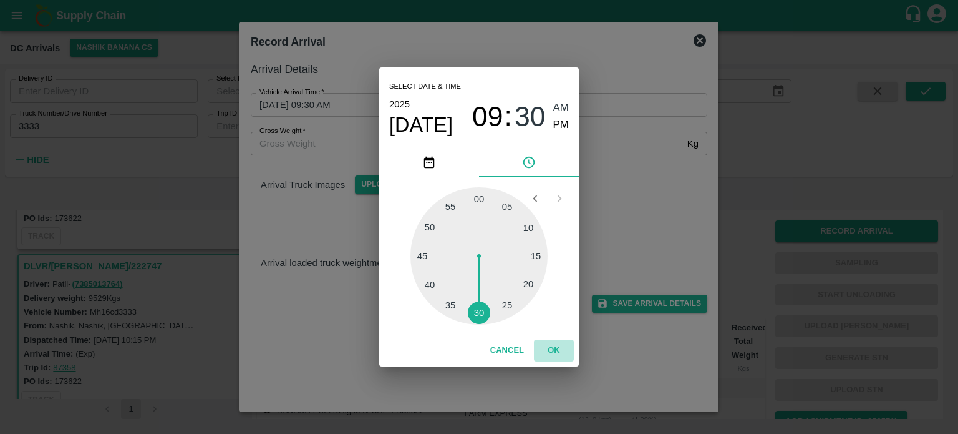
click at [554, 353] on button "OK" at bounding box center [554, 350] width 40 height 22
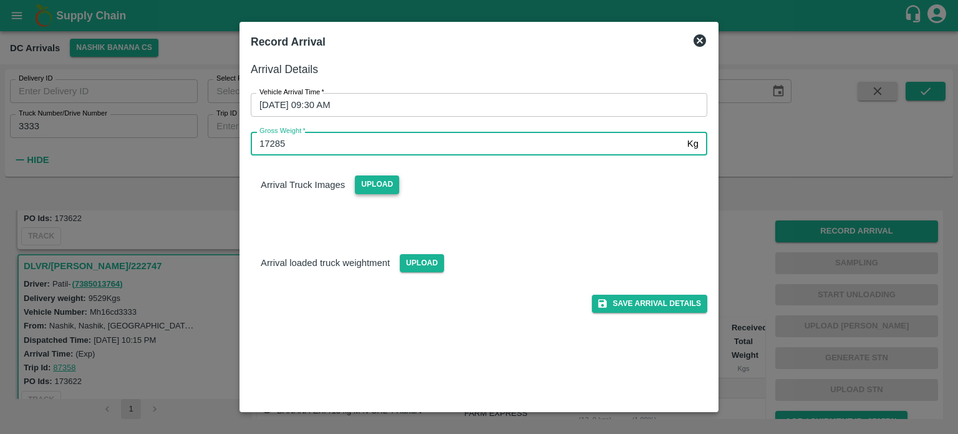
type input "17285"
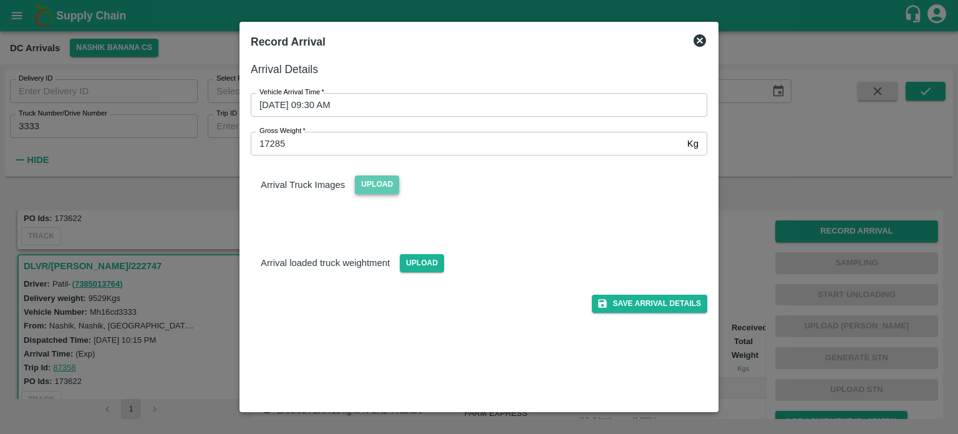
click at [379, 190] on span "Upload" at bounding box center [377, 184] width 44 height 18
click at [0, 0] on input "Upload" at bounding box center [0, 0] width 0 height 0
click at [416, 261] on span "Upload" at bounding box center [422, 263] width 44 height 18
click at [0, 0] on input "Upload" at bounding box center [0, 0] width 0 height 0
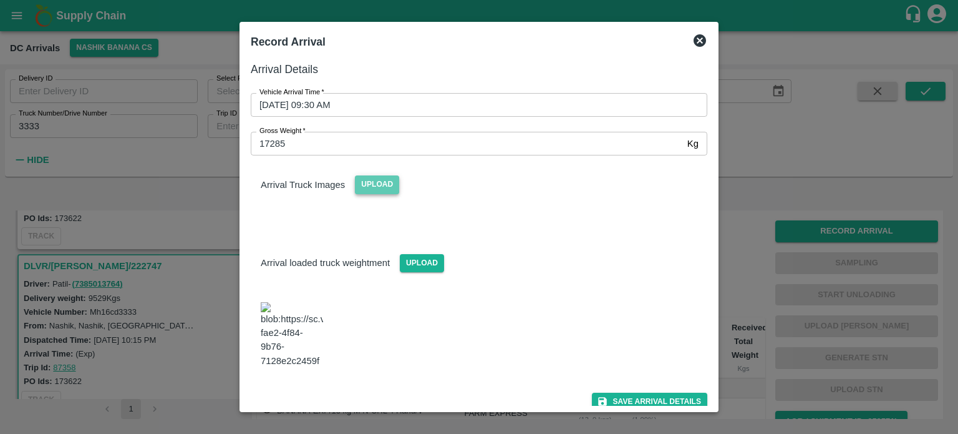
click at [371, 188] on span "Upload" at bounding box center [377, 184] width 44 height 18
click at [0, 0] on input "Upload" at bounding box center [0, 0] width 0 height 0
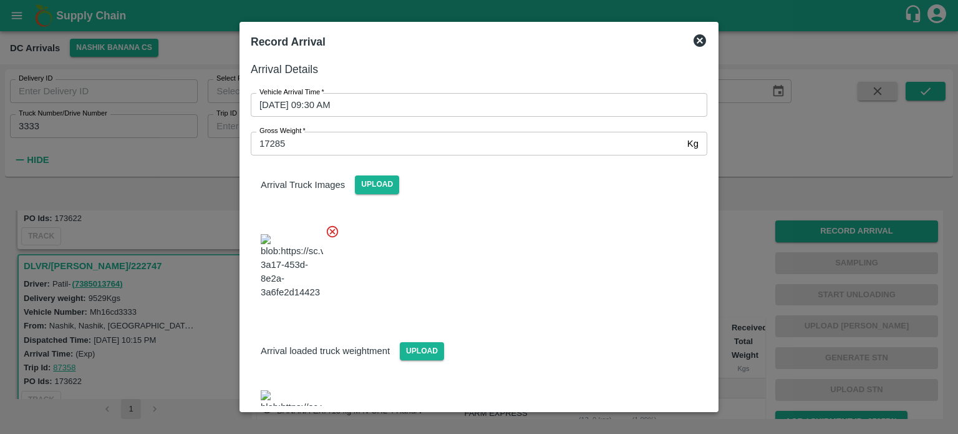
scroll to position [135, 0]
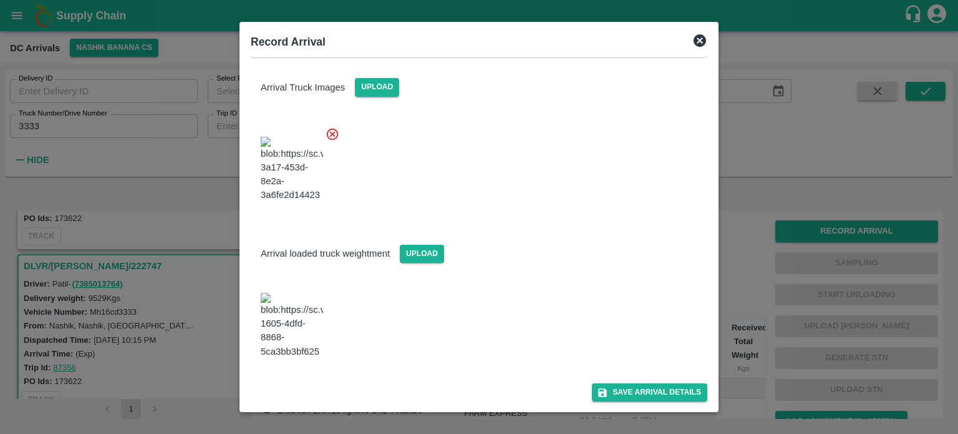
click at [629, 377] on div "Save Arrival Details" at bounding box center [474, 387] width 467 height 28
click at [630, 387] on button "Save Arrival Details" at bounding box center [649, 392] width 115 height 18
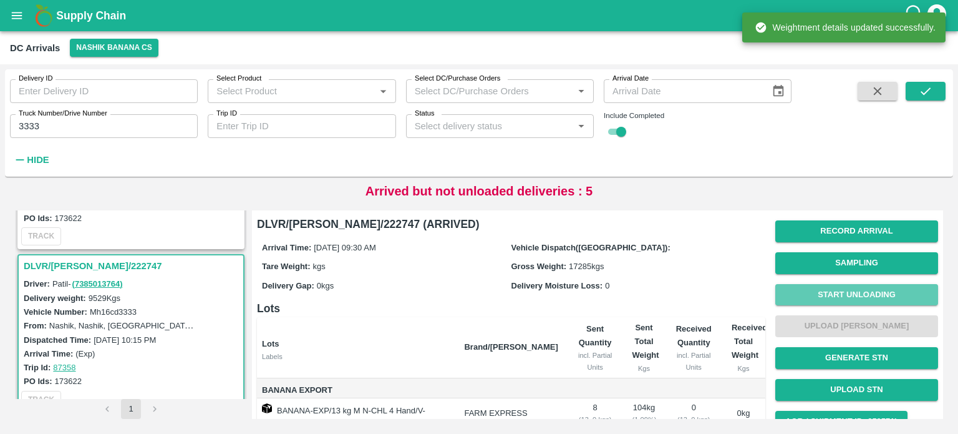
click at [853, 298] on button "Start Unloading" at bounding box center [856, 295] width 163 height 22
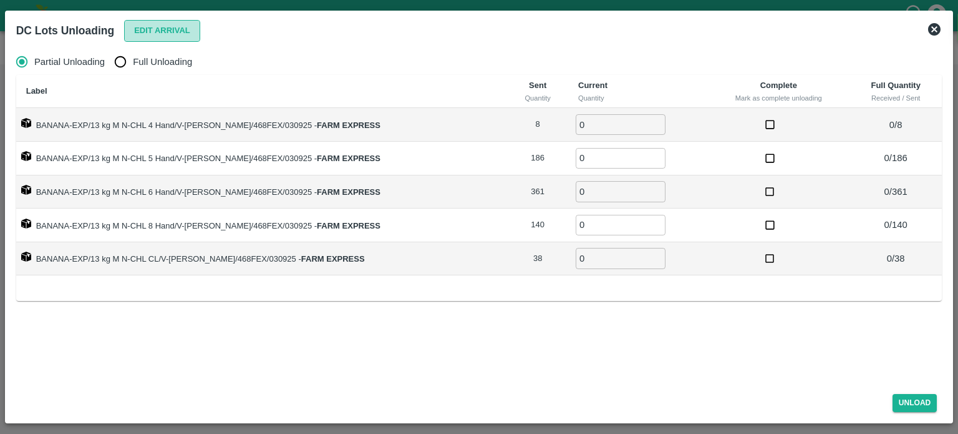
click at [157, 25] on button "Edit Arrival" at bounding box center [162, 31] width 76 height 22
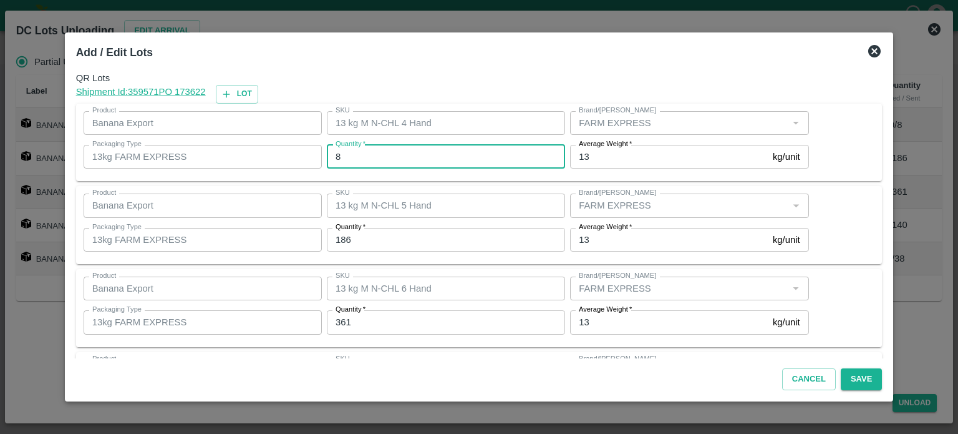
click at [357, 157] on input "8" at bounding box center [446, 157] width 238 height 24
type input "13"
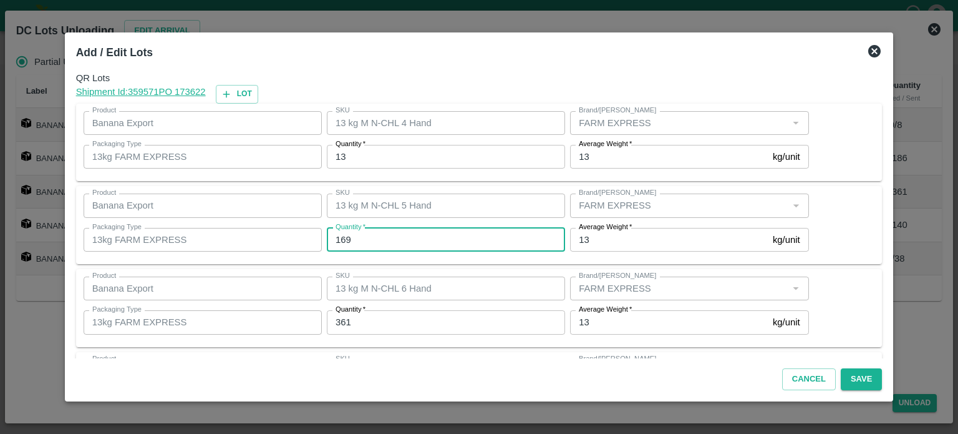
type input "169"
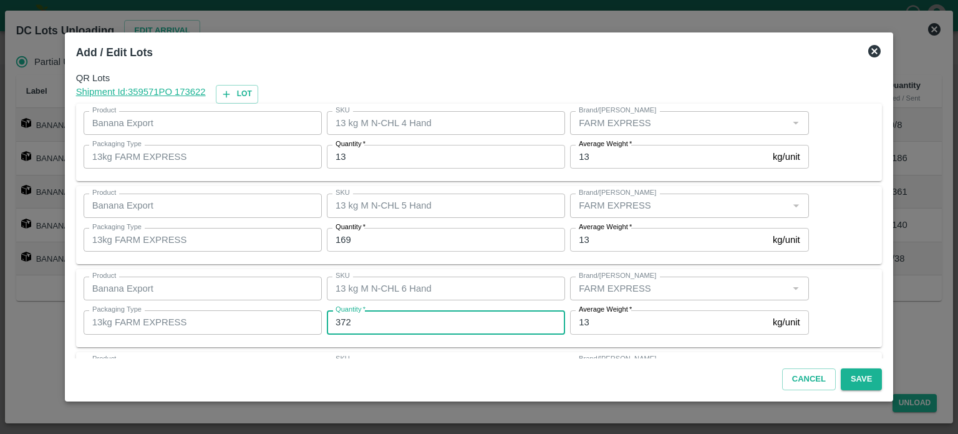
type input "372"
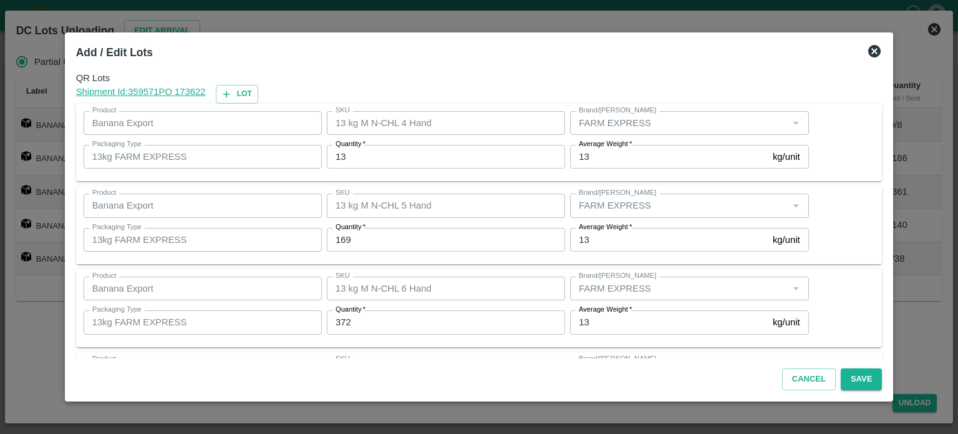
scroll to position [163, 0]
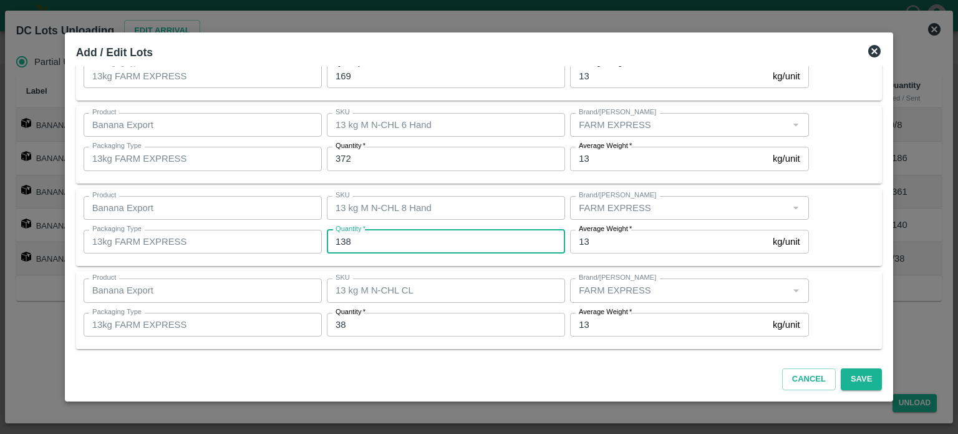
type input "138"
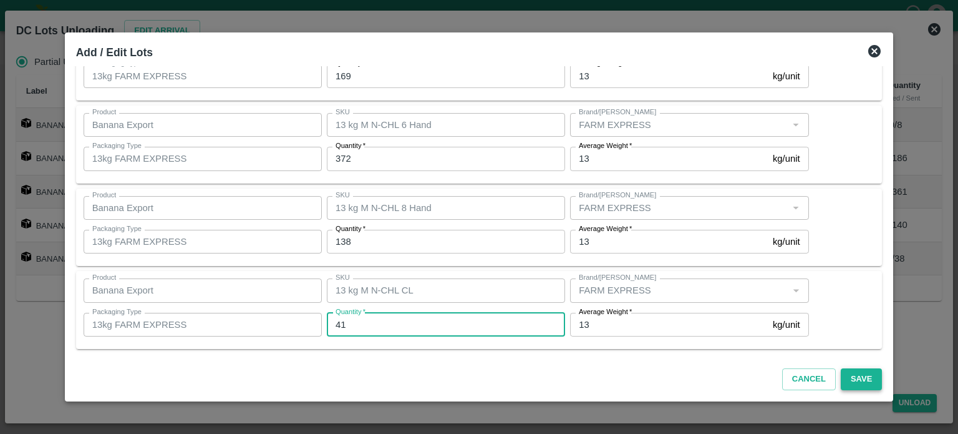
type input "41"
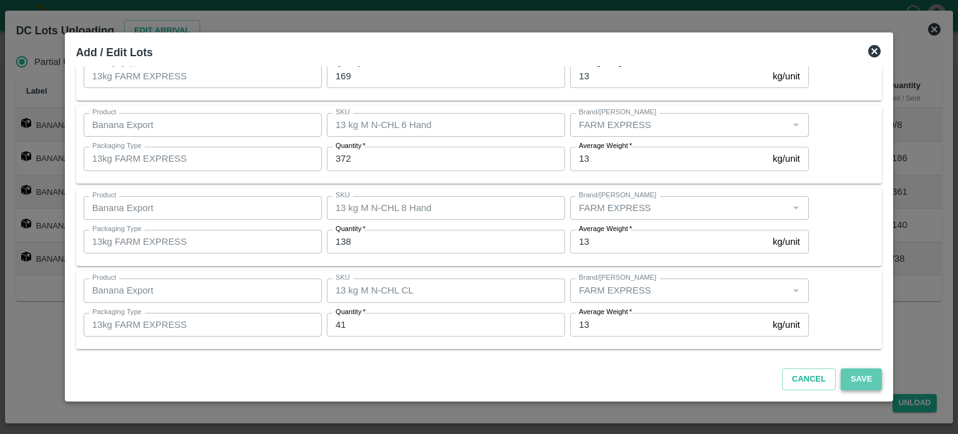
click at [852, 381] on button "Save" at bounding box center [861, 379] width 41 height 22
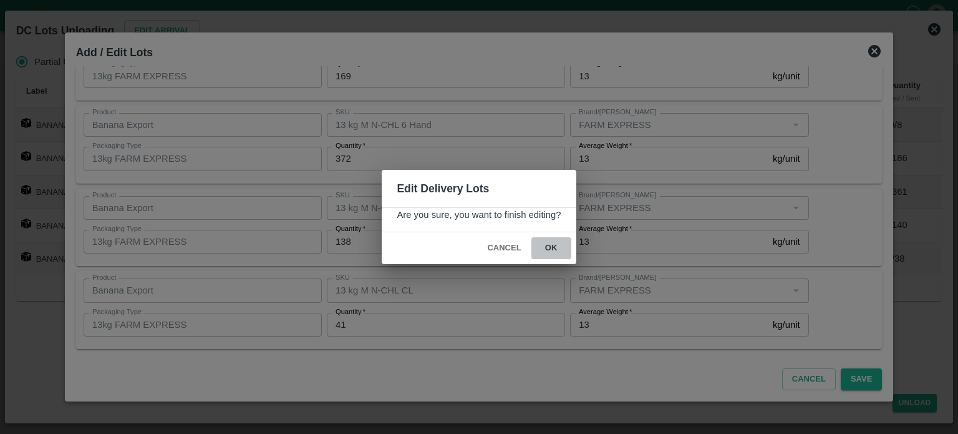
click at [546, 247] on button "ok" at bounding box center [551, 248] width 40 height 22
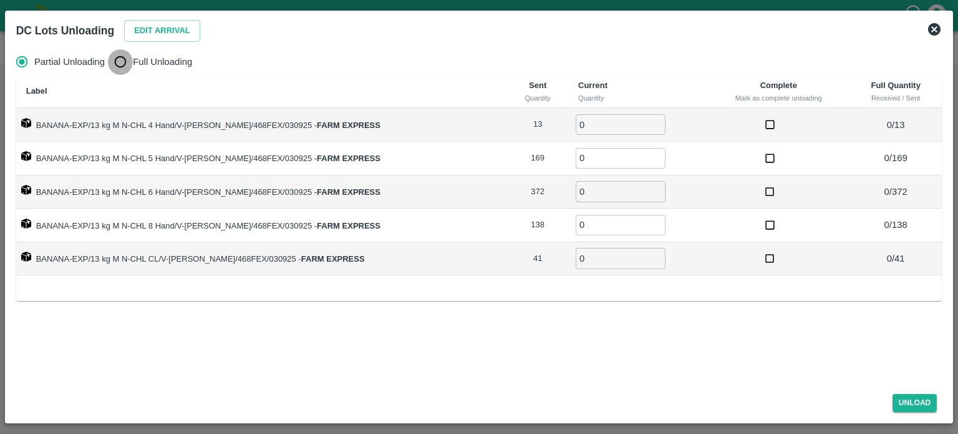
click at [121, 64] on input "Full Unloading" at bounding box center [120, 61] width 25 height 25
radio input "true"
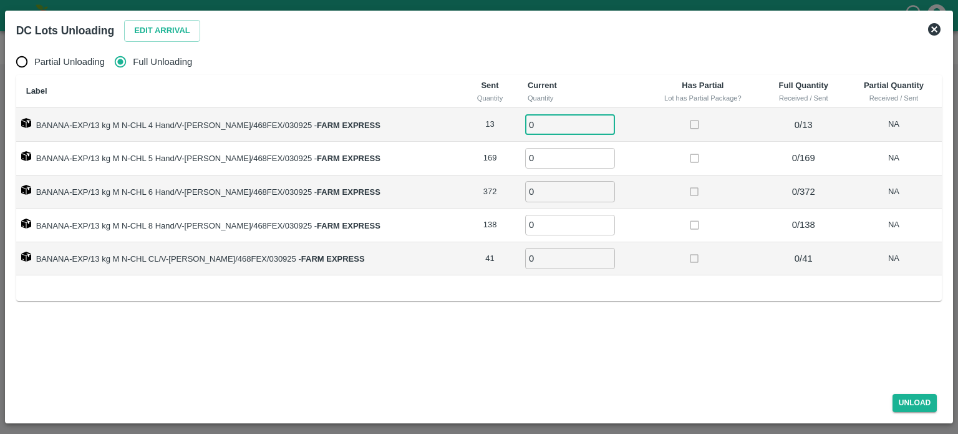
click at [529, 124] on input "0" at bounding box center [570, 124] width 90 height 21
type input "13"
type input "169"
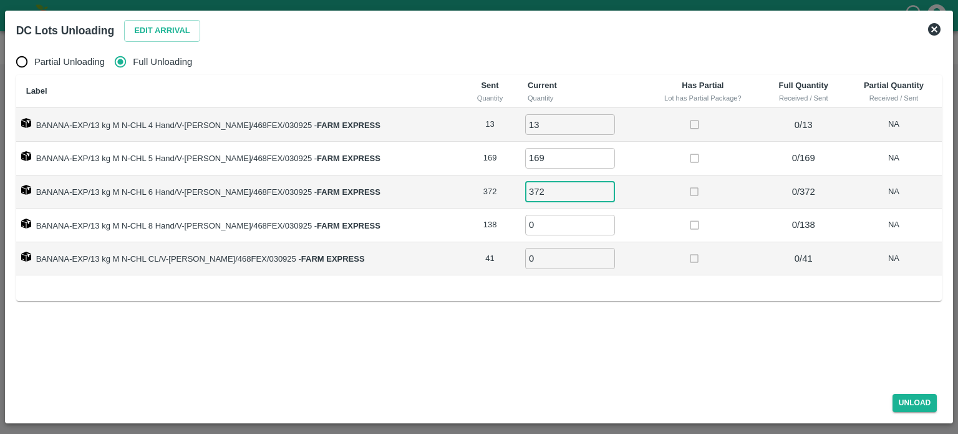
type input "372"
type input "138"
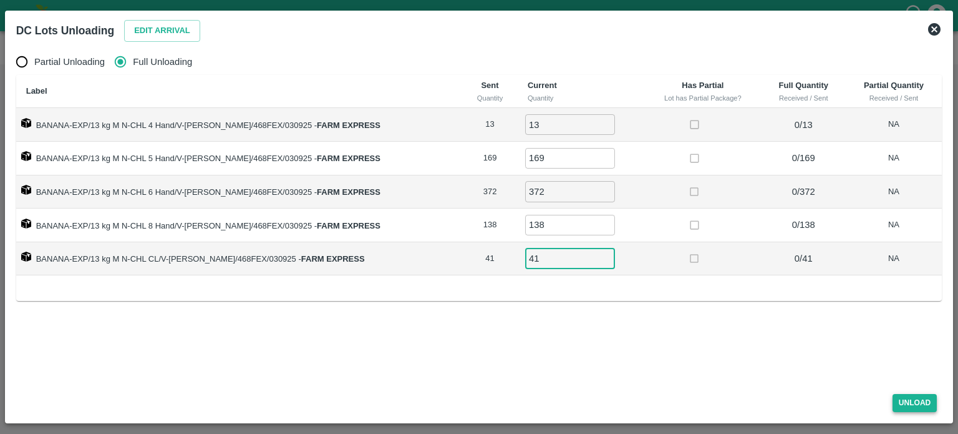
type input "41"
click at [911, 402] on button "Unload" at bounding box center [915, 403] width 45 height 18
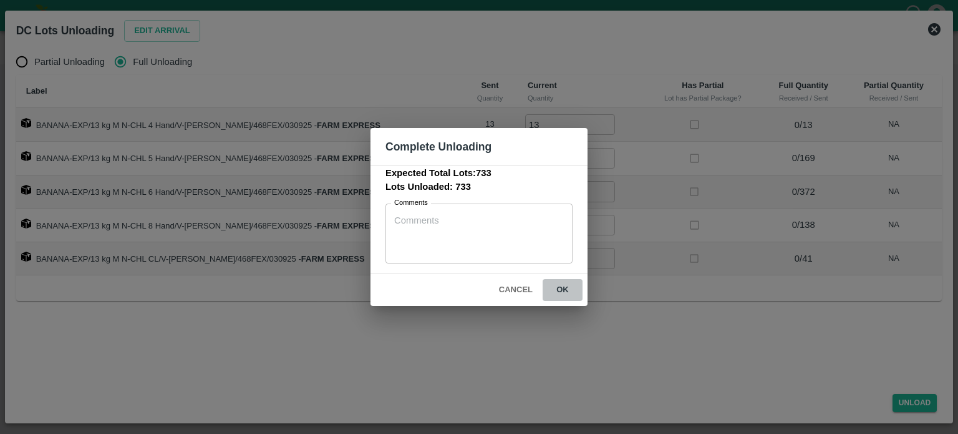
click at [561, 288] on button "ok" at bounding box center [563, 290] width 40 height 22
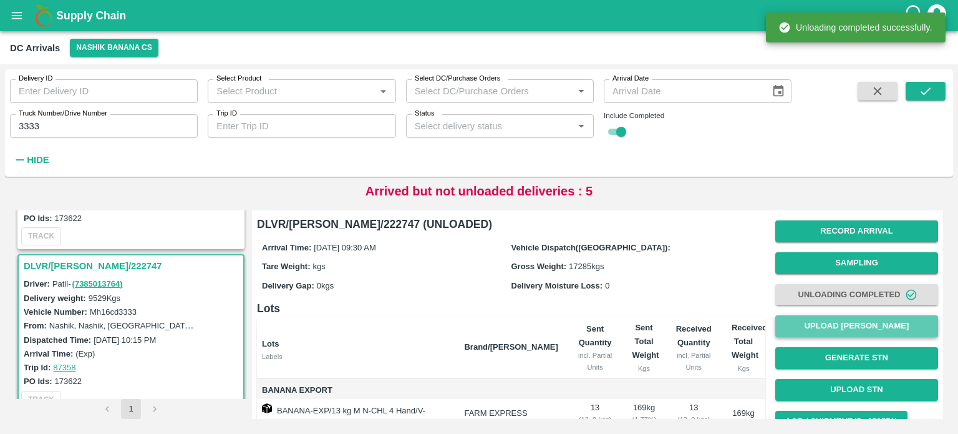
click at [837, 328] on button "Upload [PERSON_NAME]" at bounding box center [856, 326] width 163 height 22
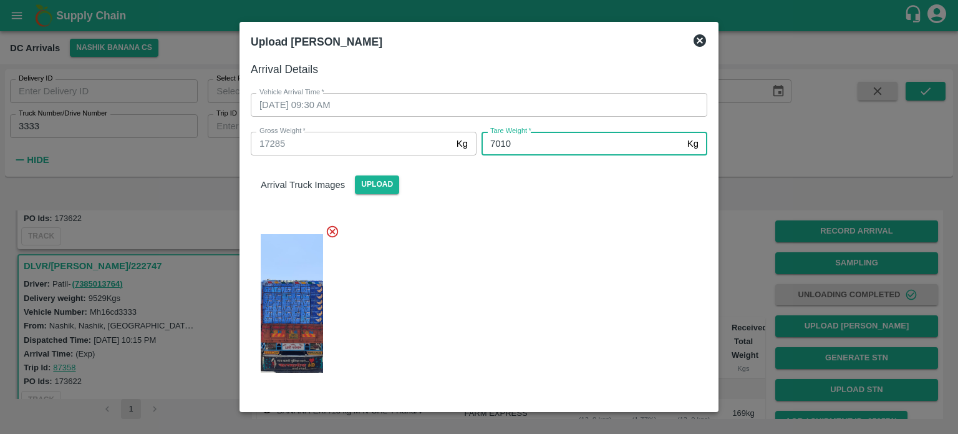
type input "7010"
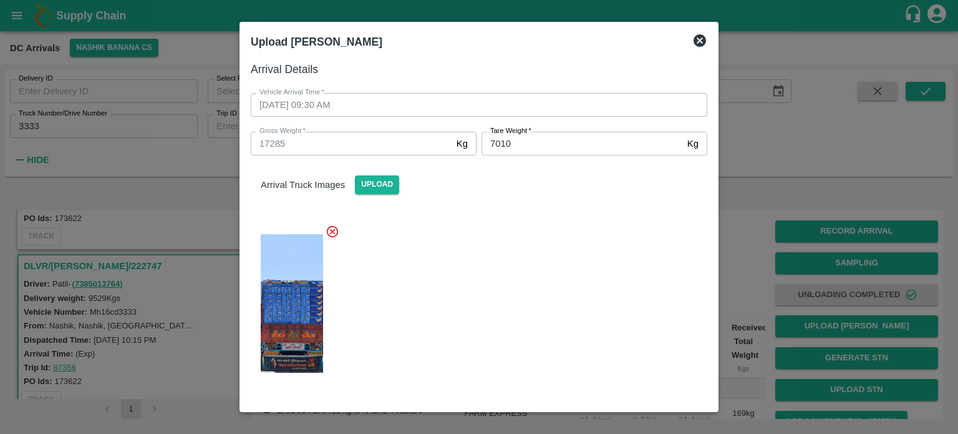
click at [569, 267] on div at bounding box center [474, 299] width 467 height 171
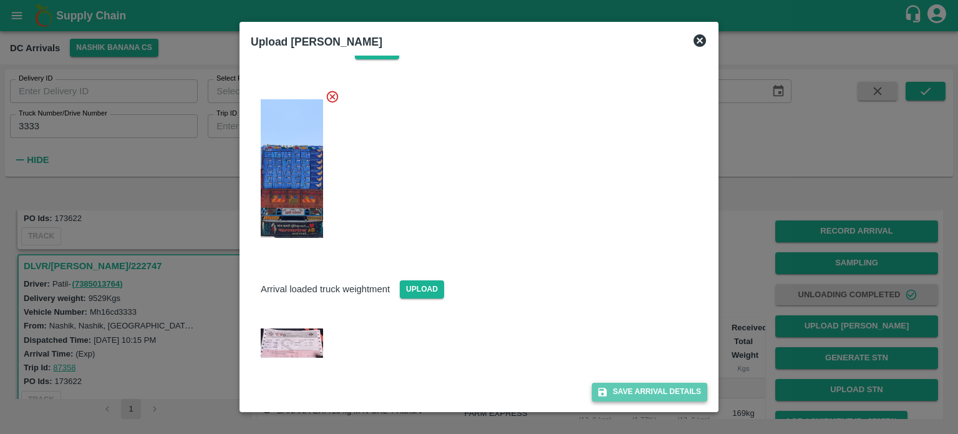
click at [634, 394] on button "Save Arrival Details" at bounding box center [649, 391] width 115 height 18
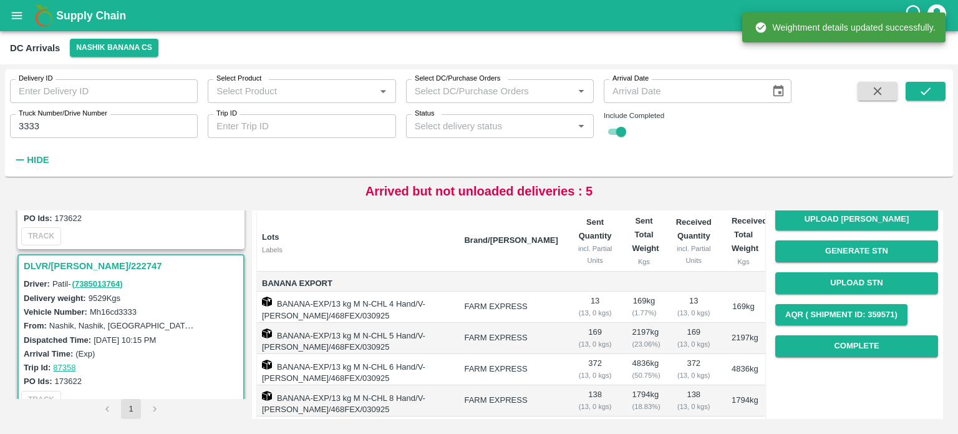
scroll to position [112, 0]
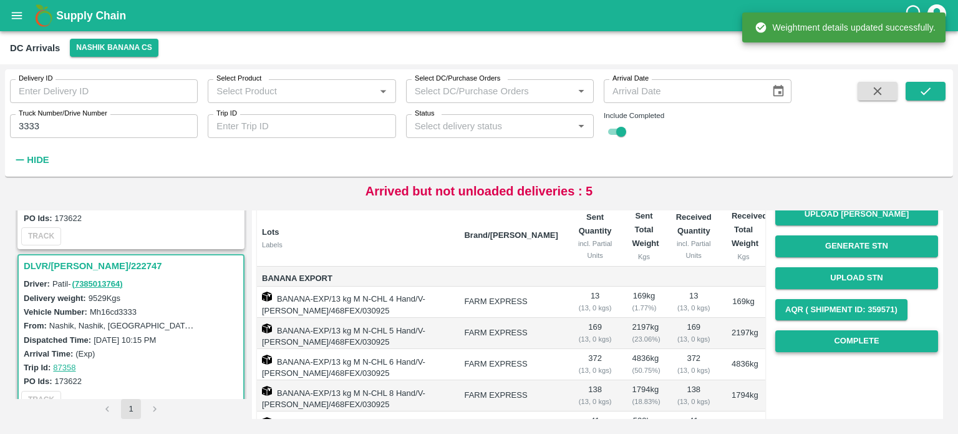
click at [841, 344] on button "Complete" at bounding box center [856, 341] width 163 height 22
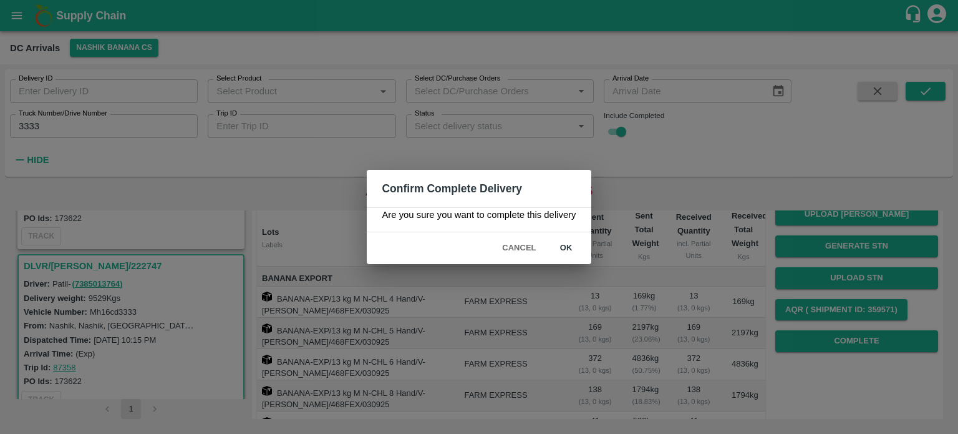
click at [565, 246] on button "ok" at bounding box center [566, 248] width 40 height 22
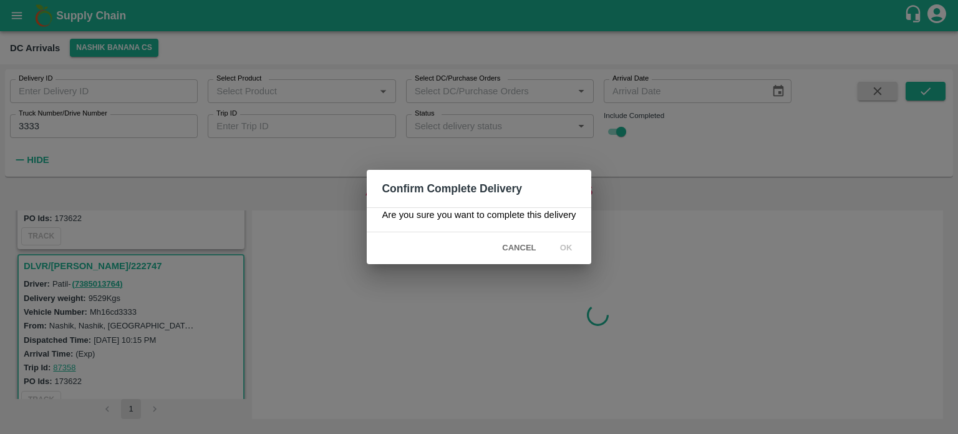
scroll to position [0, 0]
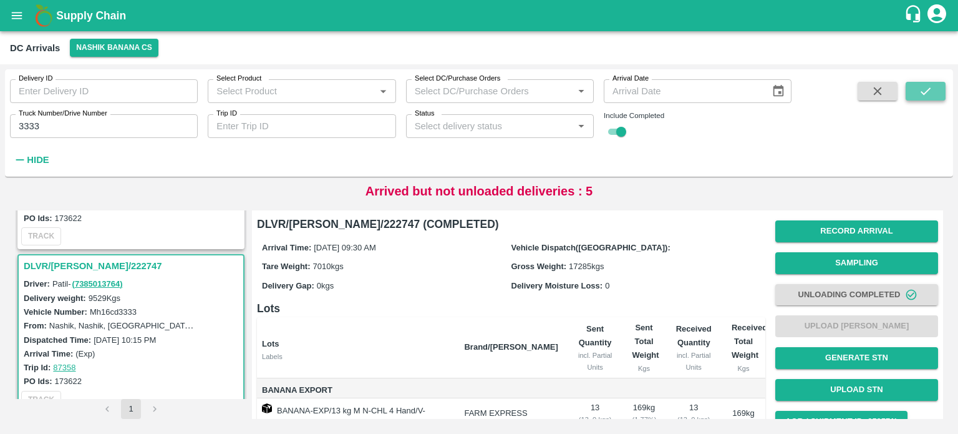
click at [928, 86] on icon "submit" at bounding box center [926, 91] width 14 height 14
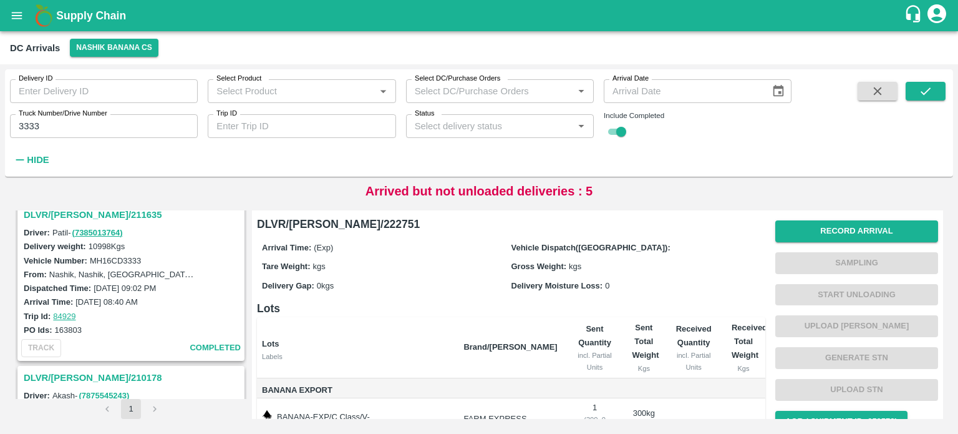
scroll to position [818, 0]
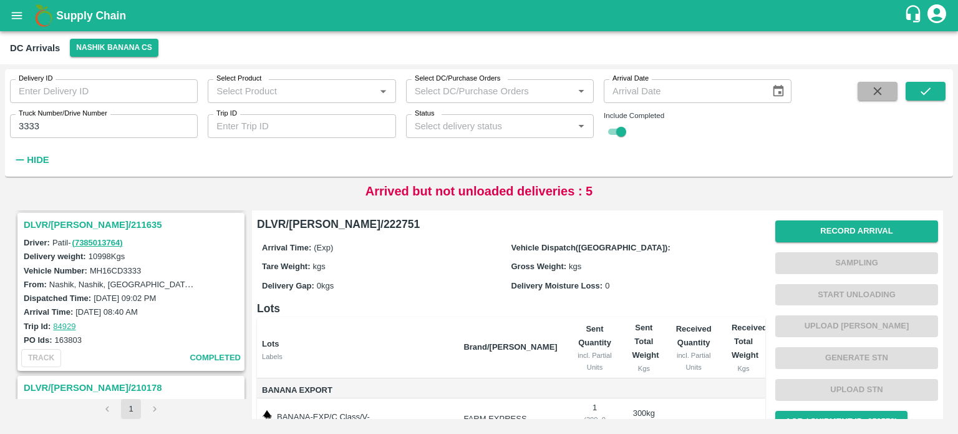
click at [865, 87] on button "button" at bounding box center [878, 91] width 40 height 19
checkbox input "false"
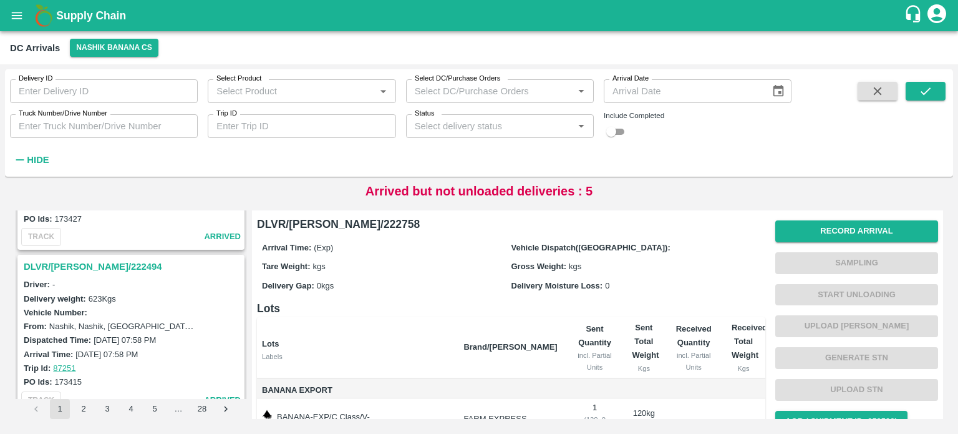
scroll to position [2231, 0]
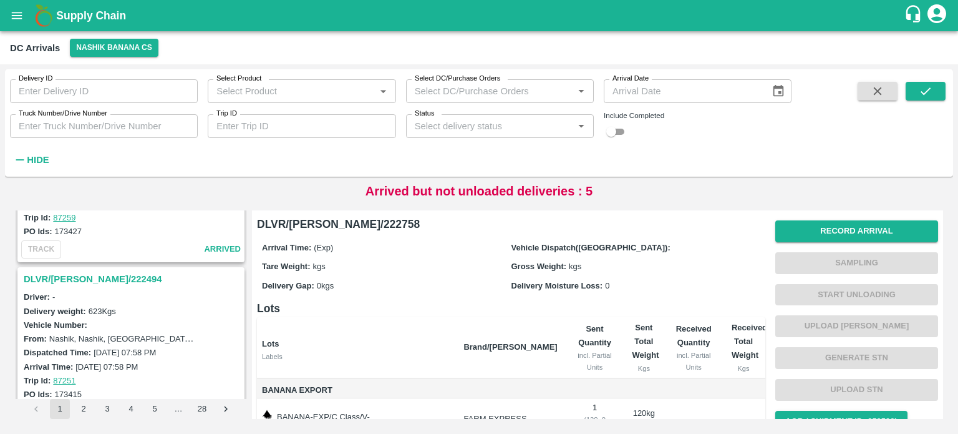
click at [87, 271] on h3 "DLVR/[PERSON_NAME]/222494" at bounding box center [133, 279] width 218 height 16
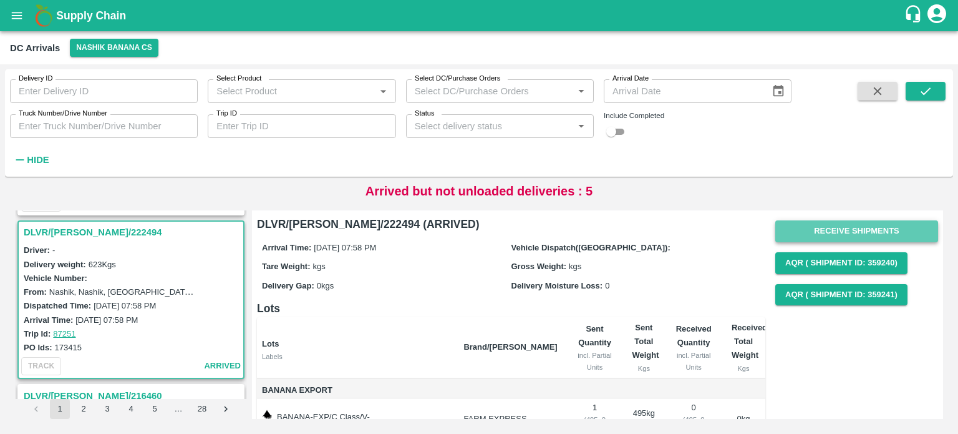
click at [840, 231] on button "Receive Shipments" at bounding box center [856, 231] width 163 height 22
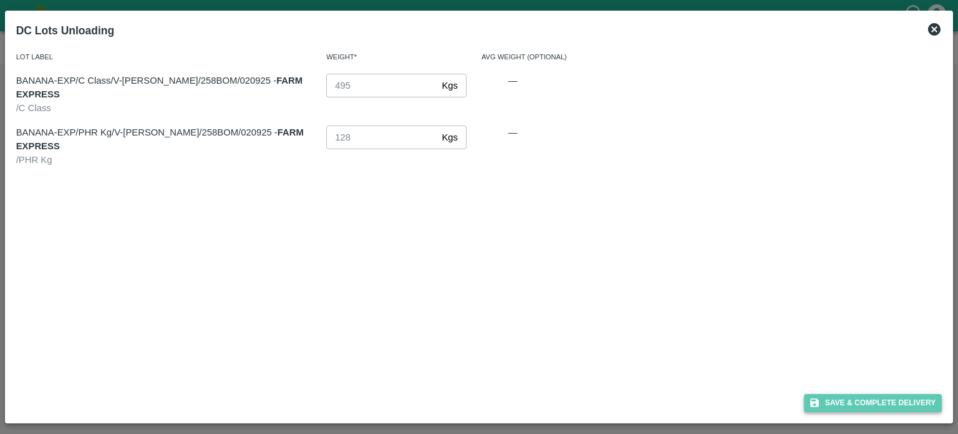
click at [855, 401] on button "Save & Complete Delivery" at bounding box center [873, 403] width 138 height 18
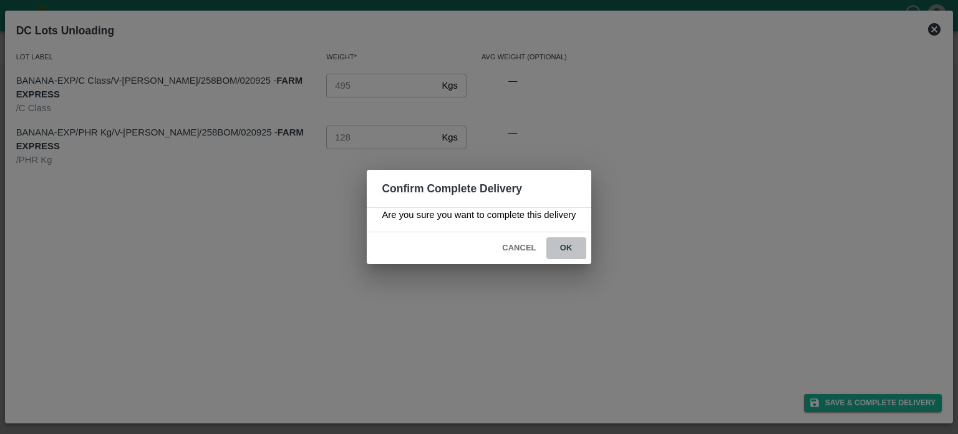
click at [561, 246] on button "ok" at bounding box center [566, 248] width 40 height 22
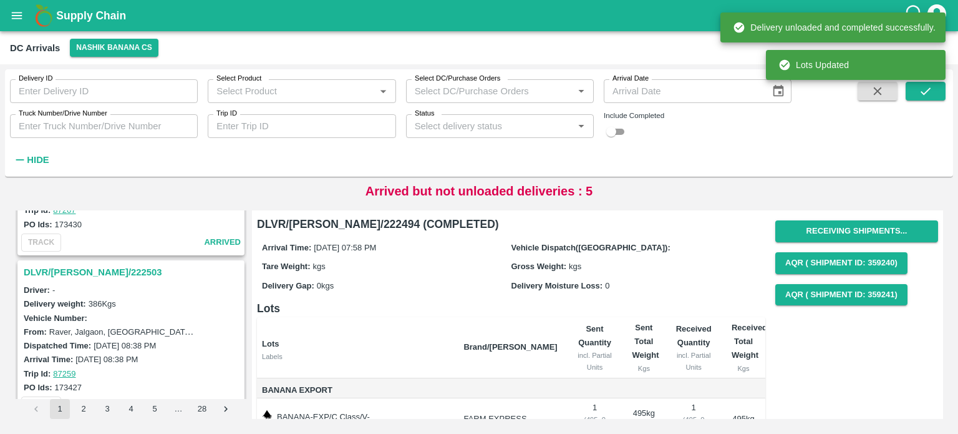
scroll to position [2074, 0]
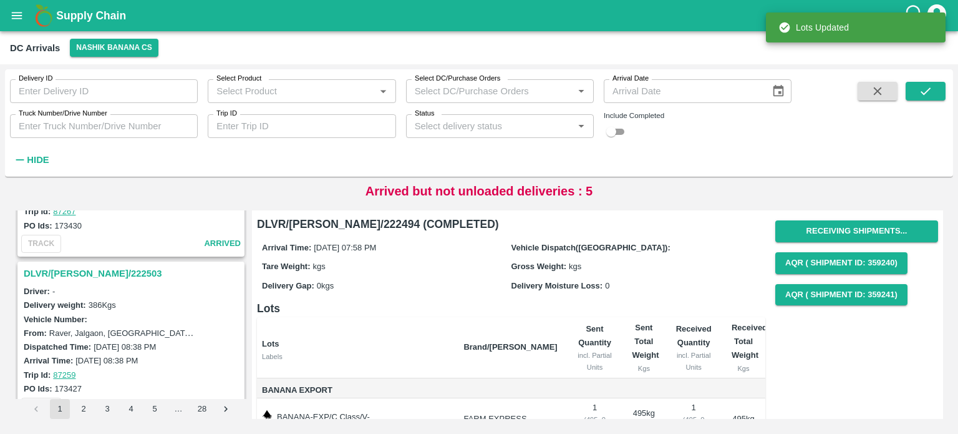
click at [92, 265] on h3 "DLVR/[PERSON_NAME]/222503" at bounding box center [133, 273] width 218 height 16
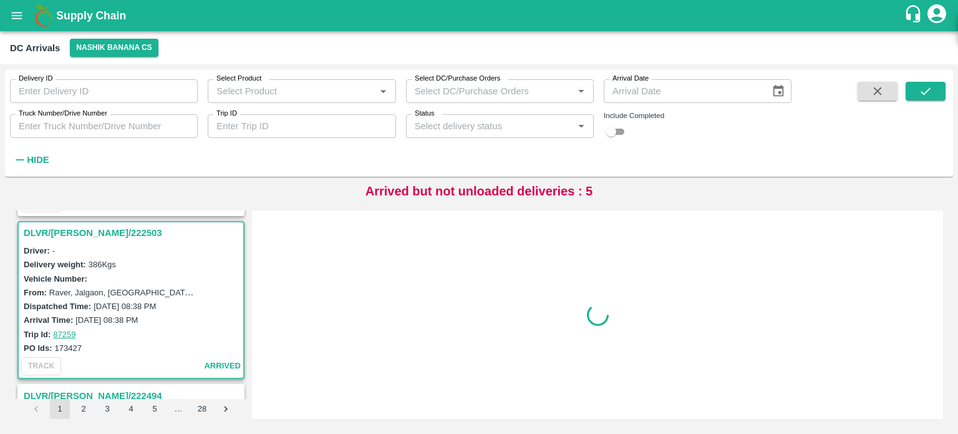
scroll to position [2115, 0]
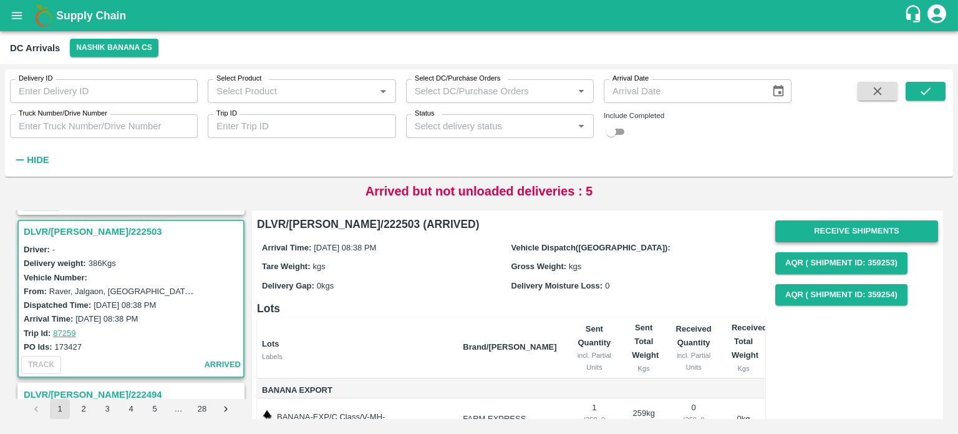
click at [840, 227] on button "Receive Shipments" at bounding box center [856, 231] width 163 height 22
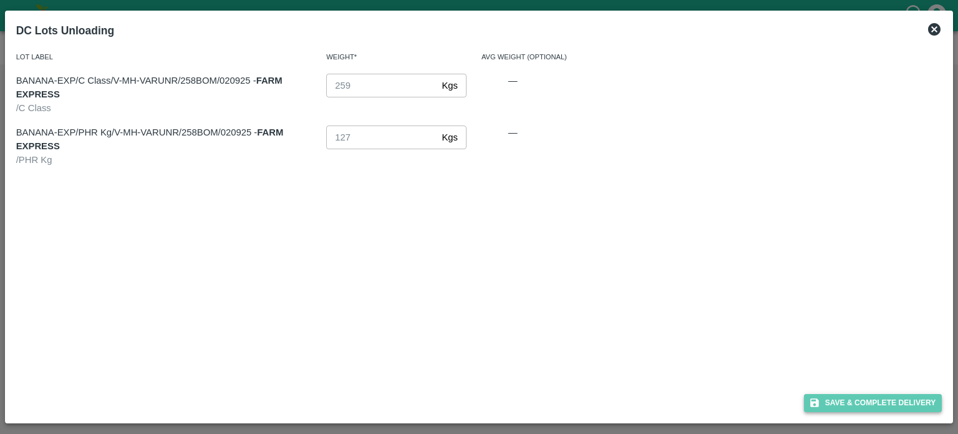
click at [870, 407] on button "Save & Complete Delivery" at bounding box center [873, 403] width 138 height 18
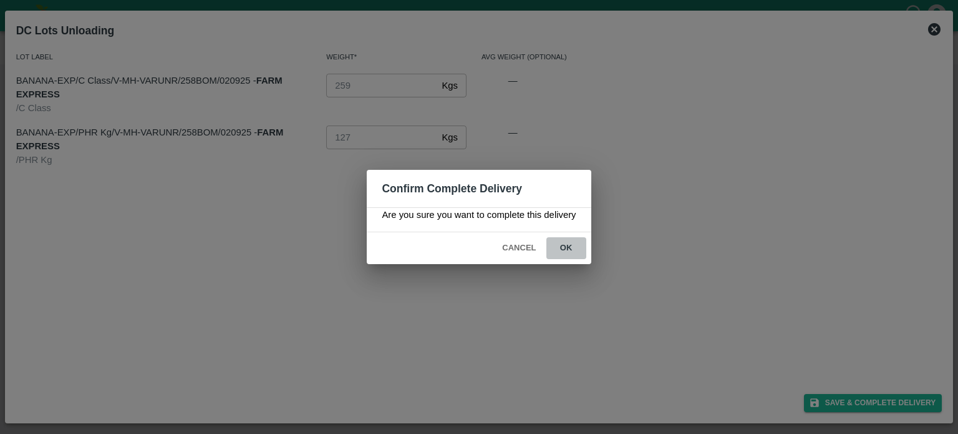
click at [566, 244] on button "ok" at bounding box center [566, 248] width 40 height 22
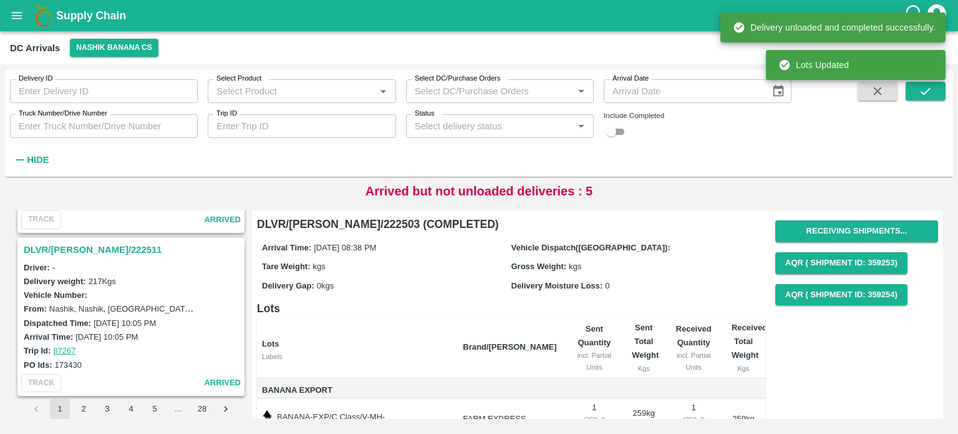
scroll to position [1926, 0]
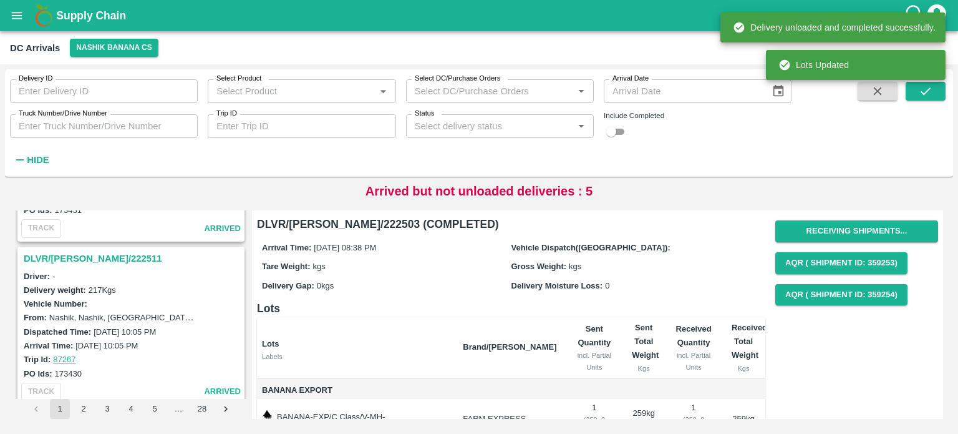
click at [92, 254] on h3 "DLVR/[PERSON_NAME]/222511" at bounding box center [133, 258] width 218 height 16
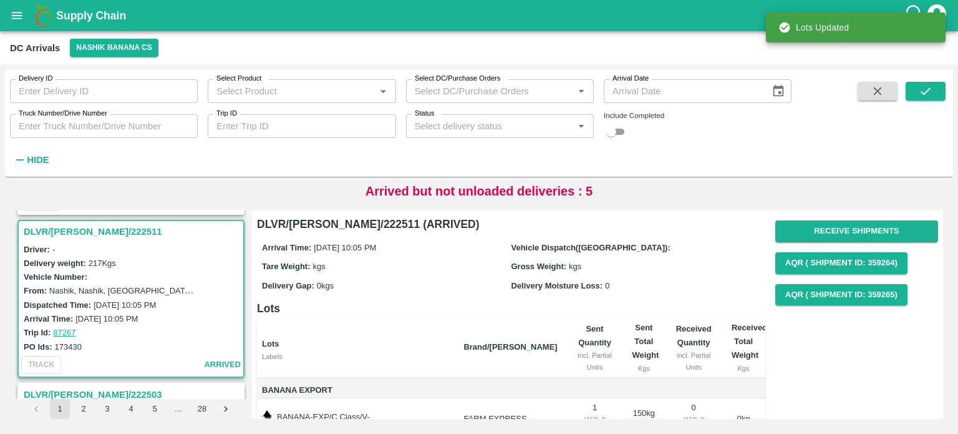
scroll to position [99, 0]
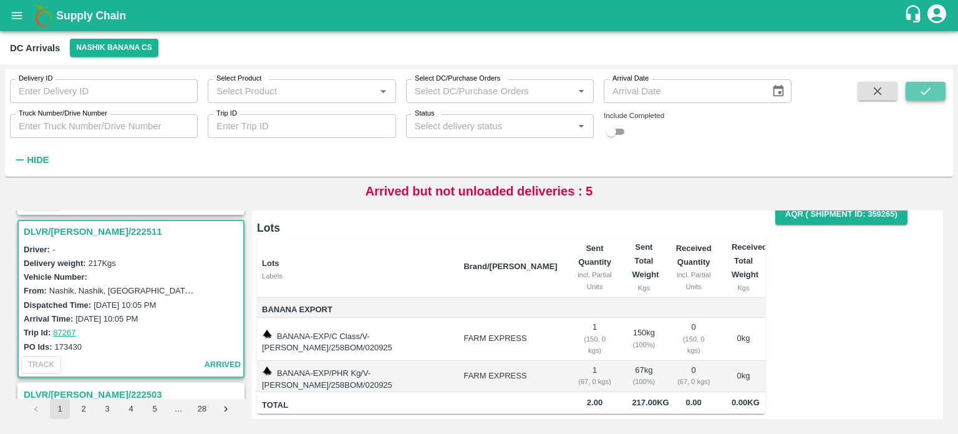
click at [929, 93] on icon "submit" at bounding box center [926, 91] width 14 height 14
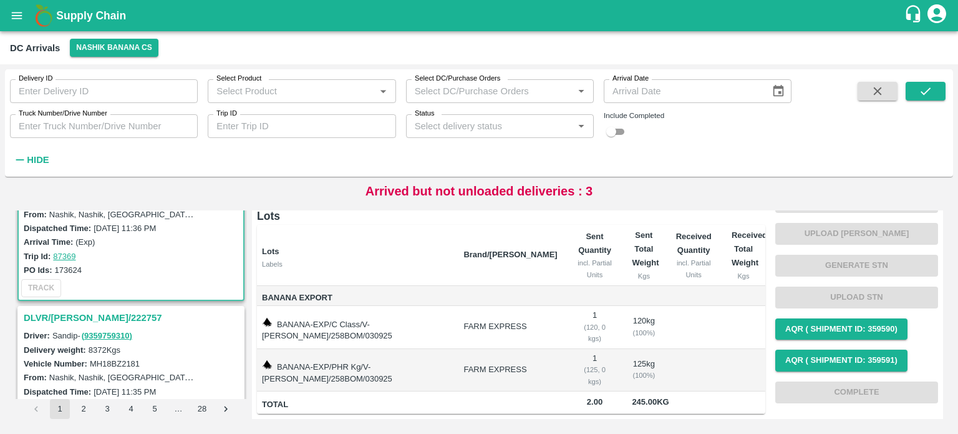
scroll to position [72, 0]
click at [928, 89] on icon "submit" at bounding box center [926, 91] width 14 height 14
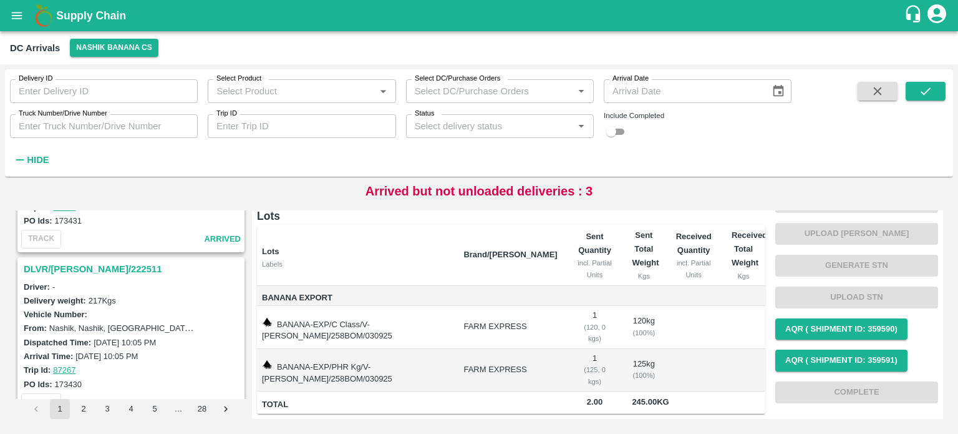
scroll to position [1914, 0]
click at [95, 262] on h3 "DLVR/[PERSON_NAME]/222511" at bounding box center [133, 270] width 218 height 16
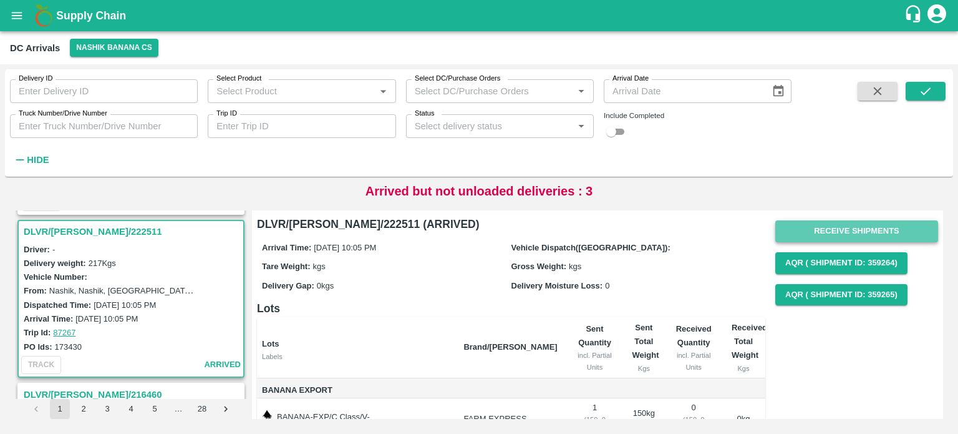
click at [849, 234] on button "Receive Shipments" at bounding box center [856, 231] width 163 height 22
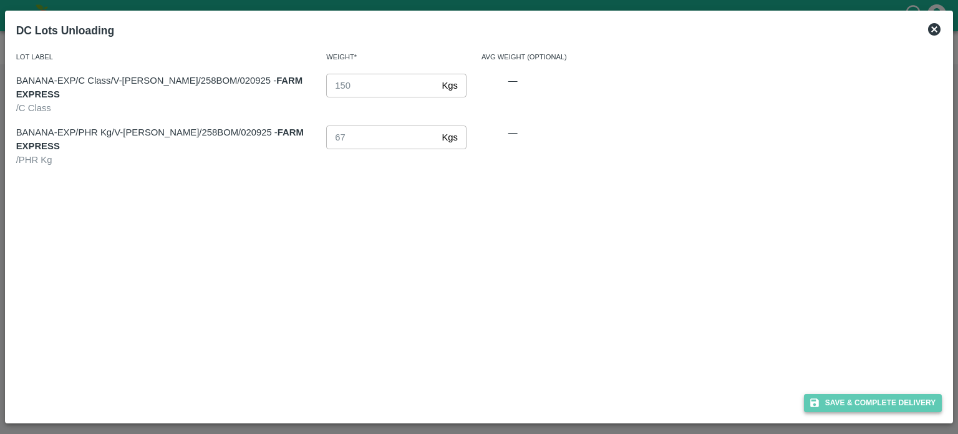
click at [874, 402] on button "Save & Complete Delivery" at bounding box center [873, 403] width 138 height 18
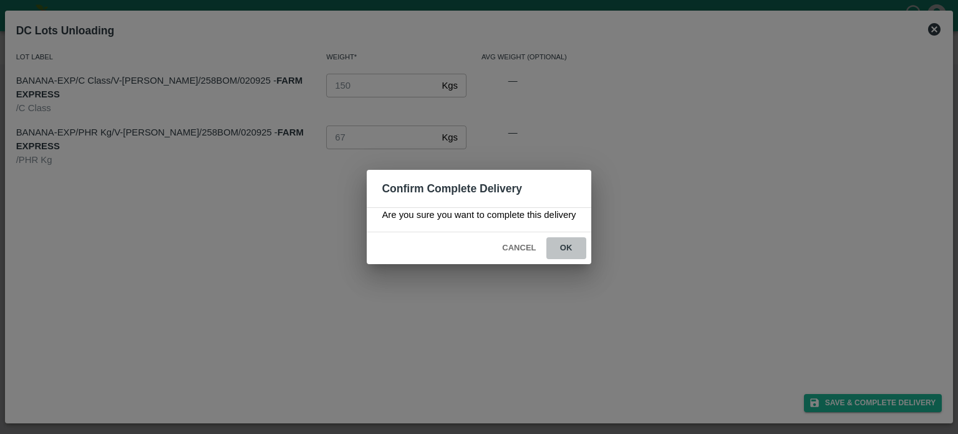
click at [563, 244] on button "ok" at bounding box center [566, 248] width 40 height 22
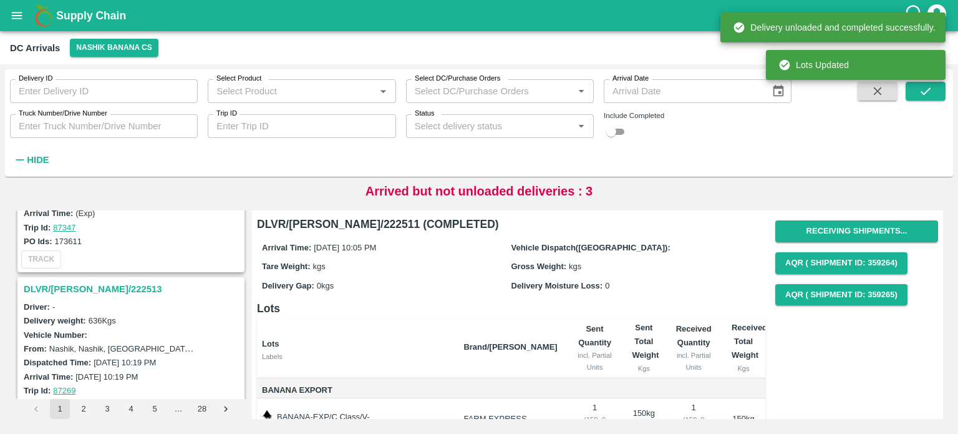
scroll to position [1731, 0]
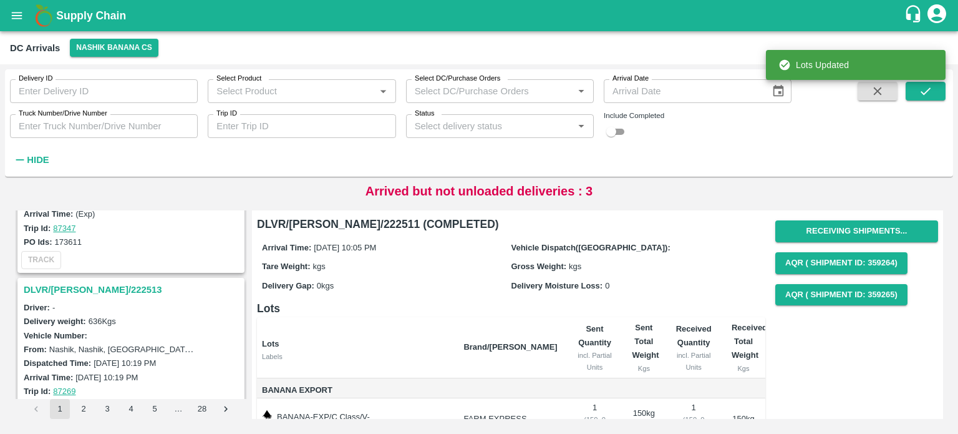
click at [80, 281] on h3 "DLVR/[PERSON_NAME]/222513" at bounding box center [133, 289] width 218 height 16
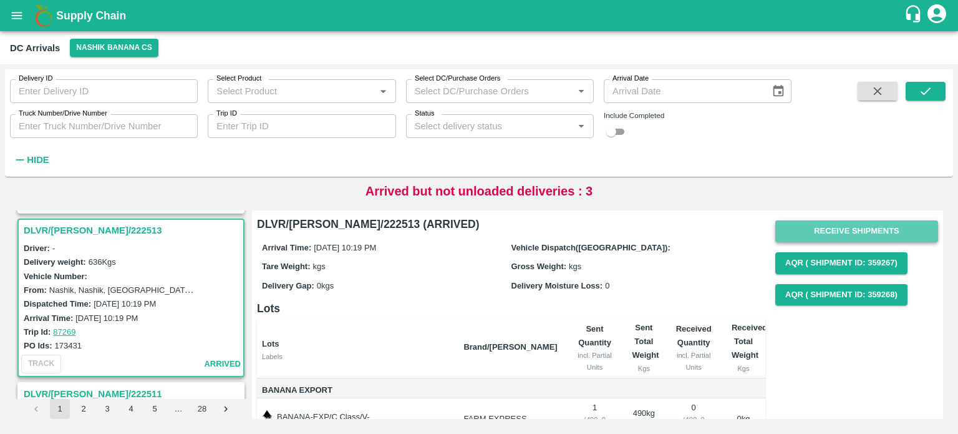
click at [840, 227] on button "Receive Shipments" at bounding box center [856, 231] width 163 height 22
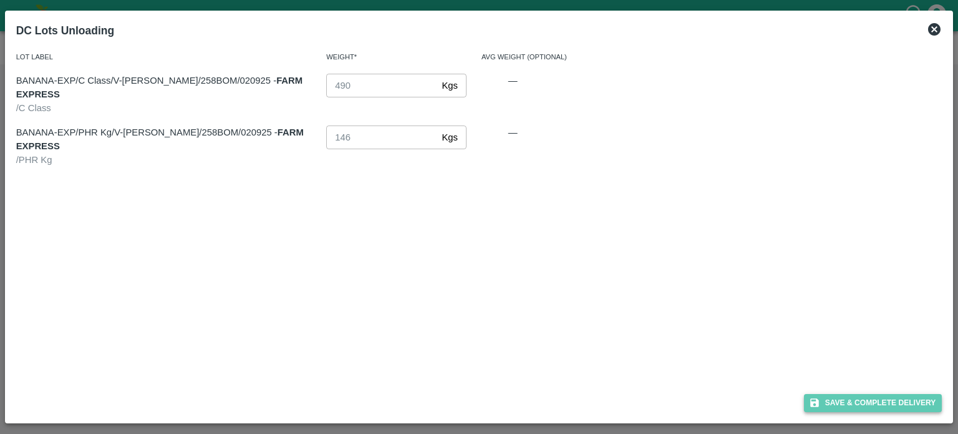
click at [870, 397] on button "Save & Complete Delivery" at bounding box center [873, 403] width 138 height 18
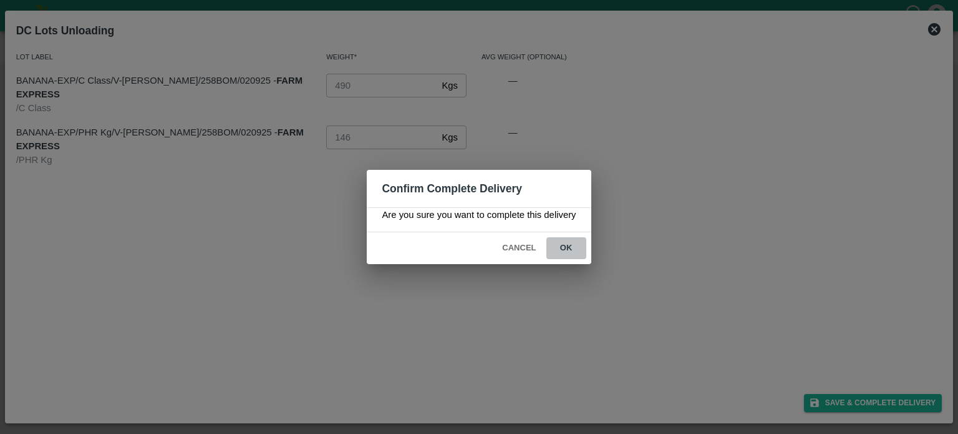
click at [563, 242] on button "ok" at bounding box center [566, 248] width 40 height 22
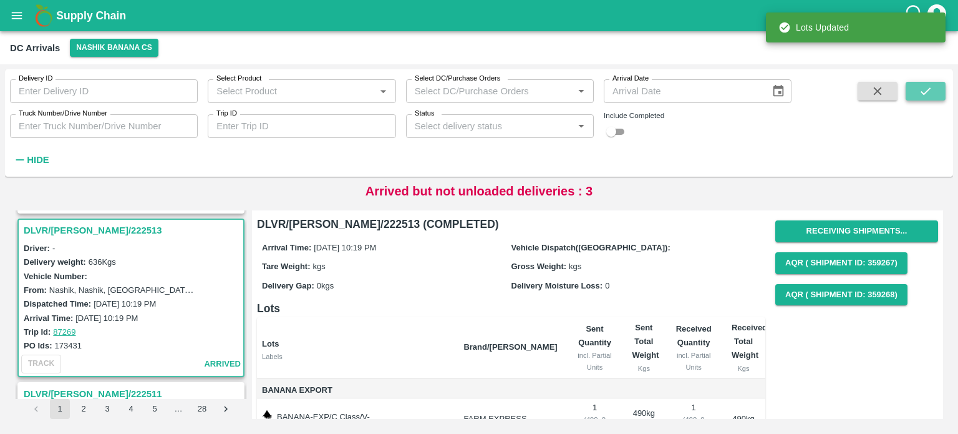
click at [928, 91] on icon "submit" at bounding box center [926, 91] width 14 height 14
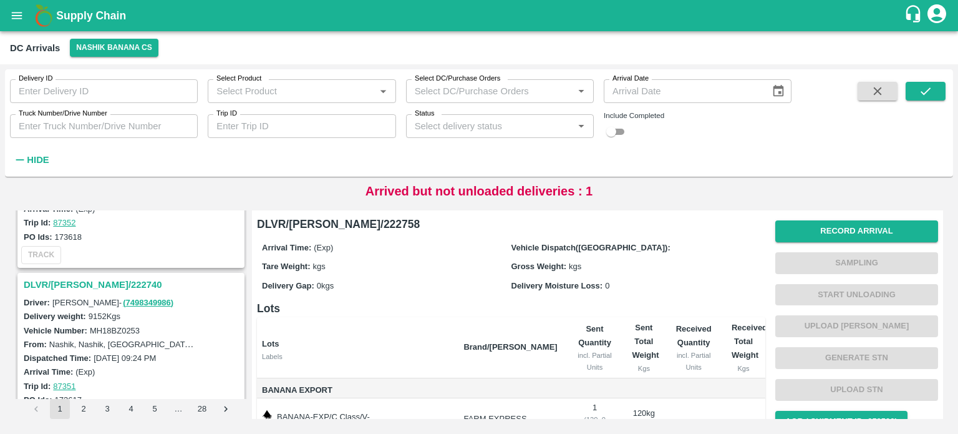
scroll to position [1246, 0]
click at [81, 277] on h3 "DLVR/[PERSON_NAME]/222740" at bounding box center [133, 285] width 218 height 16
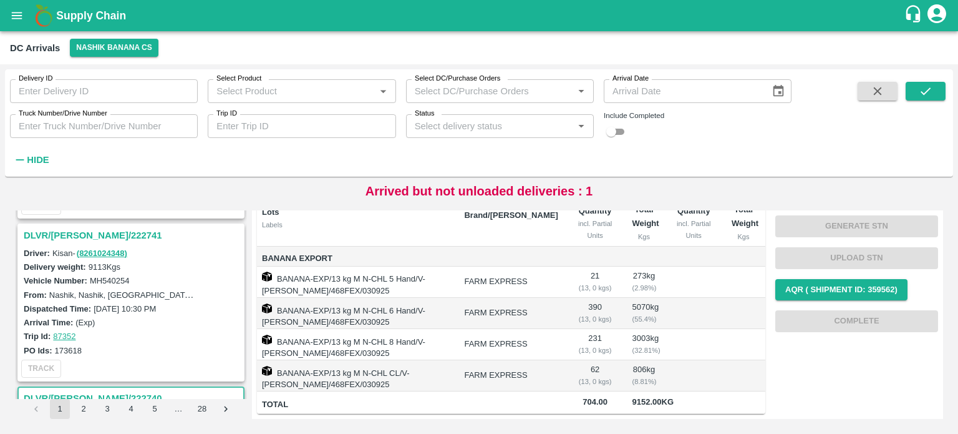
scroll to position [1121, 0]
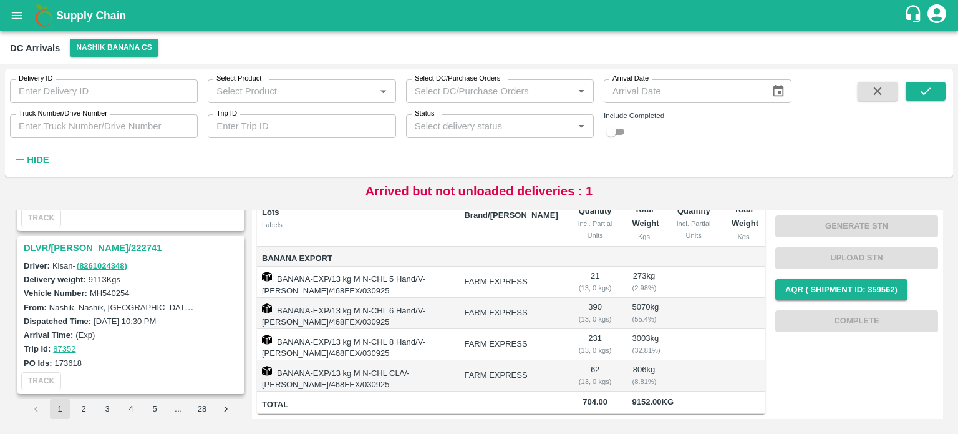
click at [87, 241] on h3 "DLVR/[PERSON_NAME]/222741" at bounding box center [133, 248] width 218 height 16
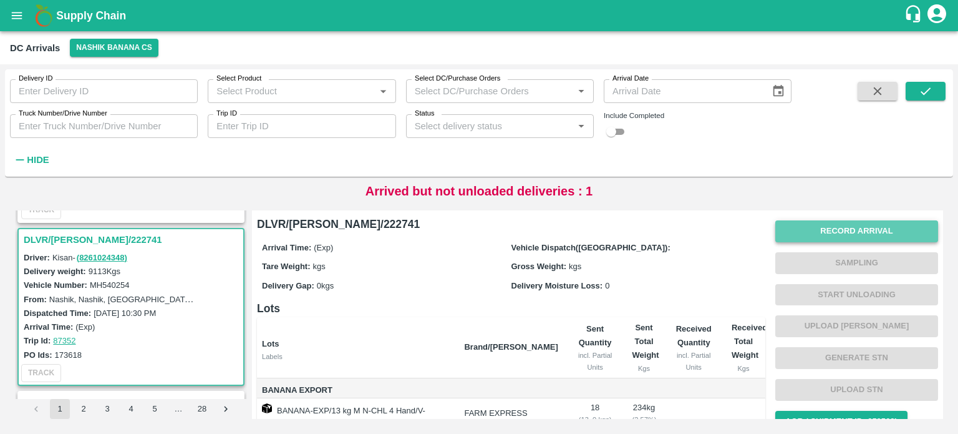
click at [808, 231] on button "Record Arrival" at bounding box center [856, 231] width 163 height 22
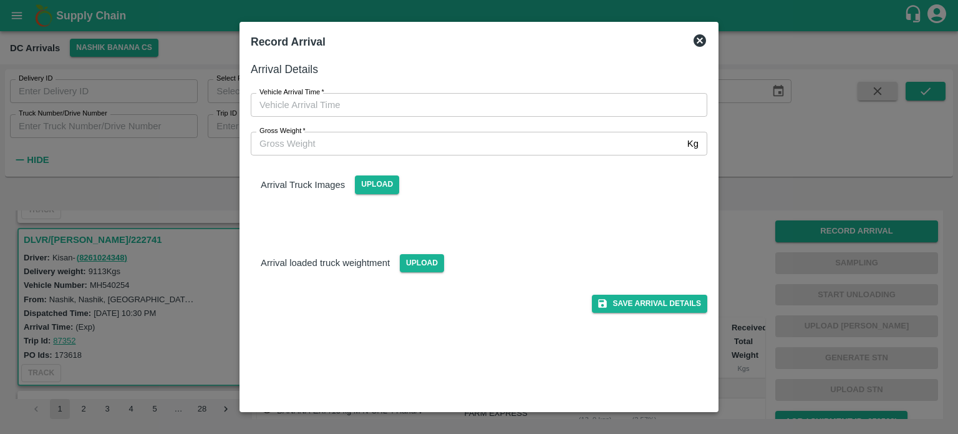
type input "DD/MM/YYYY hh:mm aa"
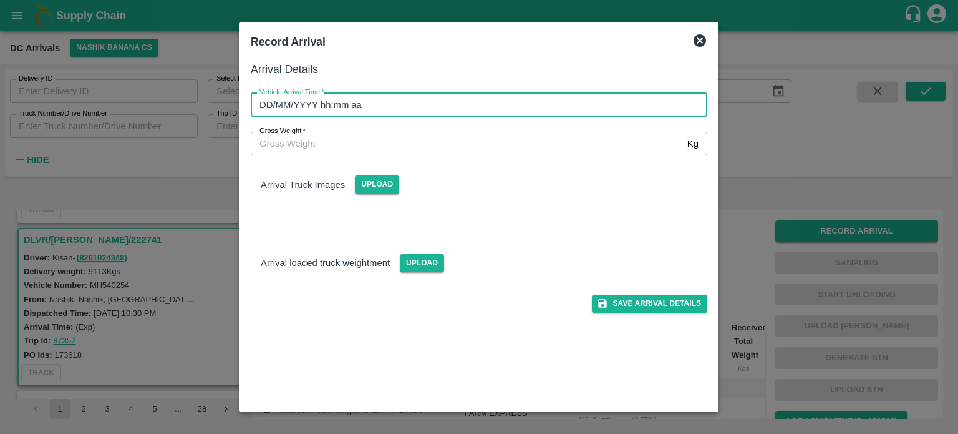
click at [490, 109] on input "DD/MM/YYYY hh:mm aa" at bounding box center [475, 105] width 448 height 24
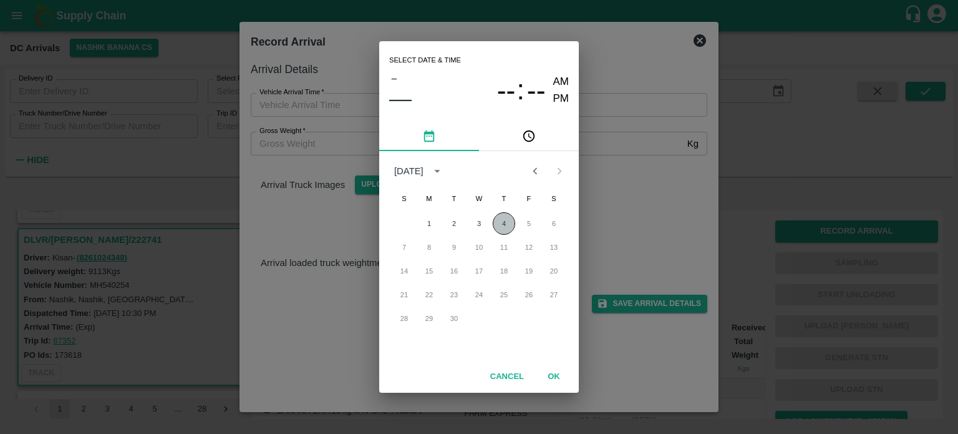
click at [504, 224] on button "4" at bounding box center [504, 223] width 22 height 22
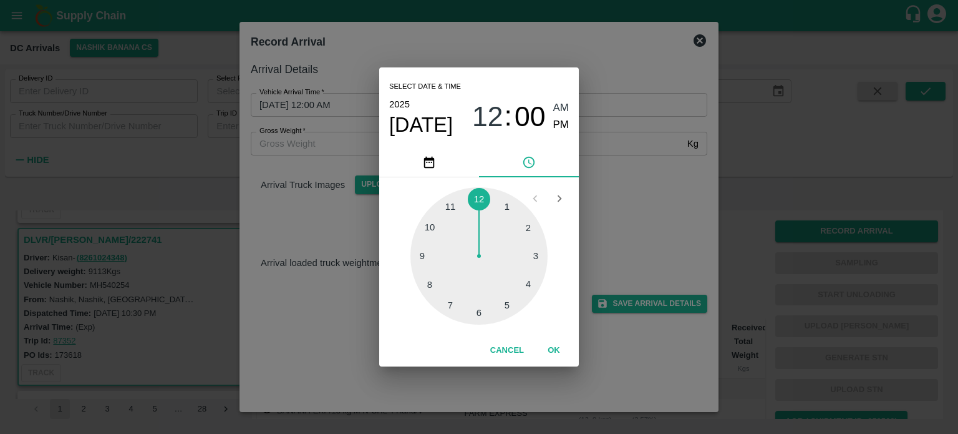
click at [480, 311] on div at bounding box center [478, 255] width 137 height 137
type input "[DATE] 06:30 AM"
click at [626, 187] on div "Select date & time [DATE] 06 : 30 AM PM 05 10 15 20 25 30 35 40 45 50 55 00 Can…" at bounding box center [479, 217] width 958 height 434
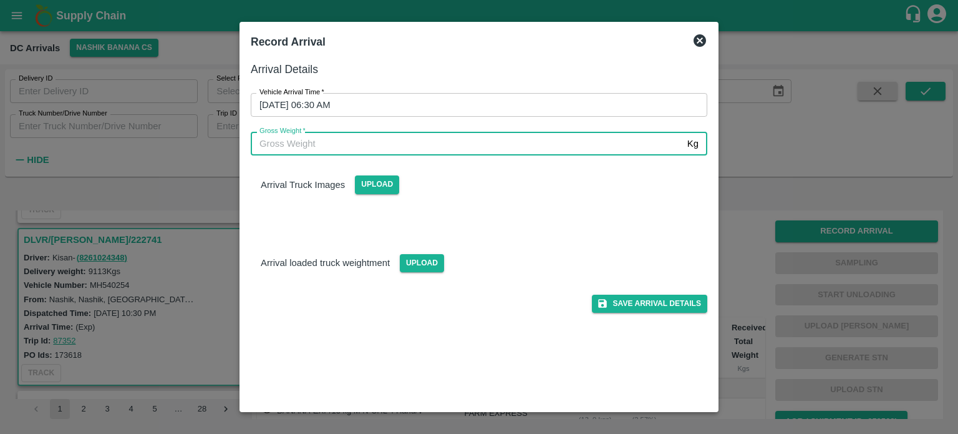
click at [330, 144] on input "Gross Weight   *" at bounding box center [467, 144] width 432 height 24
type input "16170"
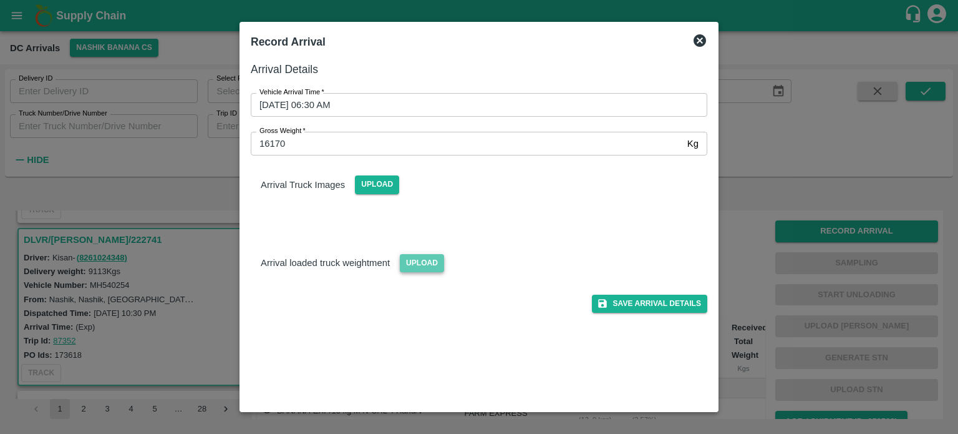
click at [414, 266] on span "Upload" at bounding box center [422, 263] width 44 height 18
click at [0, 0] on input "Upload" at bounding box center [0, 0] width 0 height 0
click at [371, 193] on span "Upload" at bounding box center [377, 184] width 44 height 18
click at [0, 0] on input "Upload" at bounding box center [0, 0] width 0 height 0
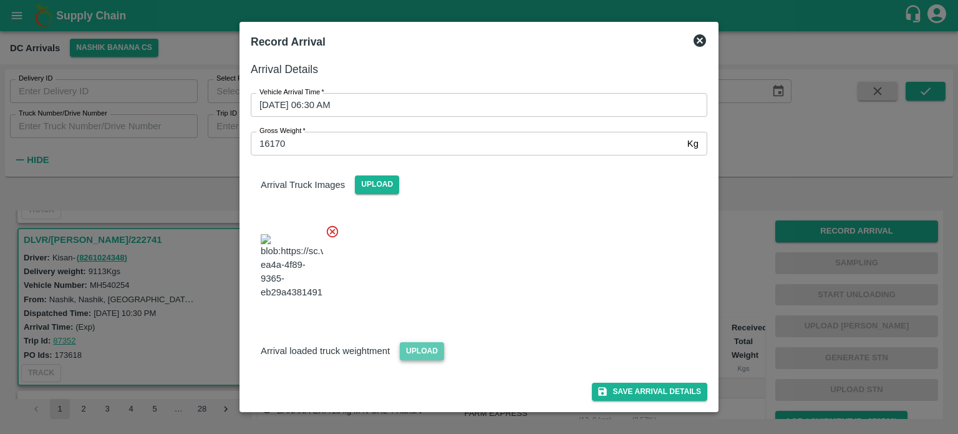
click at [422, 351] on span "Upload" at bounding box center [422, 351] width 44 height 18
click at [0, 0] on input "Upload" at bounding box center [0, 0] width 0 height 0
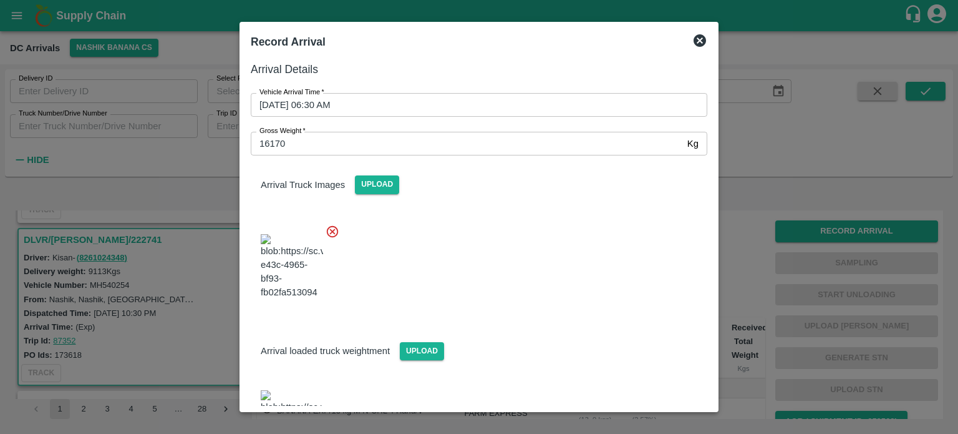
scroll to position [65, 0]
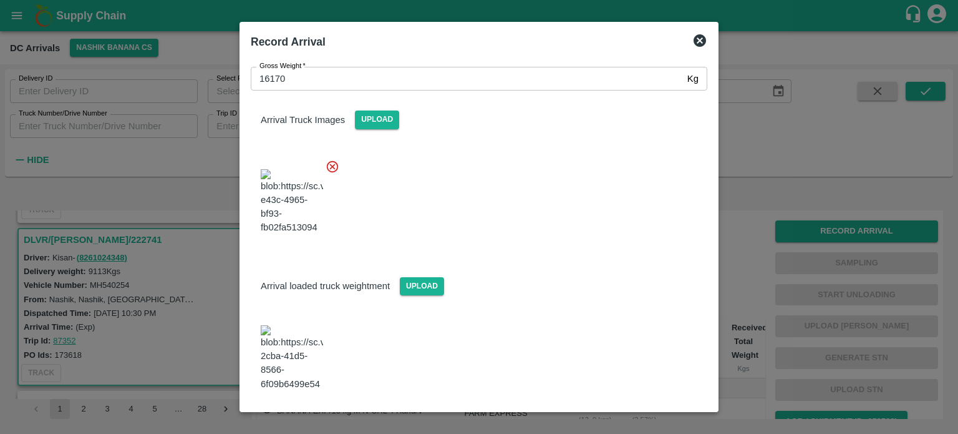
click at [639, 415] on button "Save Arrival Details" at bounding box center [649, 424] width 115 height 18
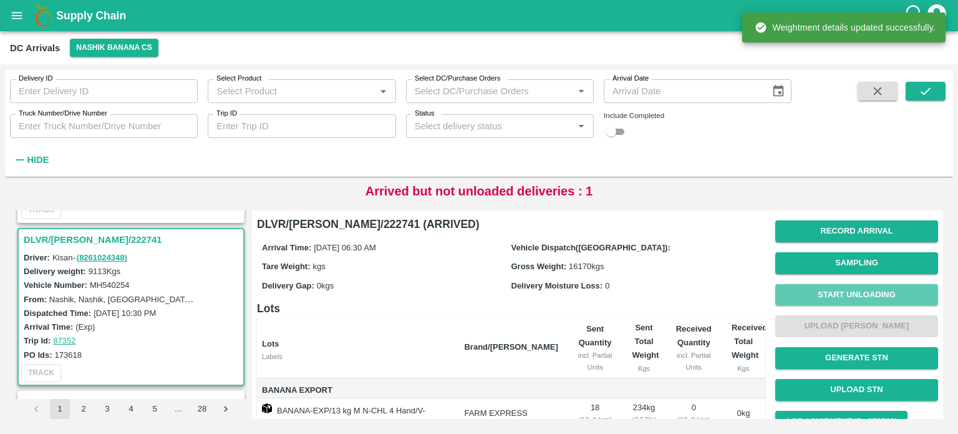
click at [848, 292] on button "Start Unloading" at bounding box center [856, 295] width 163 height 22
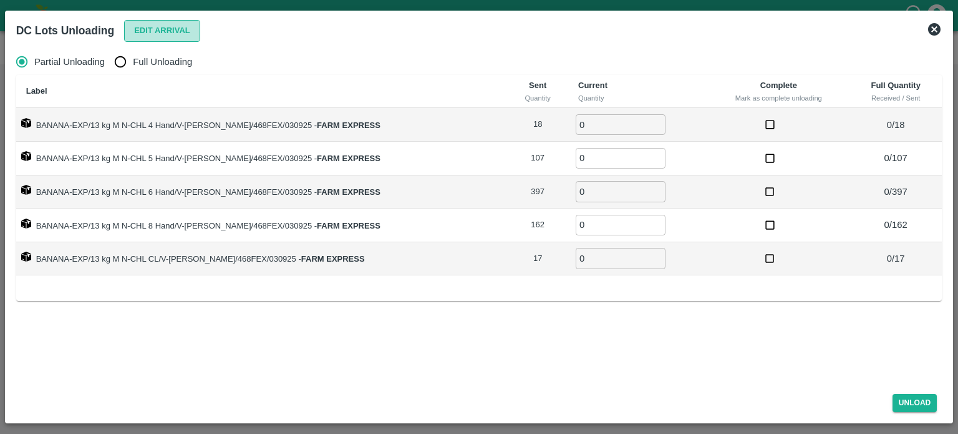
click at [148, 30] on button "Edit Arrival" at bounding box center [162, 31] width 76 height 22
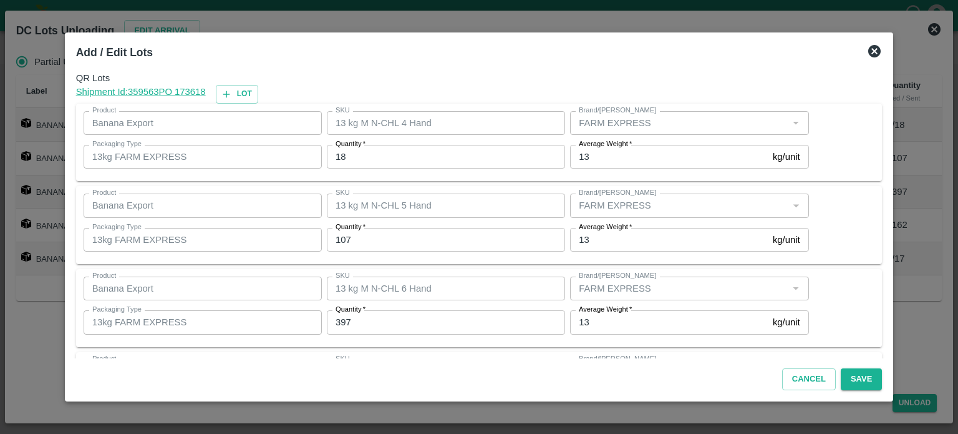
click at [342, 157] on input "18" at bounding box center [446, 157] width 238 height 24
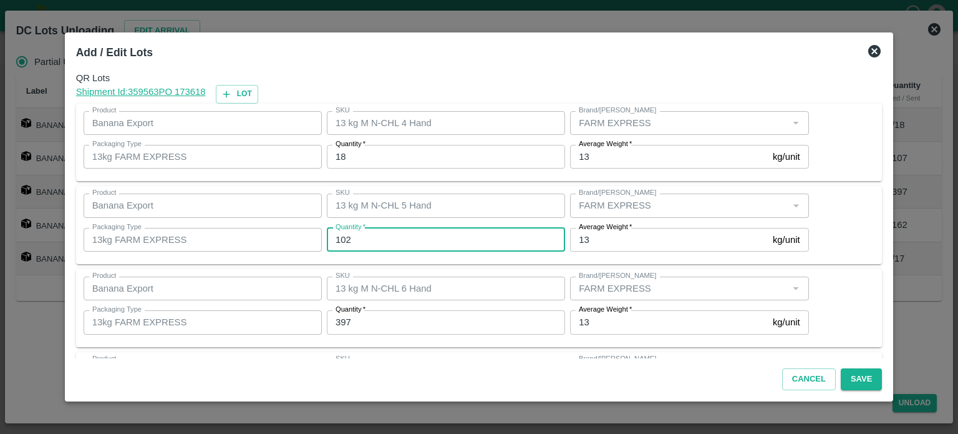
type input "102"
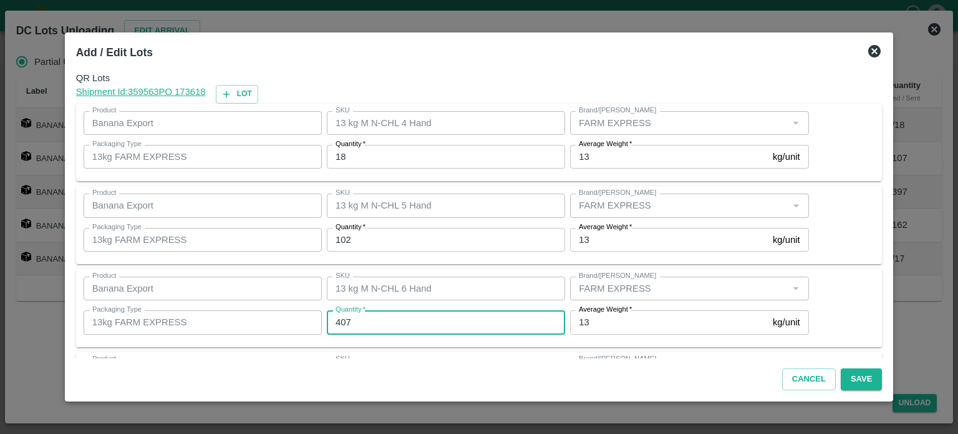
type input "407"
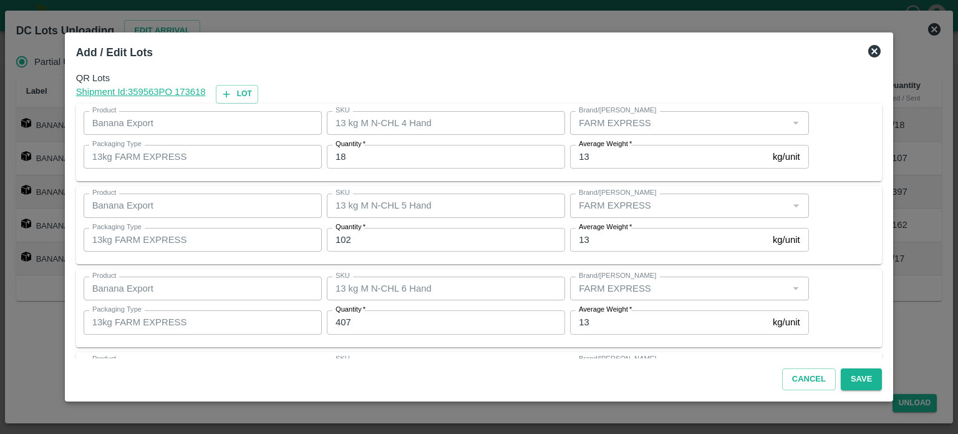
scroll to position [163, 0]
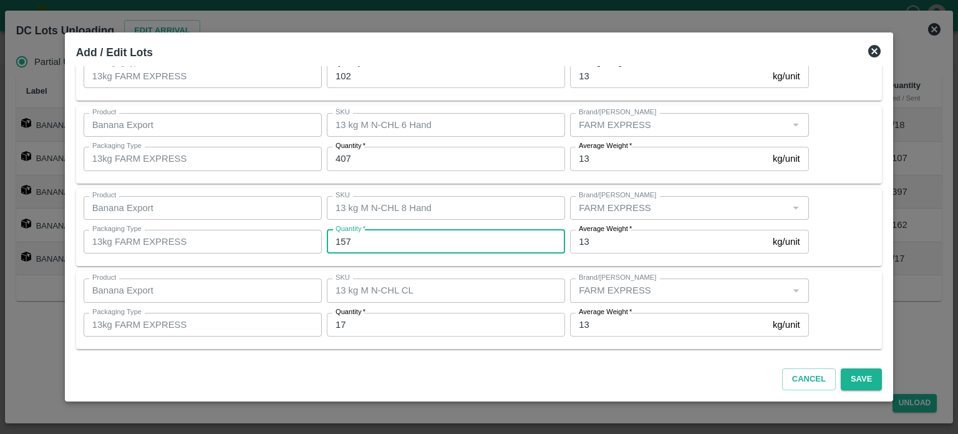
type input "157"
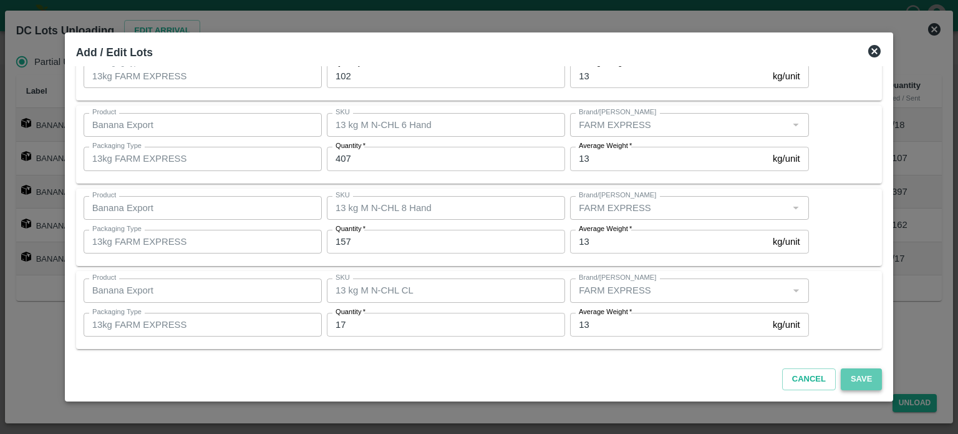
click at [846, 371] on button "Save" at bounding box center [861, 379] width 41 height 22
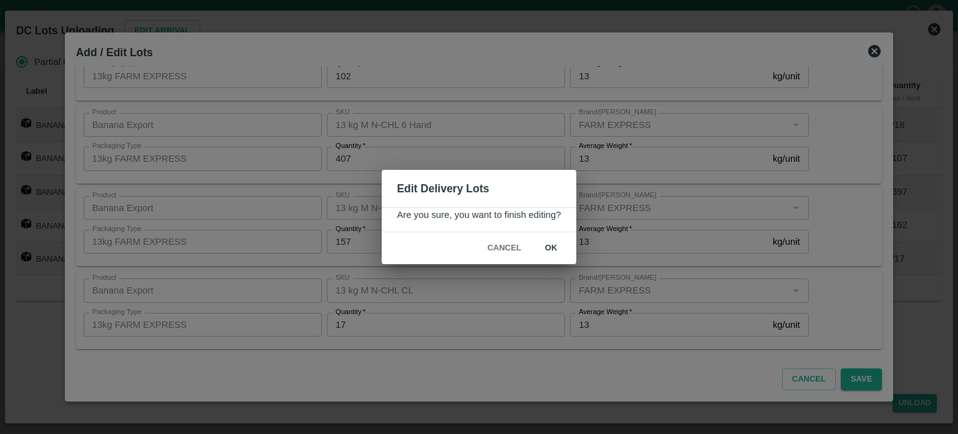
click at [550, 250] on button "ok" at bounding box center [551, 248] width 40 height 22
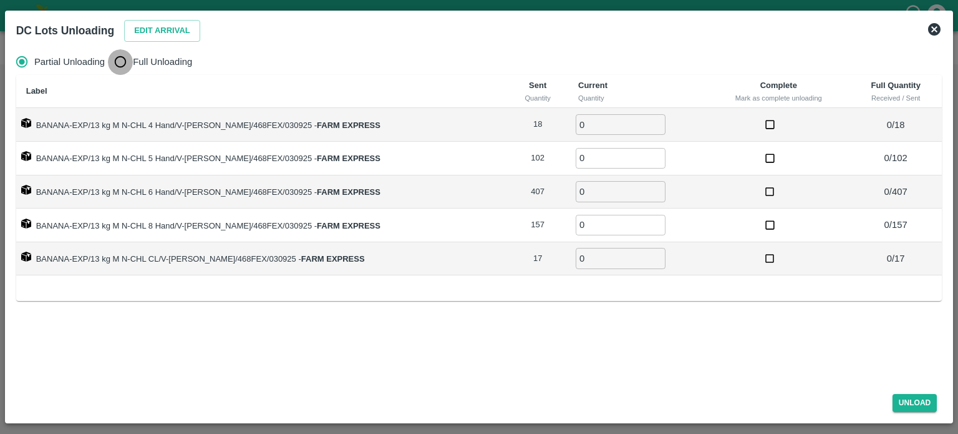
click at [117, 70] on input "Full Unloading" at bounding box center [120, 61] width 25 height 25
radio input "true"
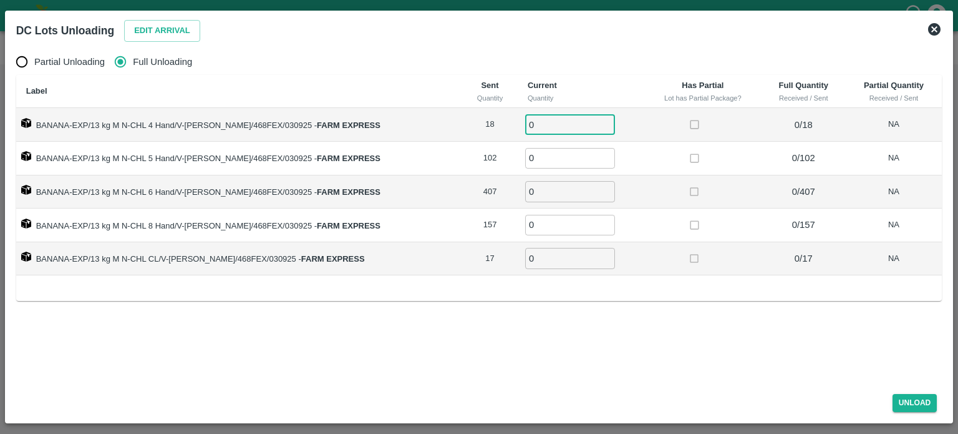
click at [525, 124] on input "0" at bounding box center [570, 124] width 90 height 21
type input "18"
type input "102"
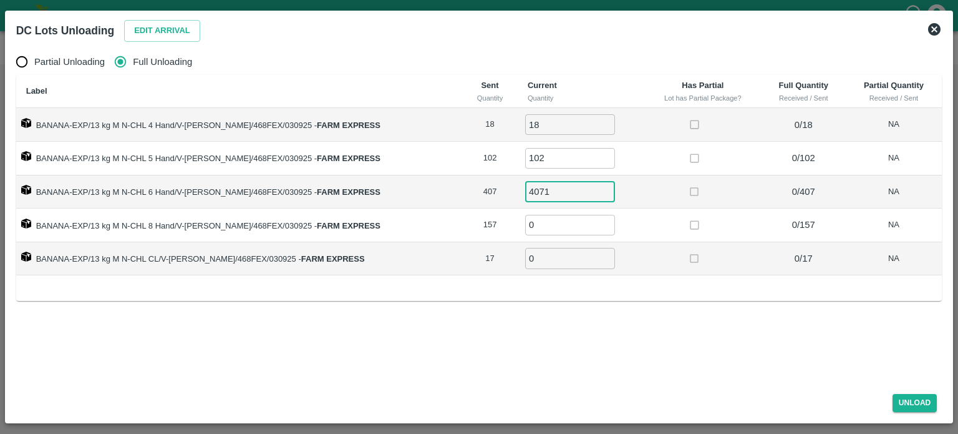
type input "4071"
type input "5"
type input "157"
click at [553, 189] on input "4071" at bounding box center [570, 191] width 90 height 21
type input "407"
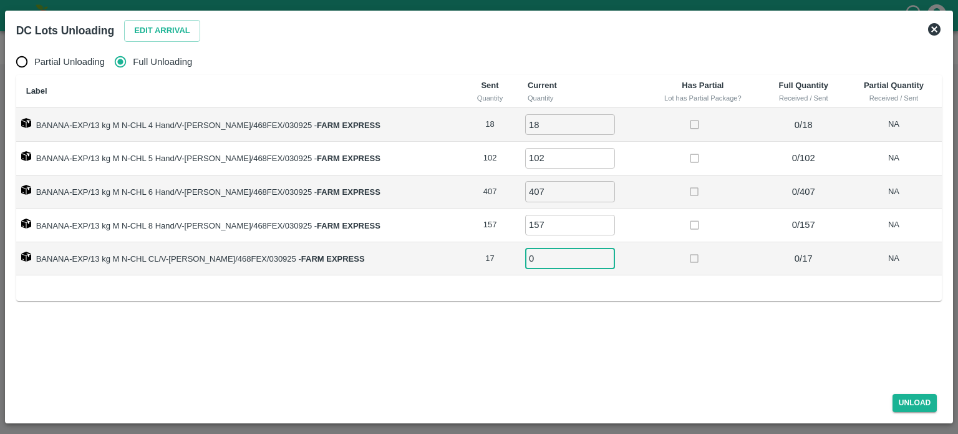
click at [528, 258] on input "0" at bounding box center [570, 258] width 90 height 21
type input "17"
click at [914, 404] on button "Unload" at bounding box center [915, 403] width 45 height 18
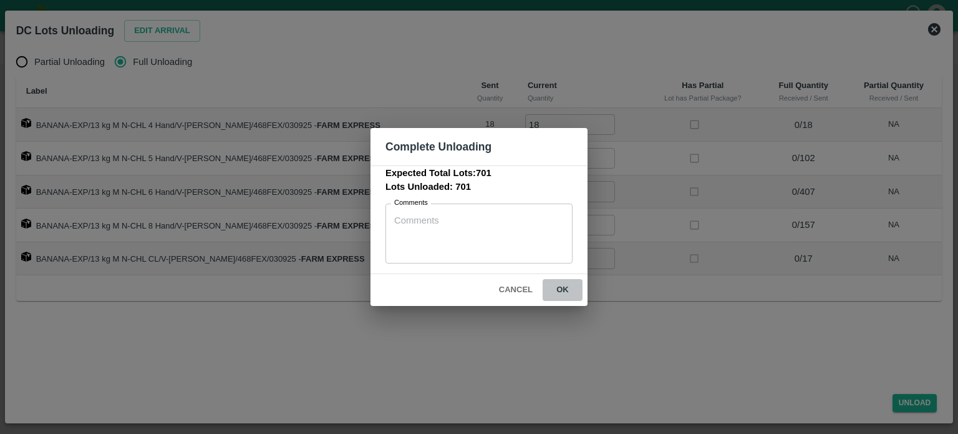
click at [563, 288] on button "ok" at bounding box center [563, 290] width 40 height 22
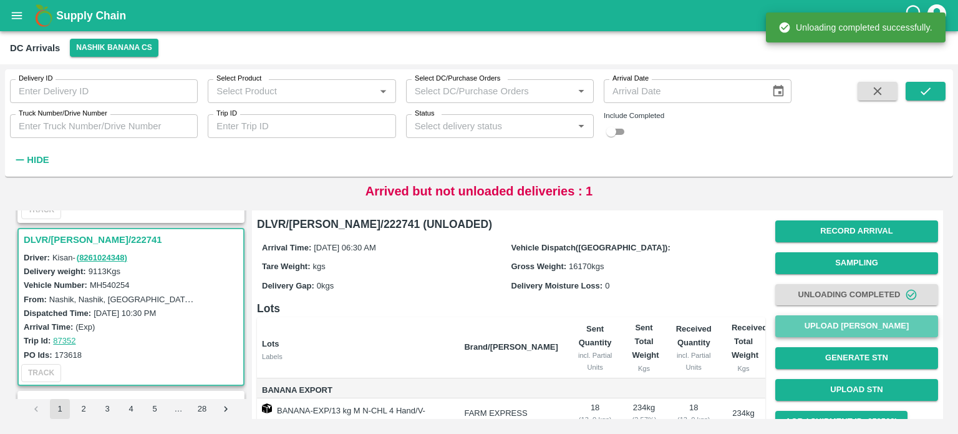
click at [851, 329] on button "Upload [PERSON_NAME]" at bounding box center [856, 326] width 163 height 22
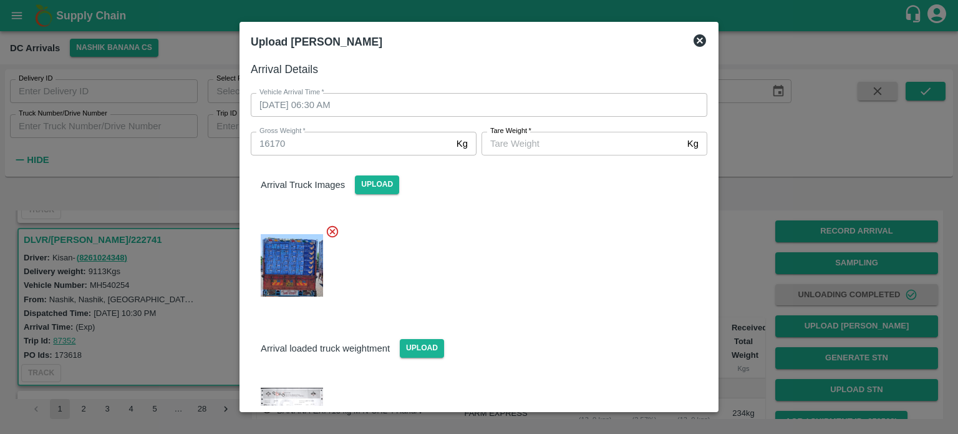
click at [699, 39] on icon at bounding box center [699, 40] width 15 height 15
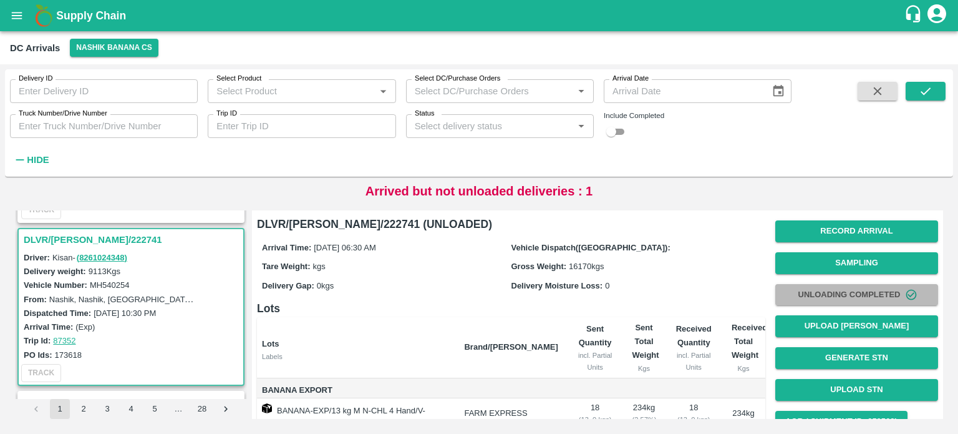
click at [825, 296] on button "Unloading Completed" at bounding box center [856, 295] width 163 height 22
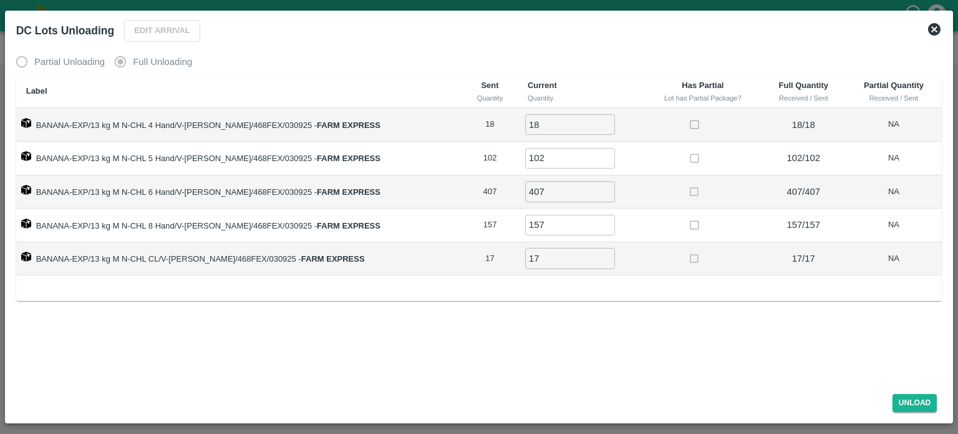
click at [933, 29] on icon at bounding box center [934, 29] width 15 height 15
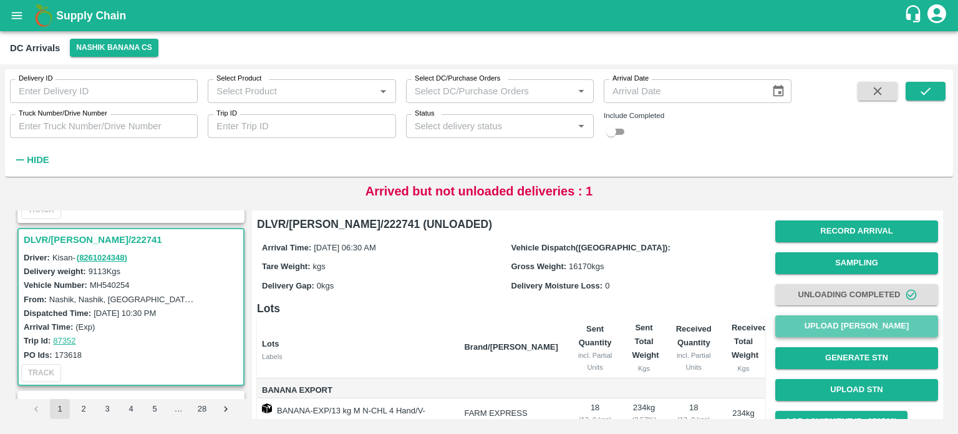
click at [847, 325] on button "Upload [PERSON_NAME]" at bounding box center [856, 326] width 163 height 22
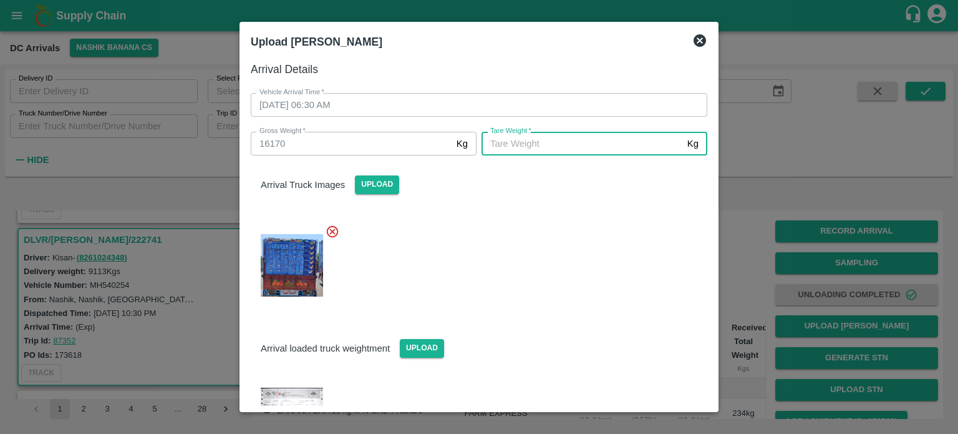
click at [570, 142] on input "[PERSON_NAME]   *" at bounding box center [582, 144] width 201 height 24
type input "6265"
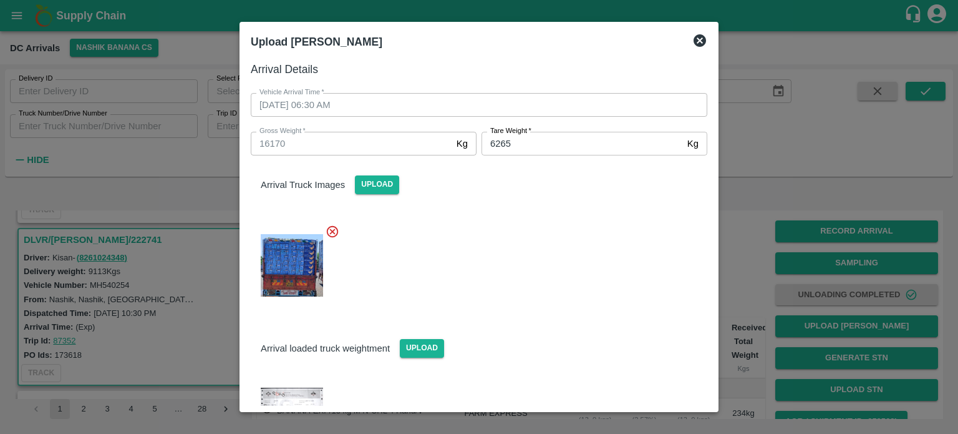
click at [580, 245] on div at bounding box center [474, 261] width 467 height 95
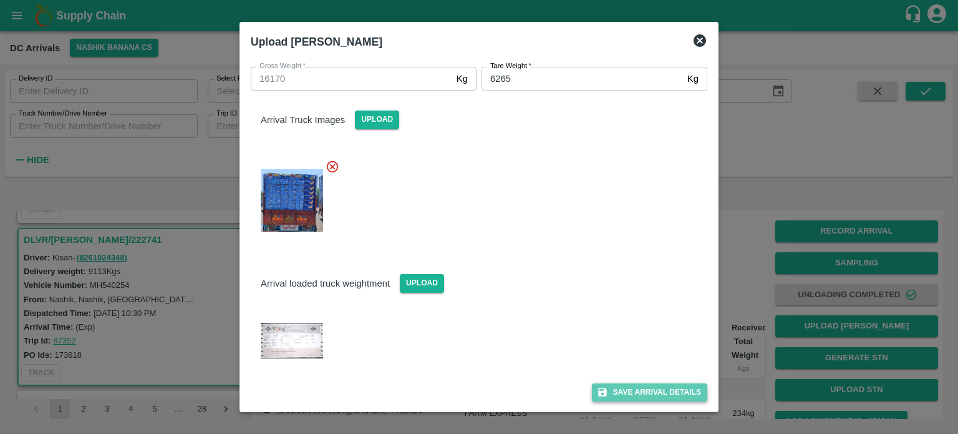
click at [639, 392] on button "Save Arrival Details" at bounding box center [649, 392] width 115 height 18
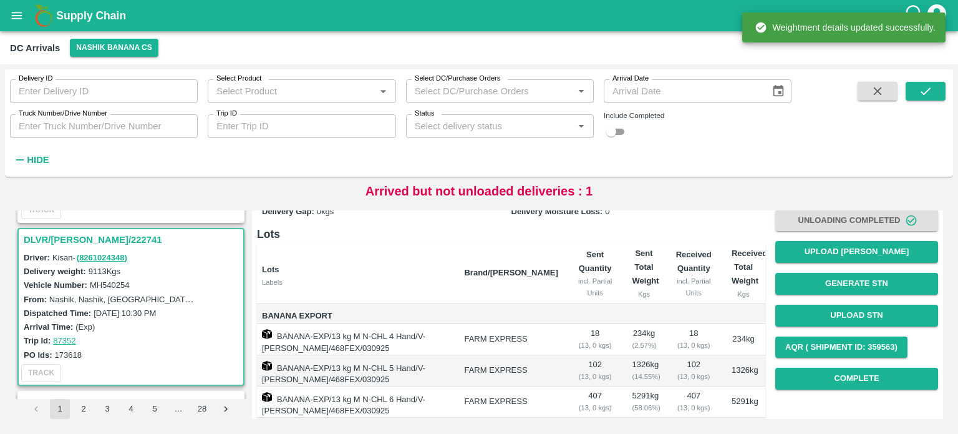
scroll to position [147, 0]
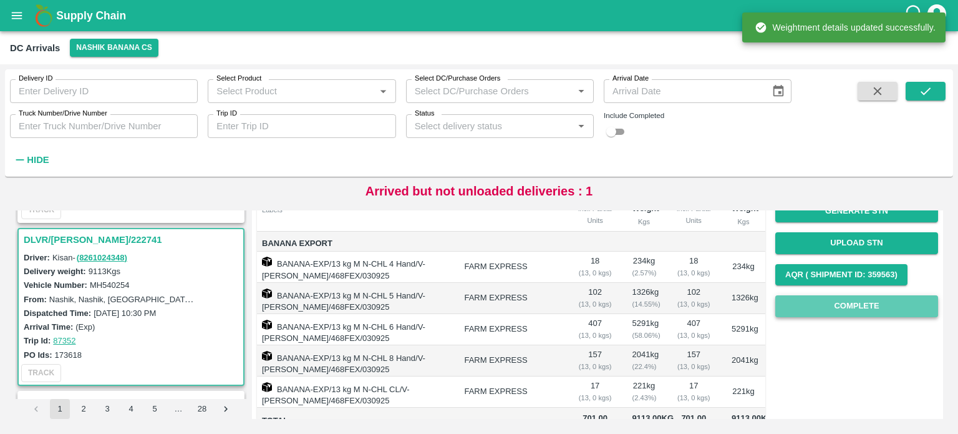
click at [839, 305] on button "Complete" at bounding box center [856, 306] width 163 height 22
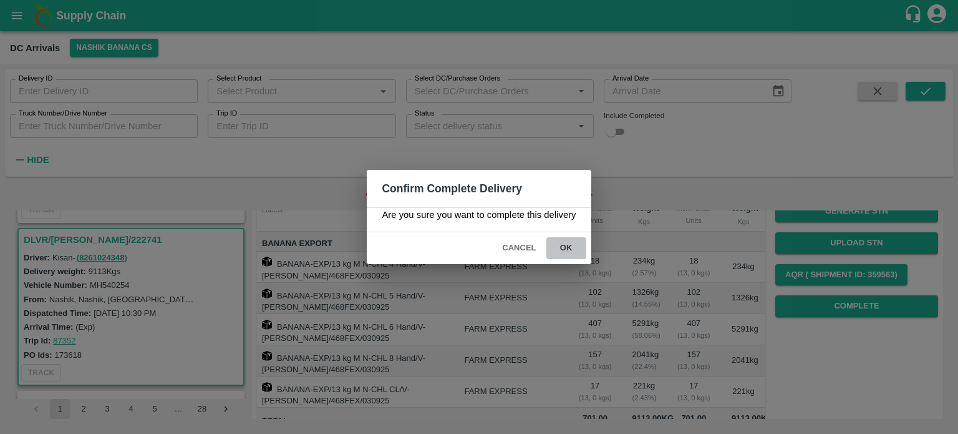
click at [570, 246] on button "ok" at bounding box center [566, 248] width 40 height 22
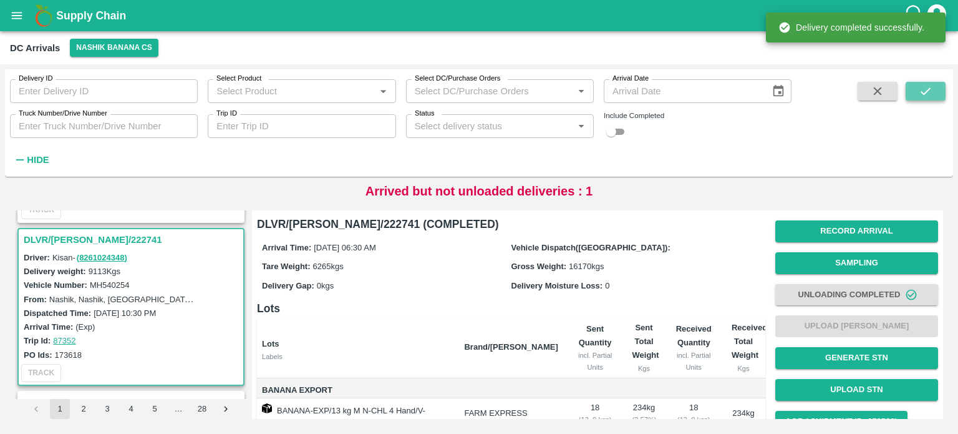
click at [924, 94] on icon "submit" at bounding box center [926, 90] width 10 height 7
